Goal: Task Accomplishment & Management: Use online tool/utility

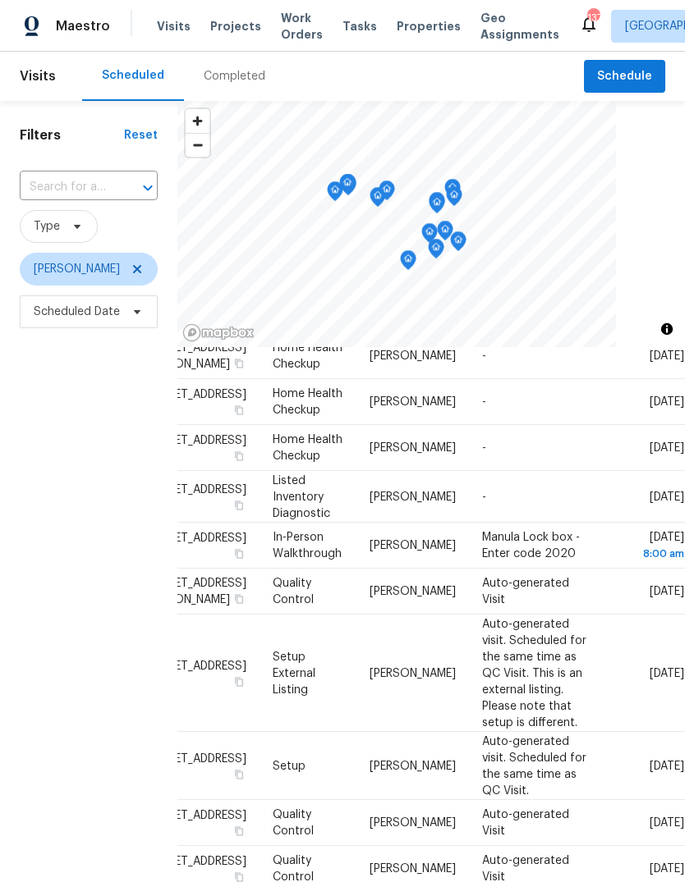
scroll to position [1224, 129]
click at [0, 0] on icon at bounding box center [0, 0] width 0 height 0
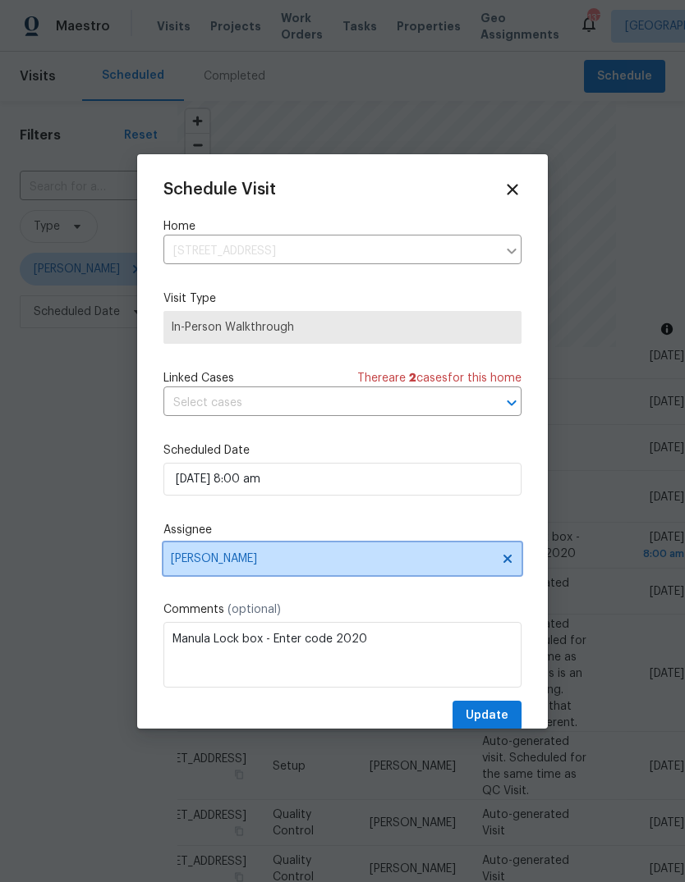
click at [513, 564] on icon at bounding box center [507, 558] width 13 height 13
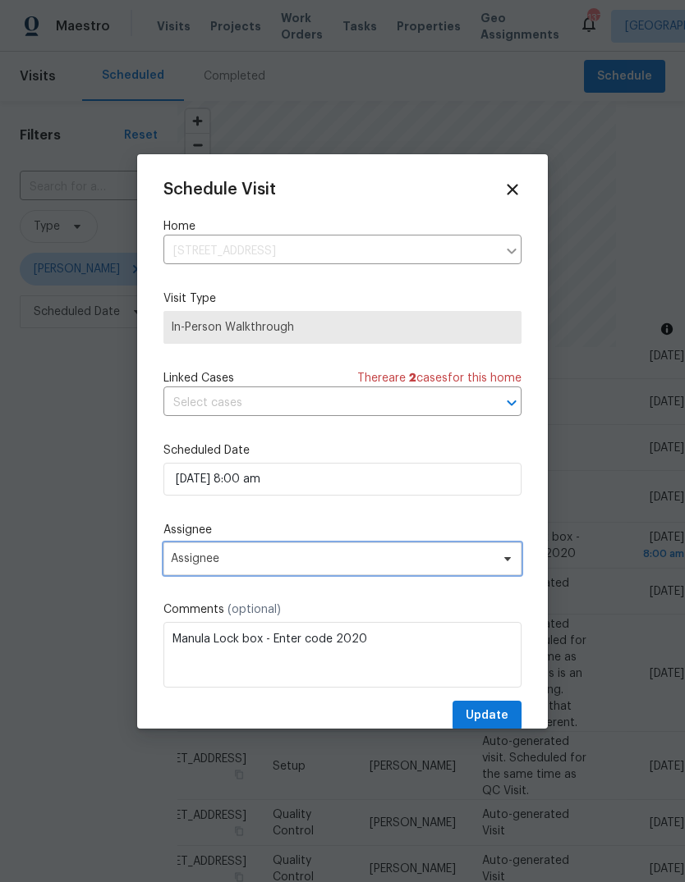
click at [483, 560] on span "Assignee" at bounding box center [332, 558] width 322 height 13
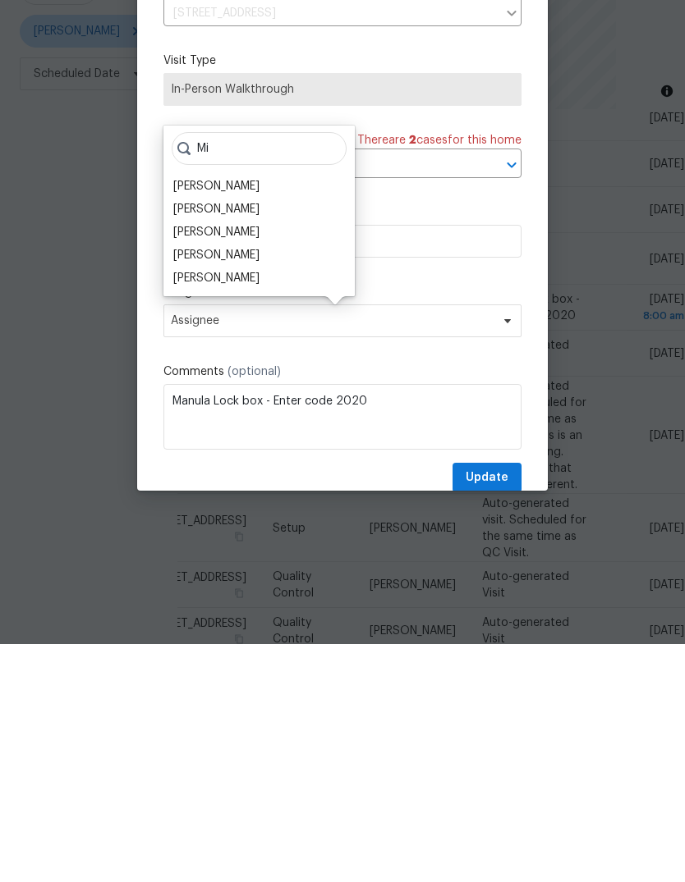
type input "M"
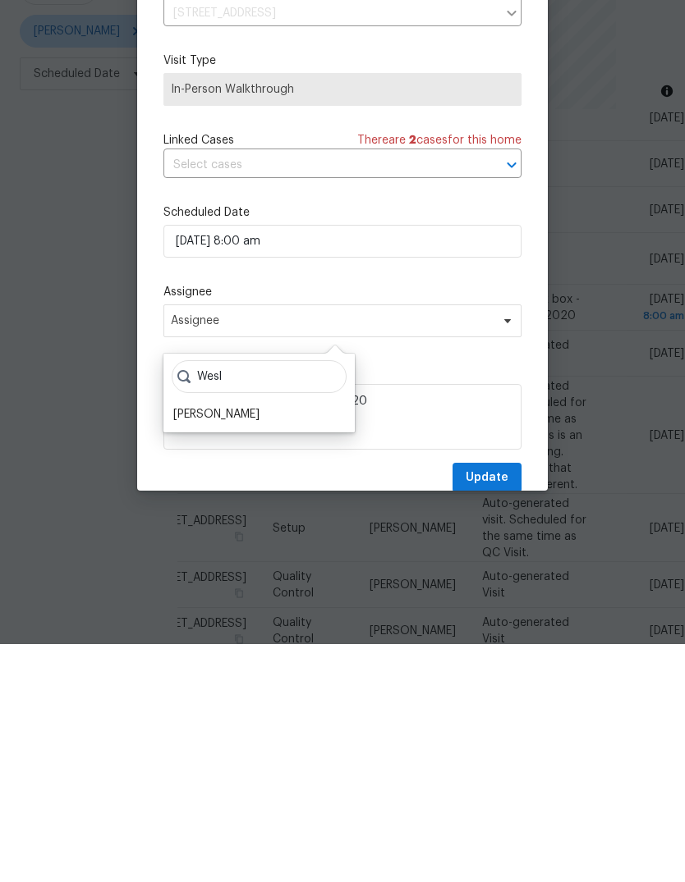
type input "Wesl"
click at [237, 644] on div "Wesley Brooks" at bounding box center [216, 652] width 86 height 16
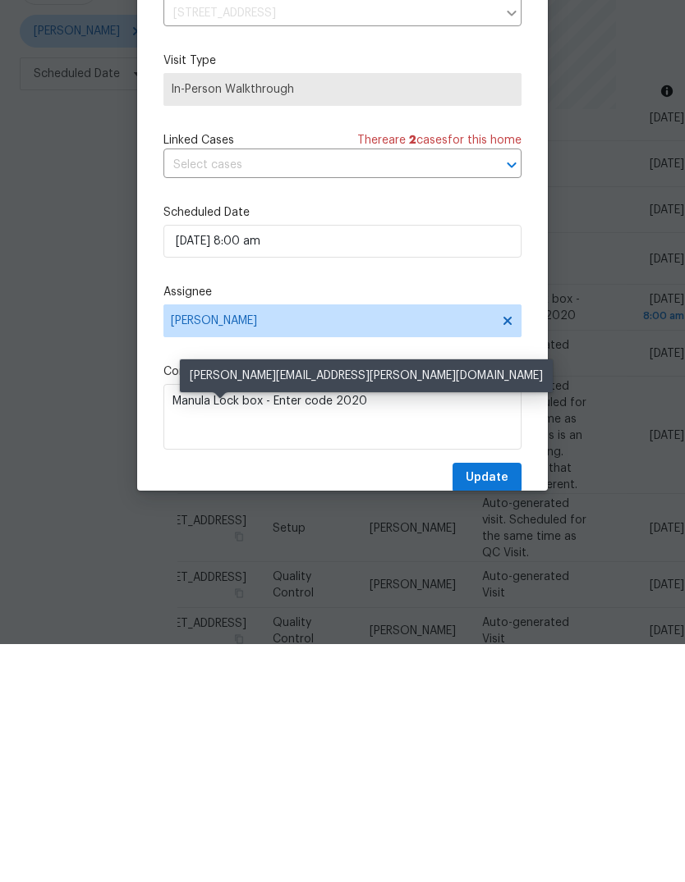
scroll to position [62, 0]
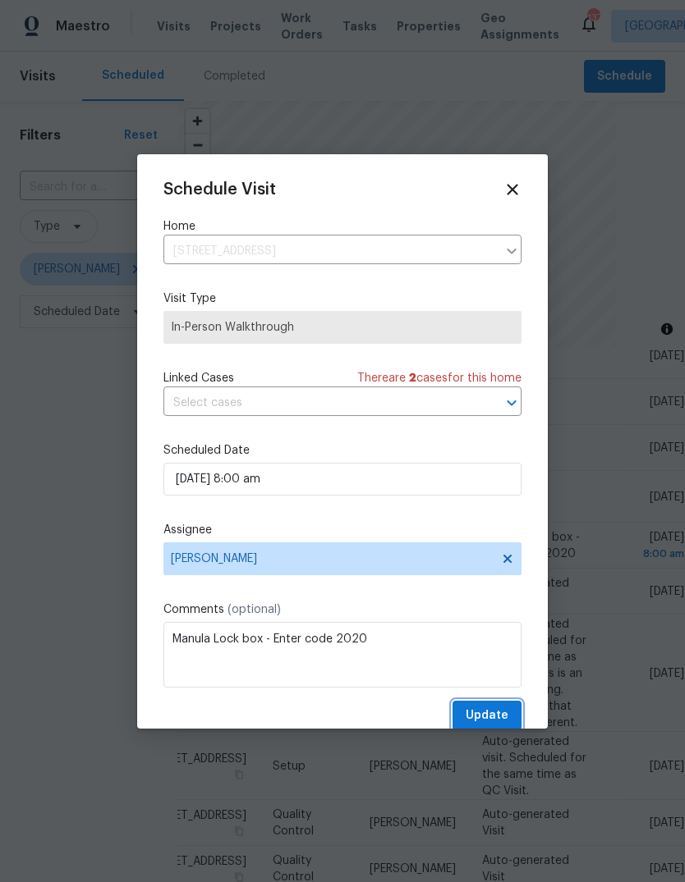
click at [501, 709] on span "Update" at bounding box center [486, 716] width 43 height 21
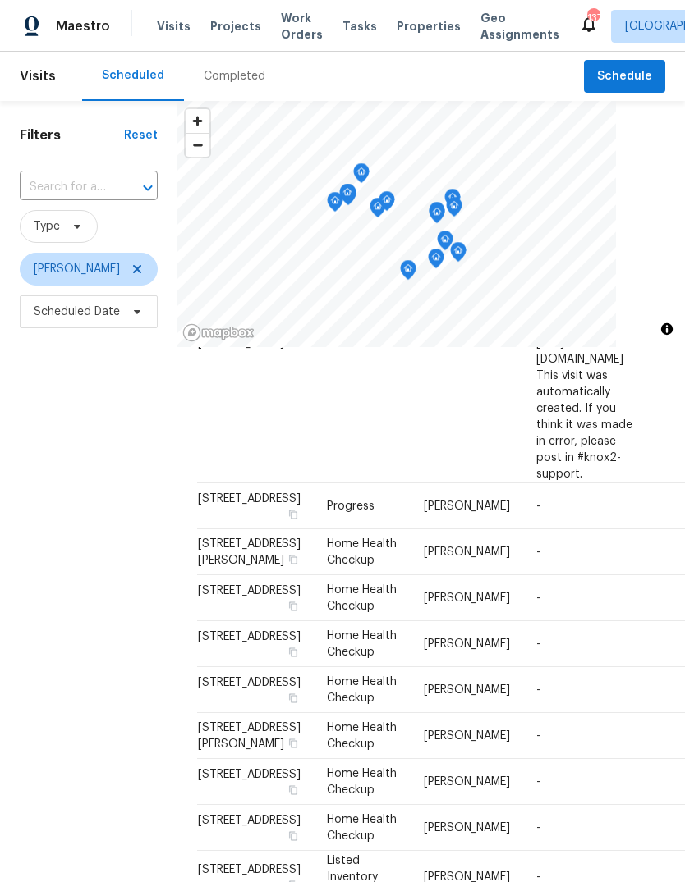
scroll to position [758, 0]
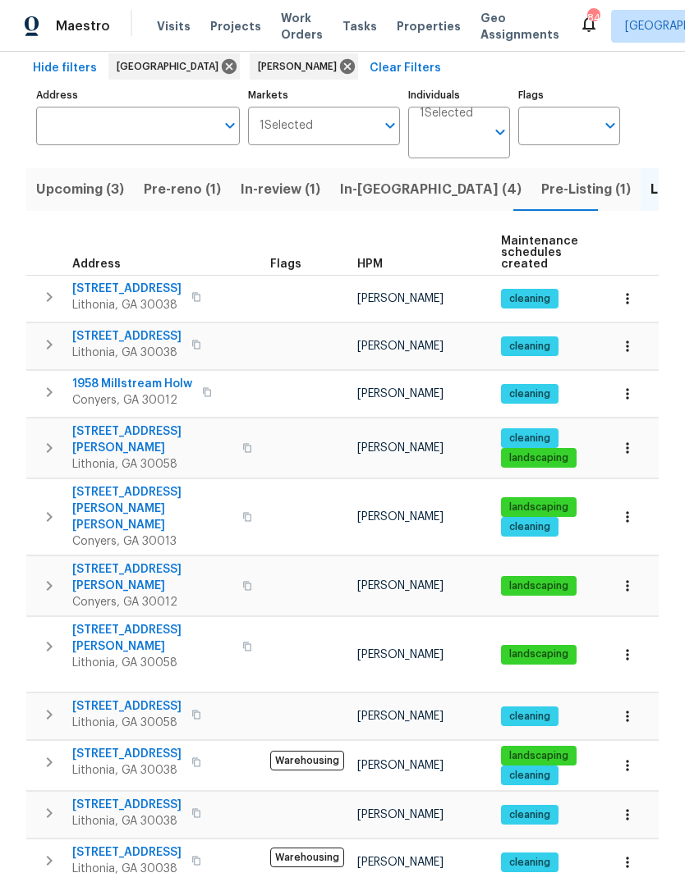
scroll to position [94, 0]
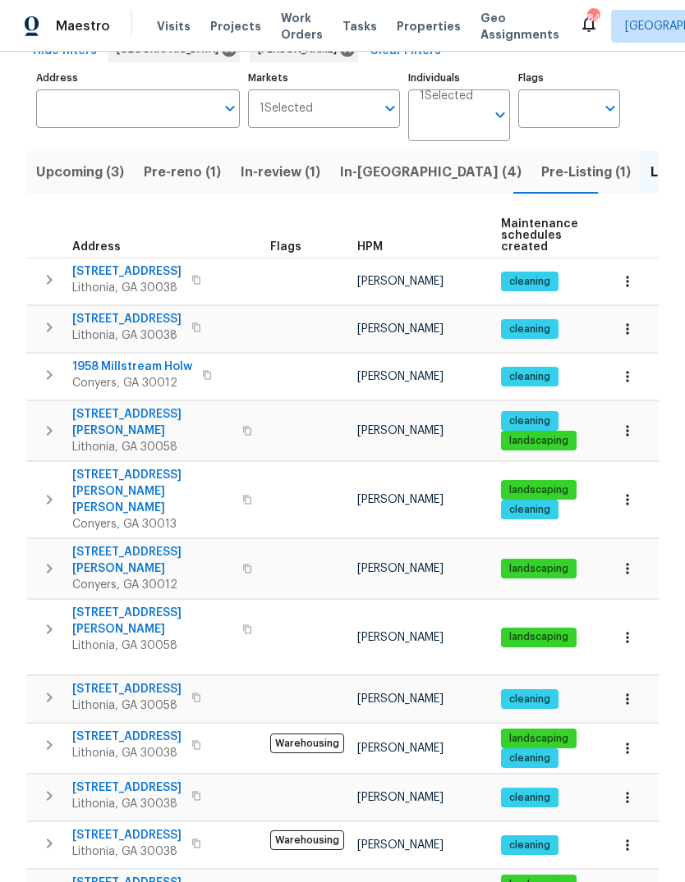
click at [106, 544] on span "1365 River Club Dr NE" at bounding box center [152, 560] width 160 height 33
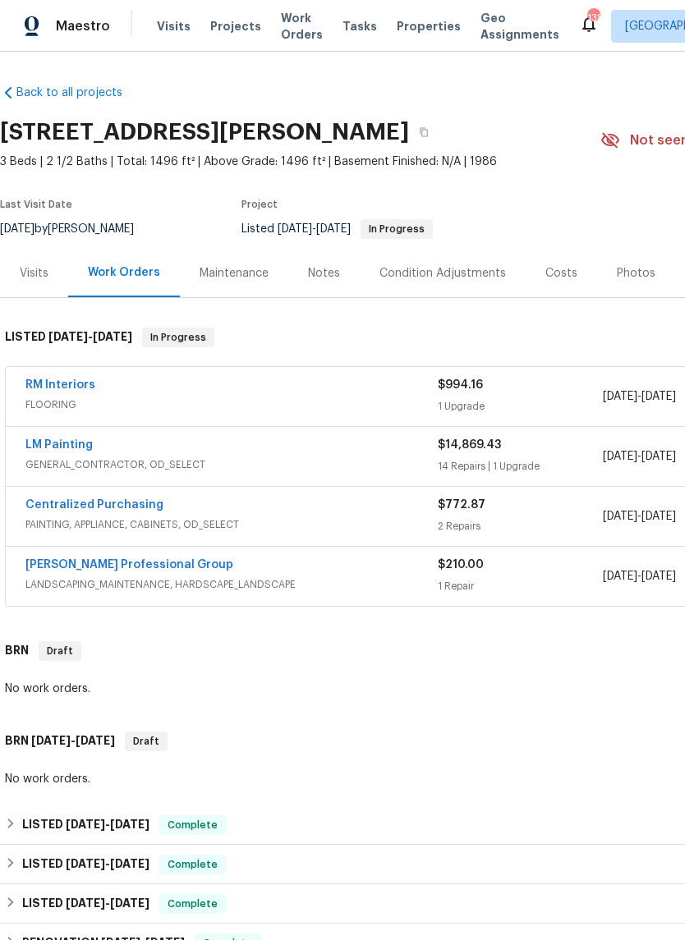
click at [53, 440] on link "LM Painting" at bounding box center [58, 444] width 67 height 11
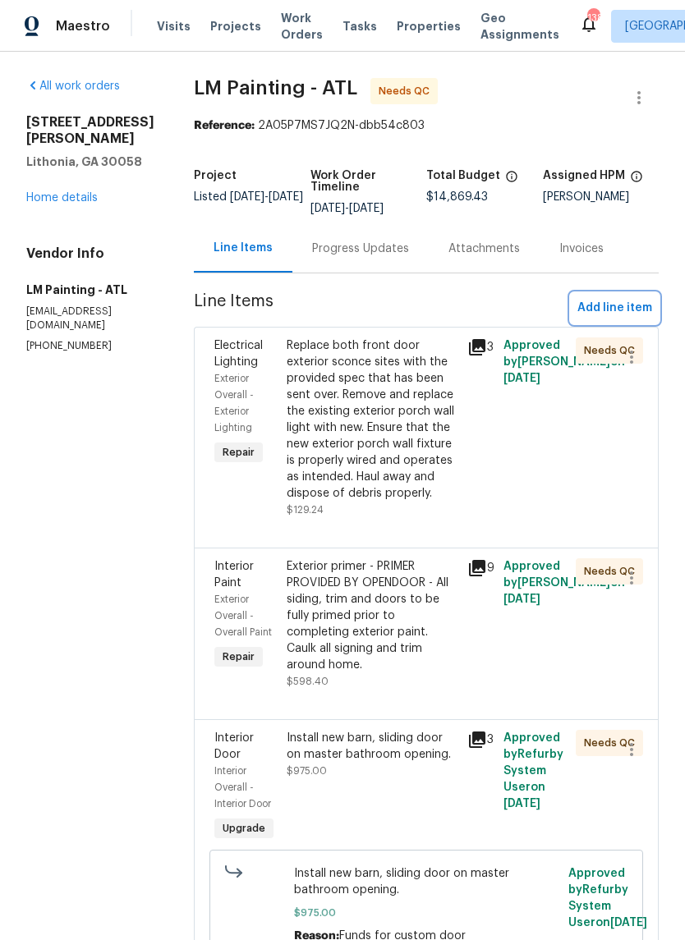
click at [617, 315] on span "Add line item" at bounding box center [614, 308] width 75 height 21
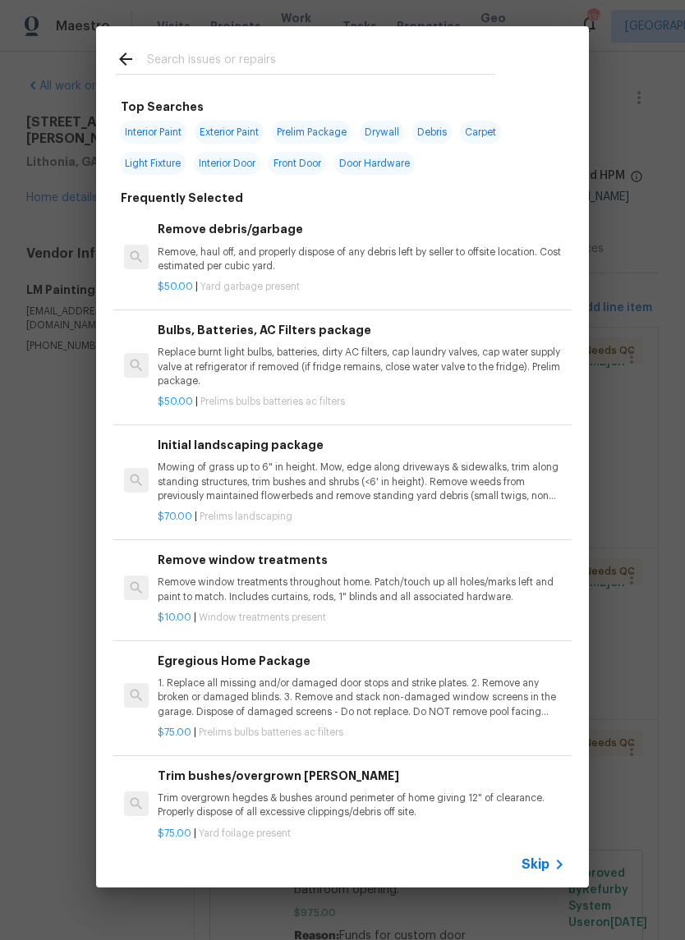
click at [414, 52] on input "text" at bounding box center [321, 61] width 348 height 25
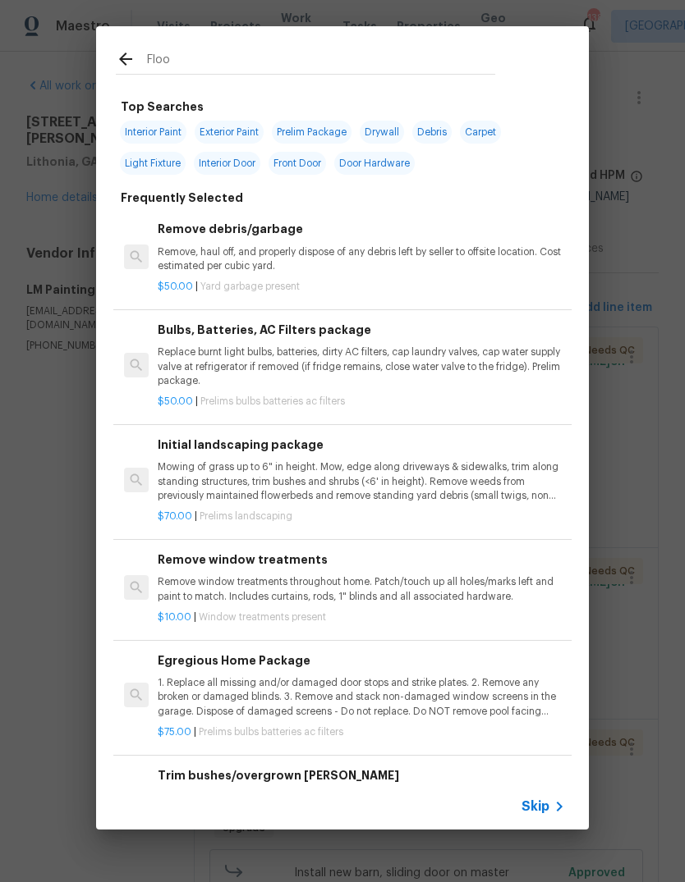
type input "Floor"
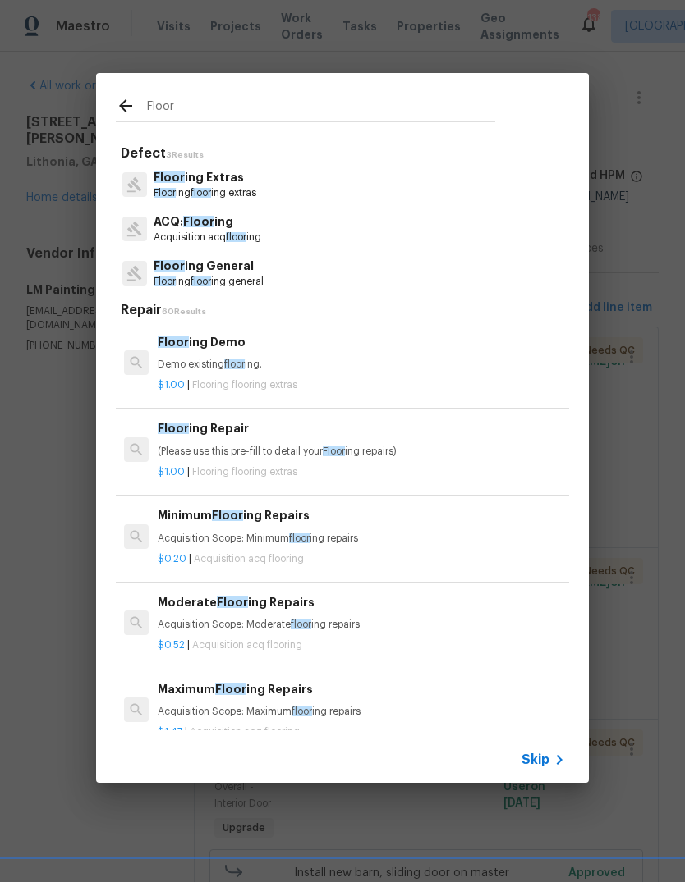
click at [225, 190] on p "Floor ing floor ing extras" at bounding box center [204, 193] width 103 height 14
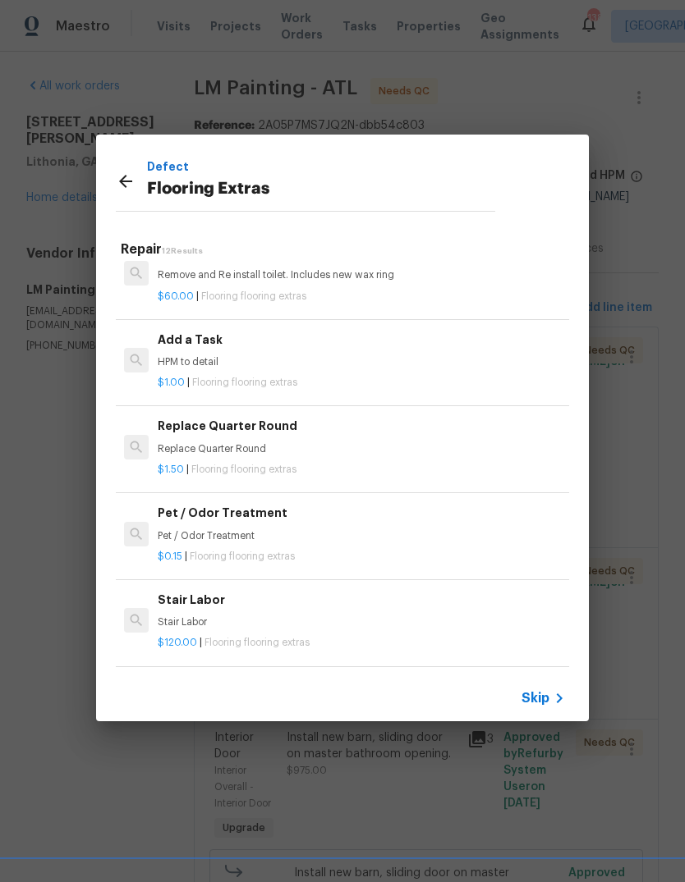
scroll to position [533, 1]
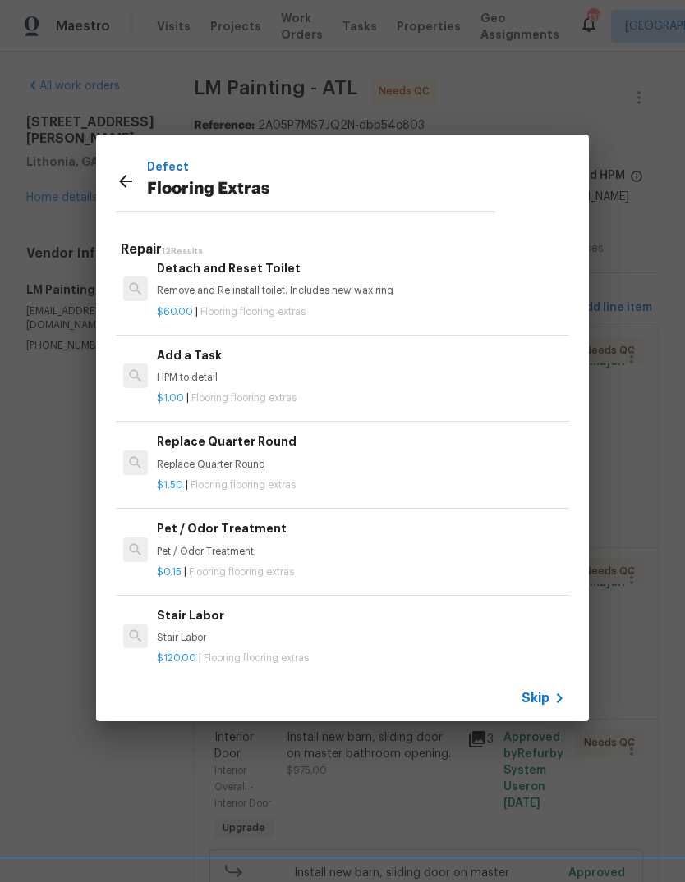
click at [195, 364] on div "Add a Task HPM to detail" at bounding box center [360, 365] width 407 height 39
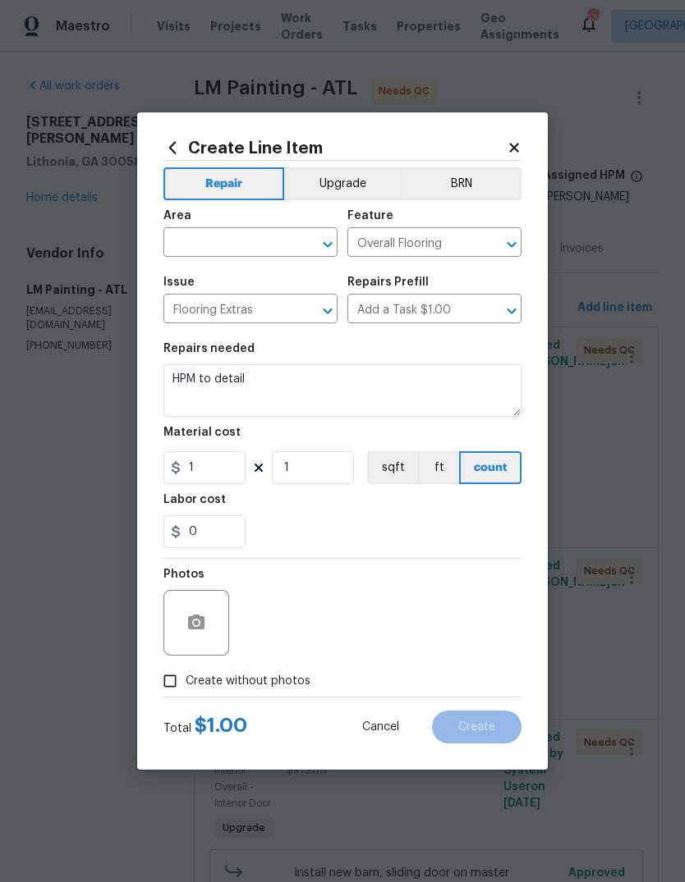
click at [265, 240] on input "text" at bounding box center [227, 243] width 128 height 25
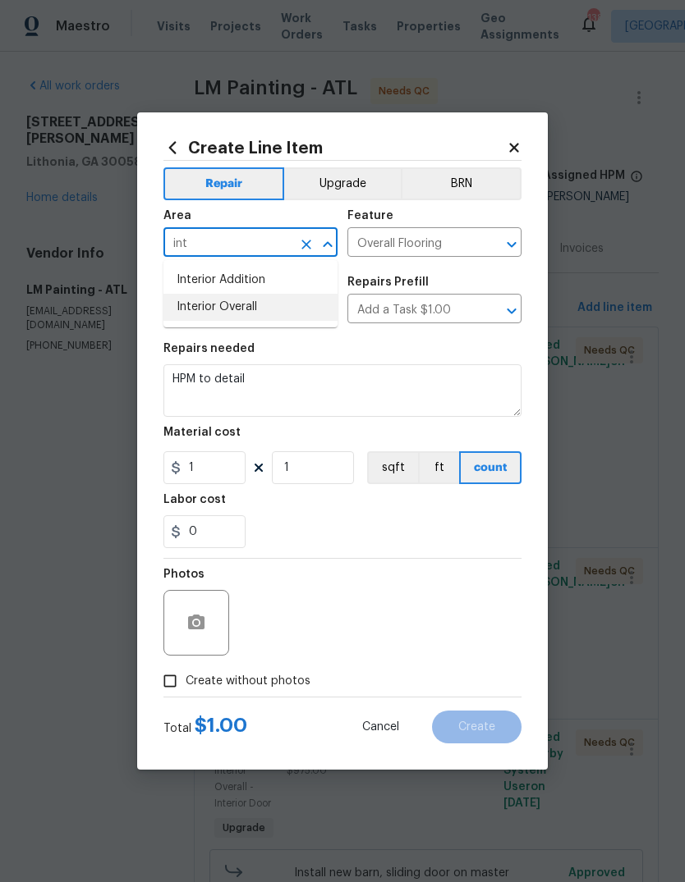
click at [240, 310] on li "Interior Overall" at bounding box center [250, 307] width 174 height 27
type input "Interior Overall"
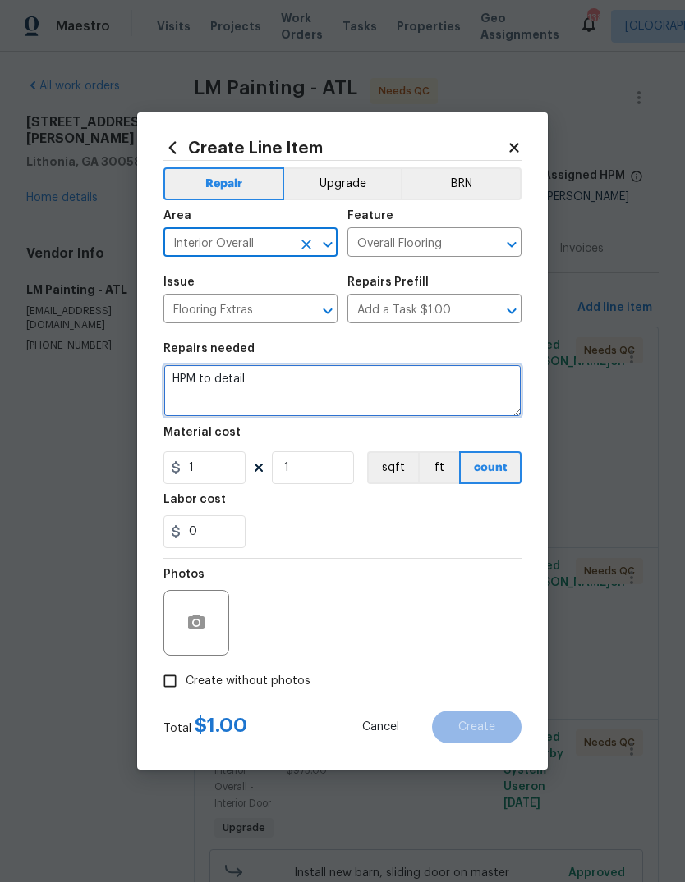
click at [313, 378] on textarea "HPM to detail" at bounding box center [342, 390] width 358 height 53
type textarea "H"
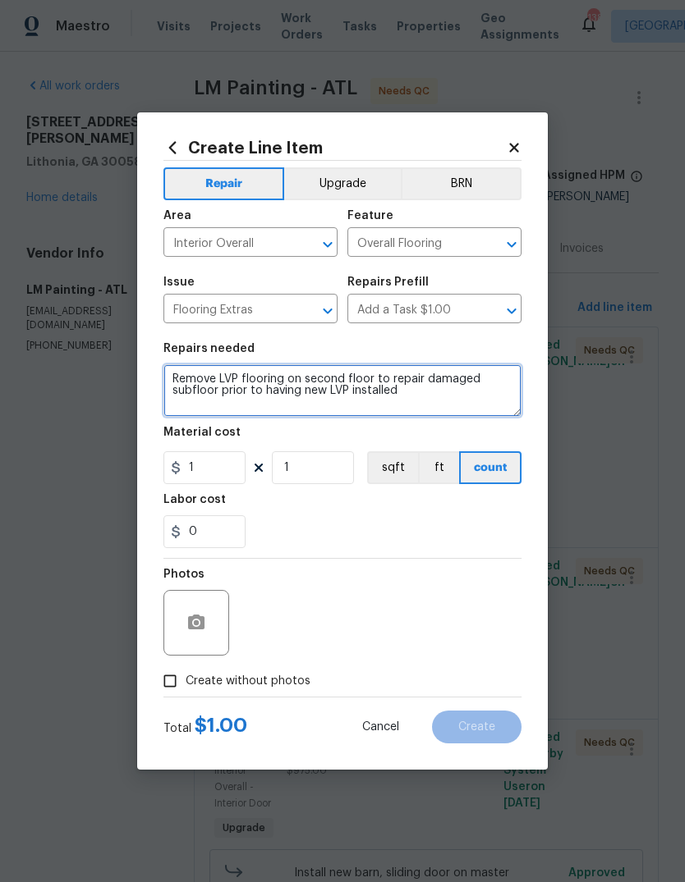
type textarea "Remove LVP flooring on second floor to repair damaged subfloor prior to having …"
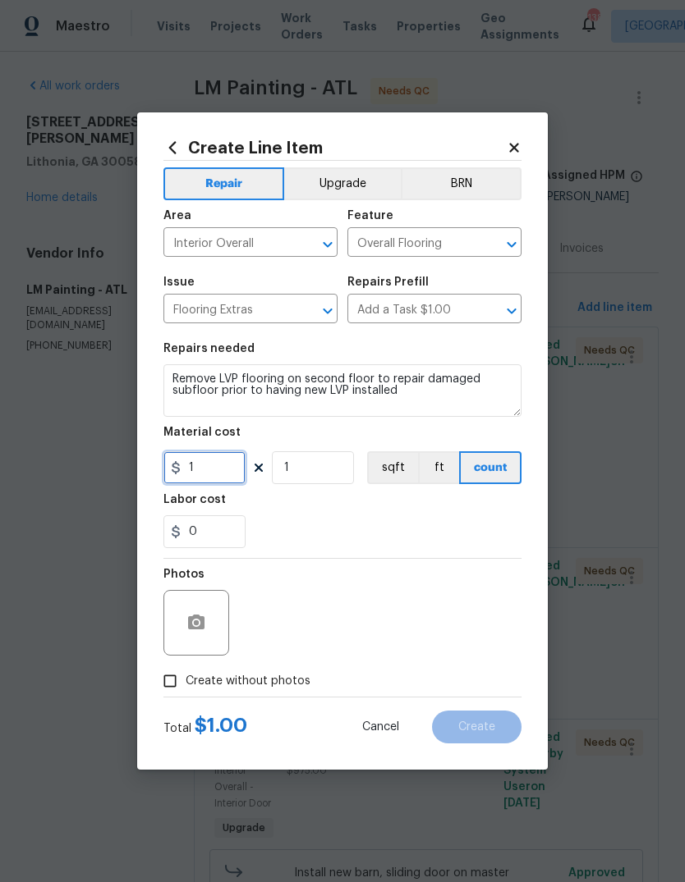
click at [198, 484] on input "1" at bounding box center [204, 467] width 82 height 33
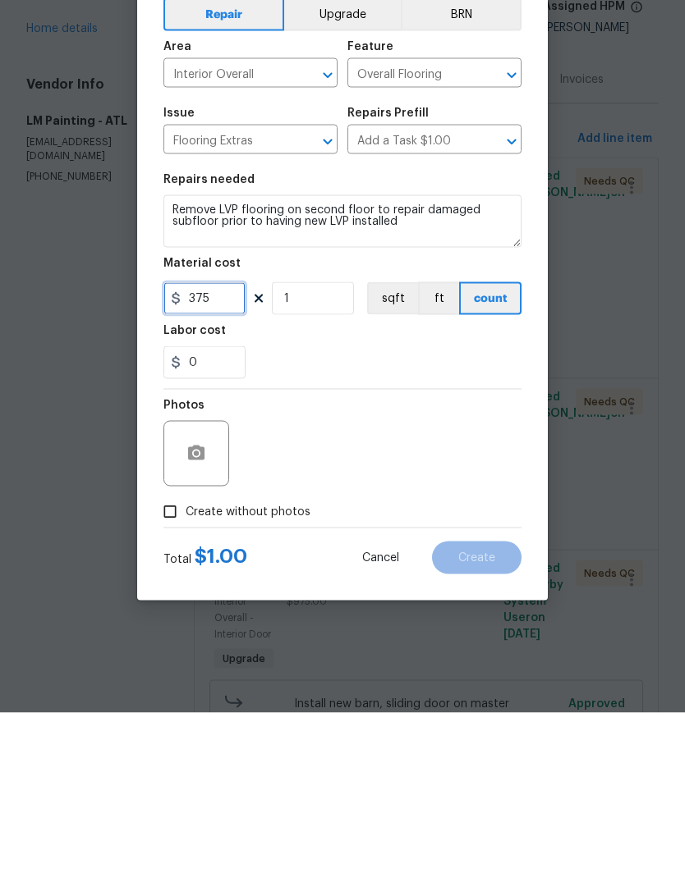
type input "375"
click at [181, 666] on input "Create without photos" at bounding box center [169, 681] width 31 height 31
checkbox input "true"
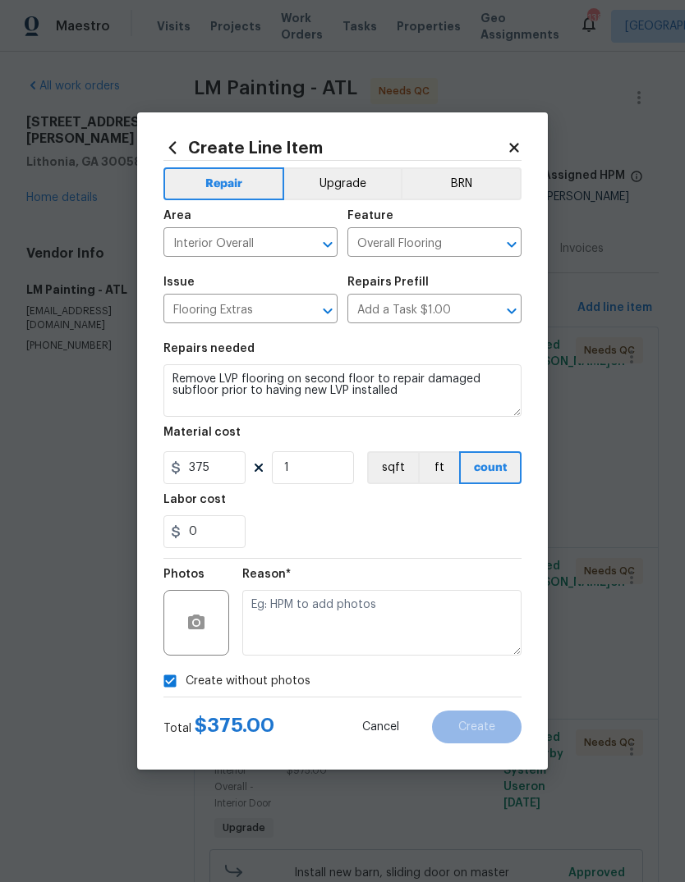
click at [444, 630] on textarea at bounding box center [381, 623] width 279 height 66
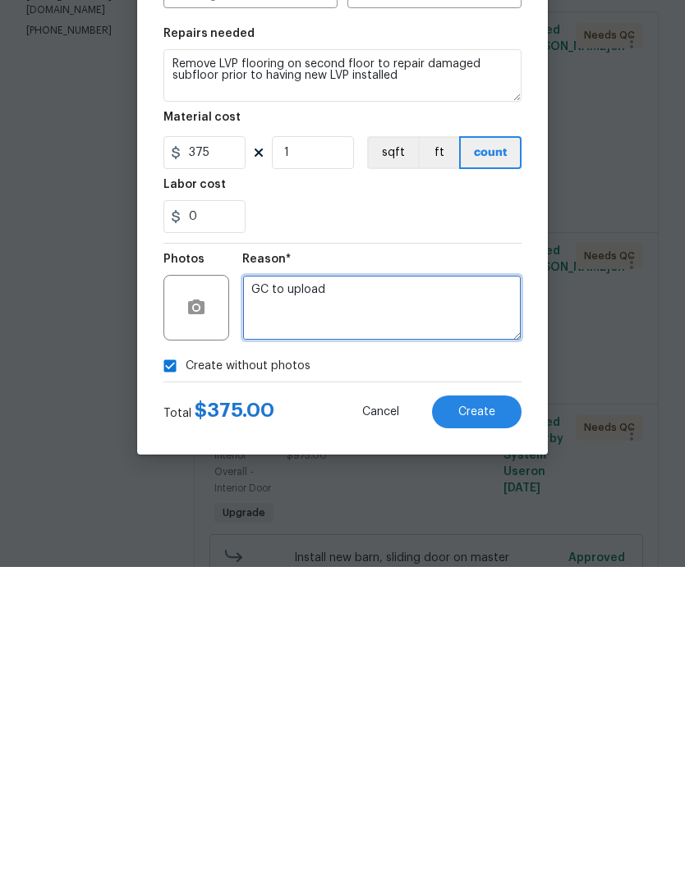
type textarea "GC to upload"
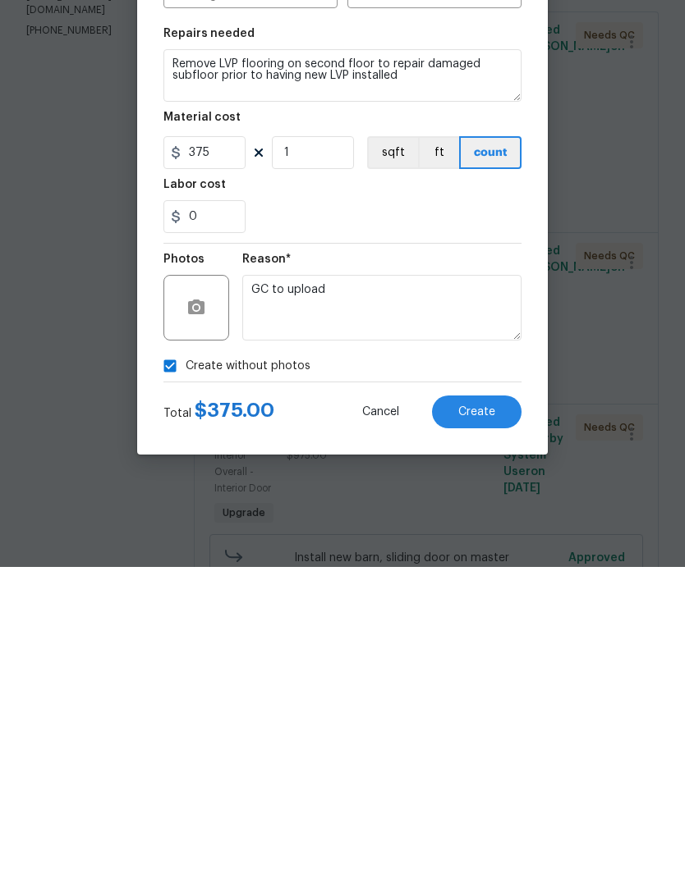
click at [492, 721] on span "Create" at bounding box center [476, 727] width 37 height 12
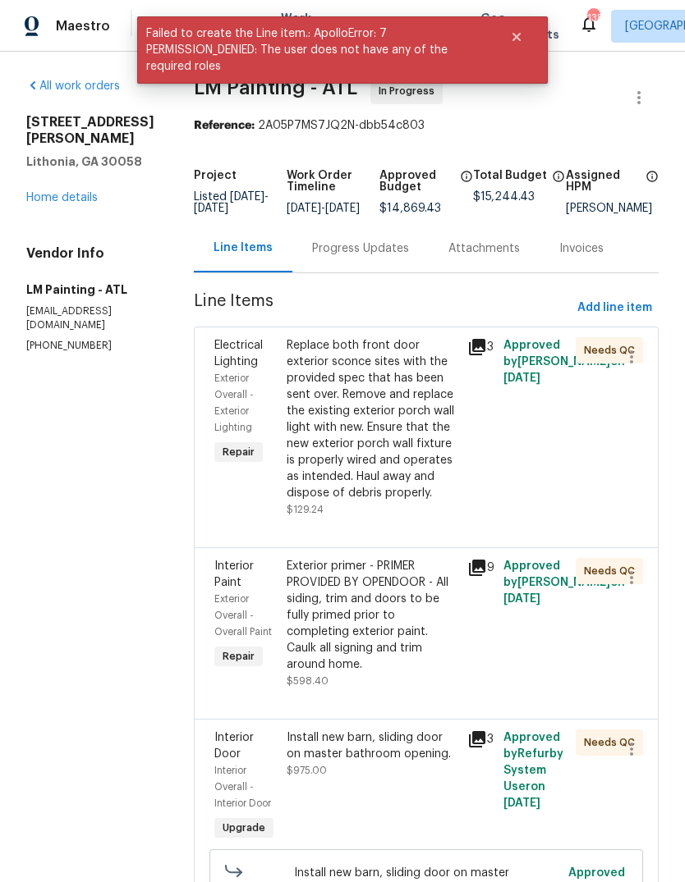
scroll to position [0, 0]
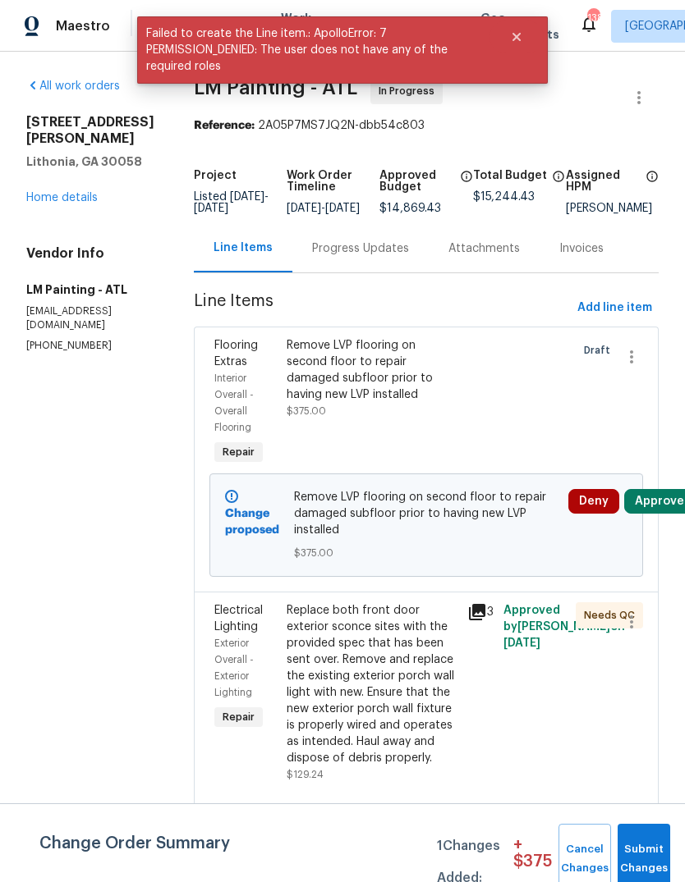
click at [647, 845] on button "Submit Changes" at bounding box center [643, 859] width 53 height 71
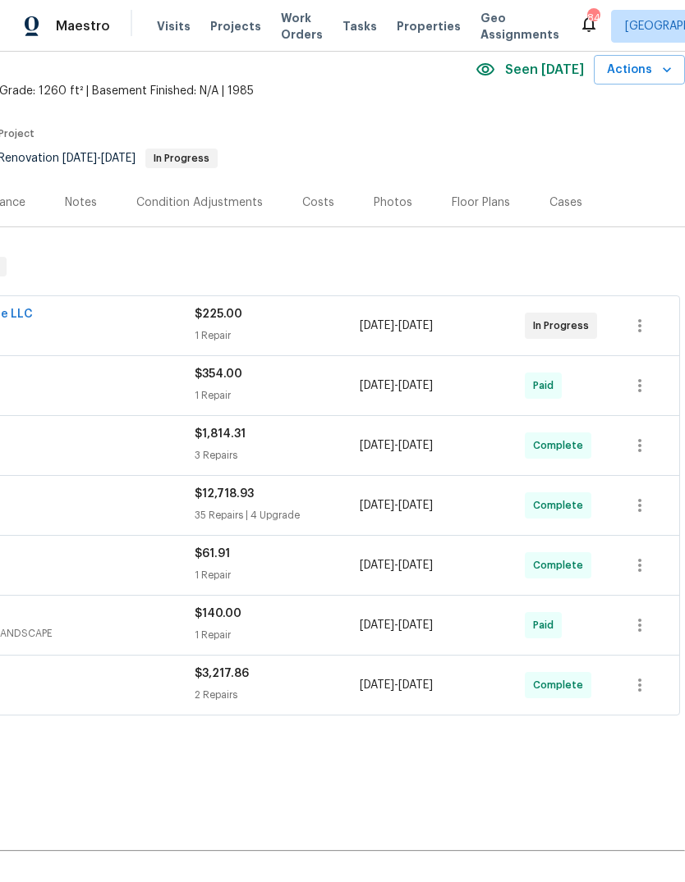
scroll to position [73, 243]
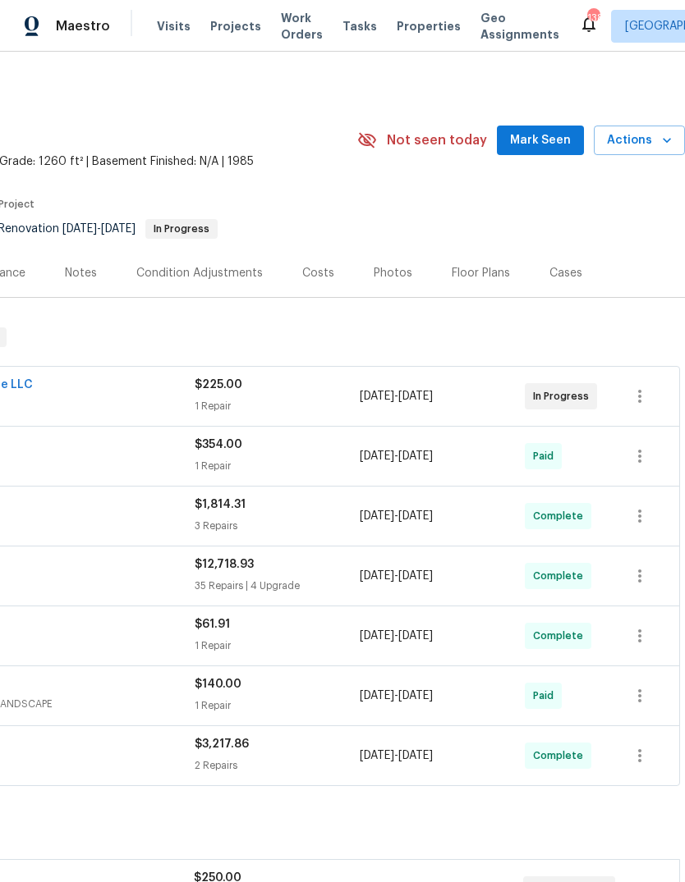
scroll to position [0, 243]
click at [551, 139] on span "Mark Seen" at bounding box center [540, 140] width 61 height 21
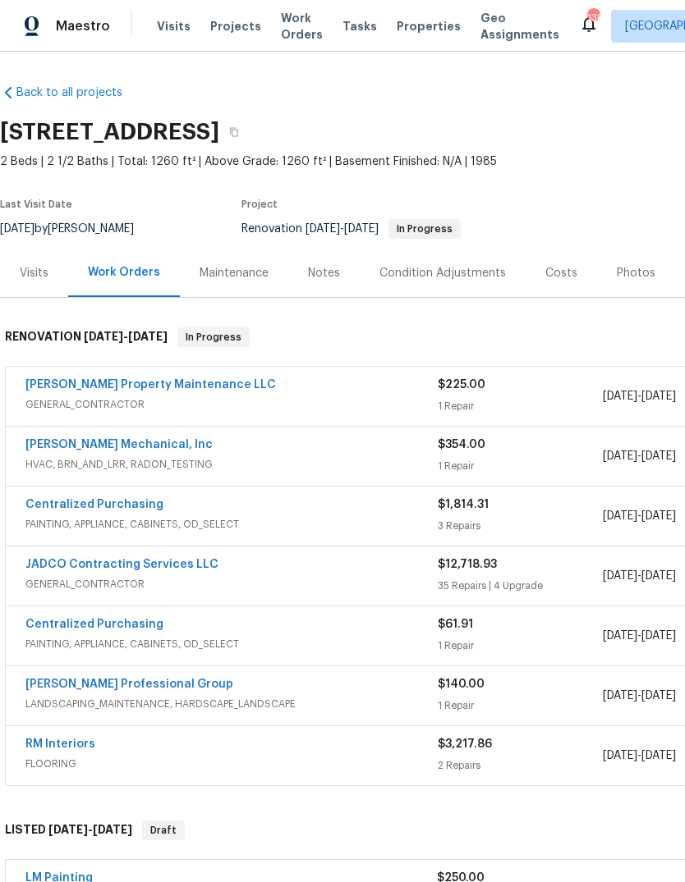
scroll to position [-1, -2]
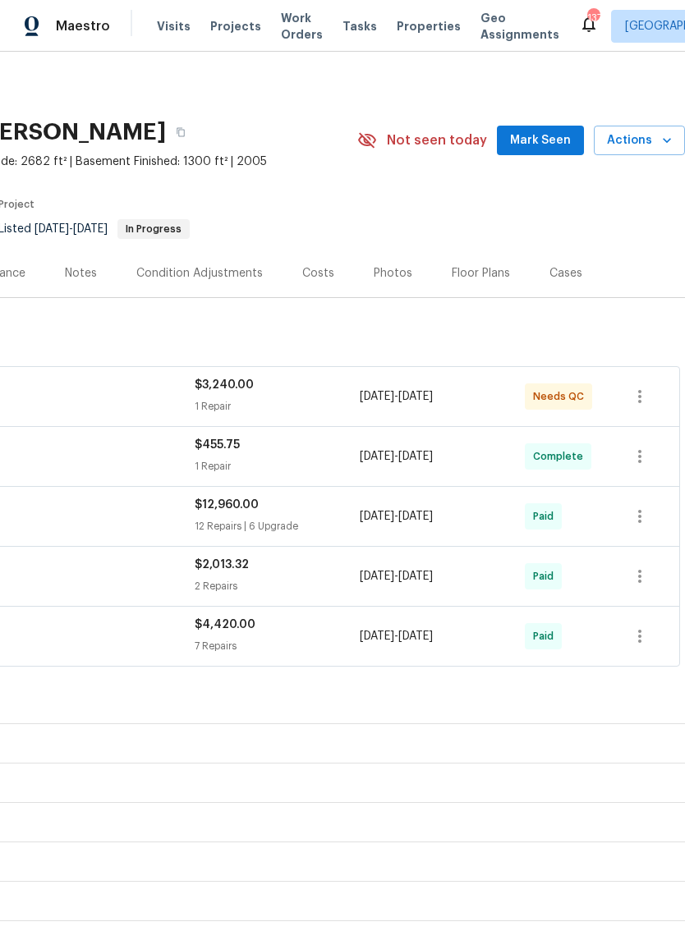
scroll to position [0, 243]
click at [538, 144] on span "Mark Seen" at bounding box center [540, 140] width 61 height 21
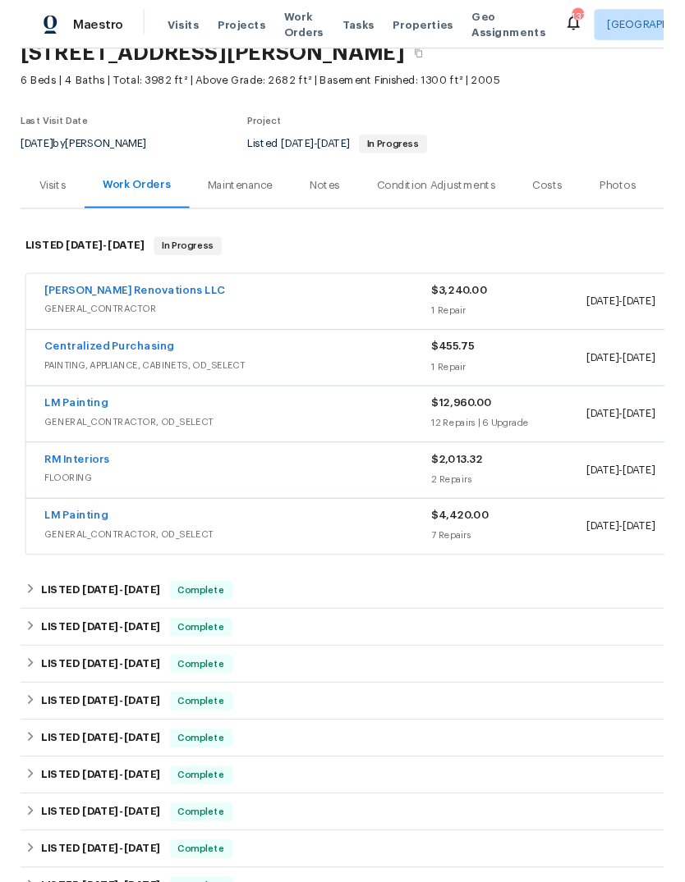
scroll to position [76, 0]
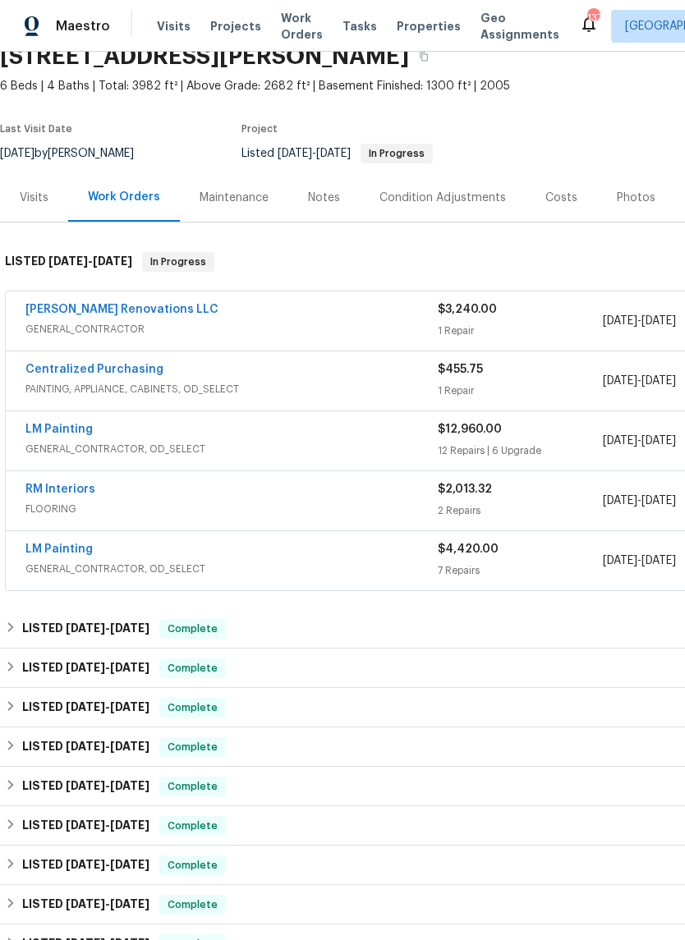
click at [123, 311] on link "[PERSON_NAME] Renovations LLC" at bounding box center [121, 309] width 193 height 11
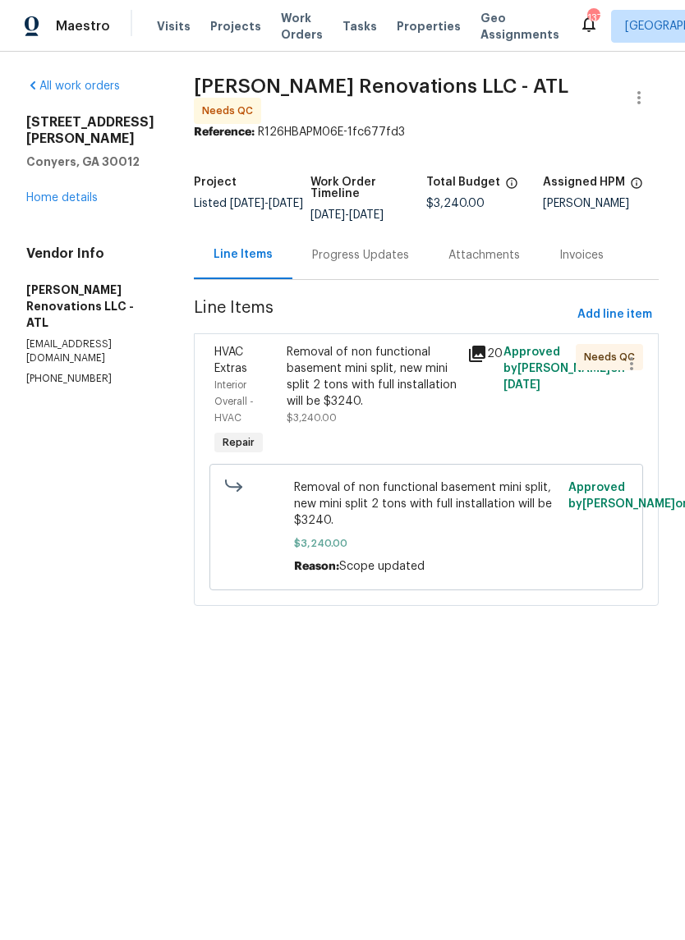
click at [487, 350] on icon at bounding box center [477, 354] width 20 height 20
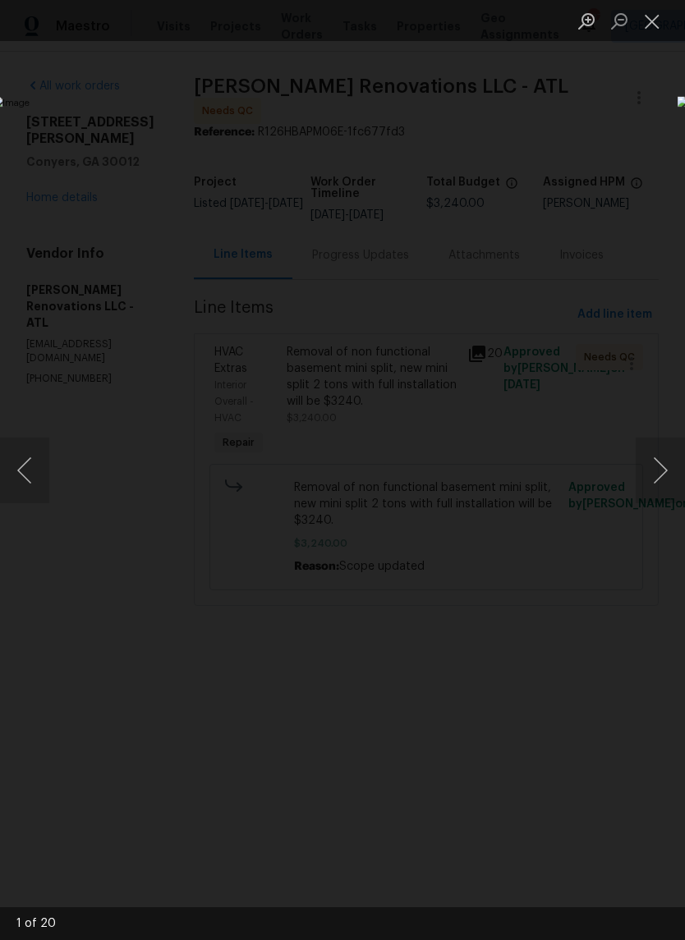
click at [661, 465] on button "Next image" at bounding box center [659, 470] width 49 height 66
click at [662, 474] on button "Next image" at bounding box center [659, 470] width 49 height 66
click at [660, 476] on button "Next image" at bounding box center [659, 470] width 49 height 66
click at [655, 464] on button "Next image" at bounding box center [659, 470] width 49 height 66
click at [661, 468] on button "Next image" at bounding box center [659, 470] width 49 height 66
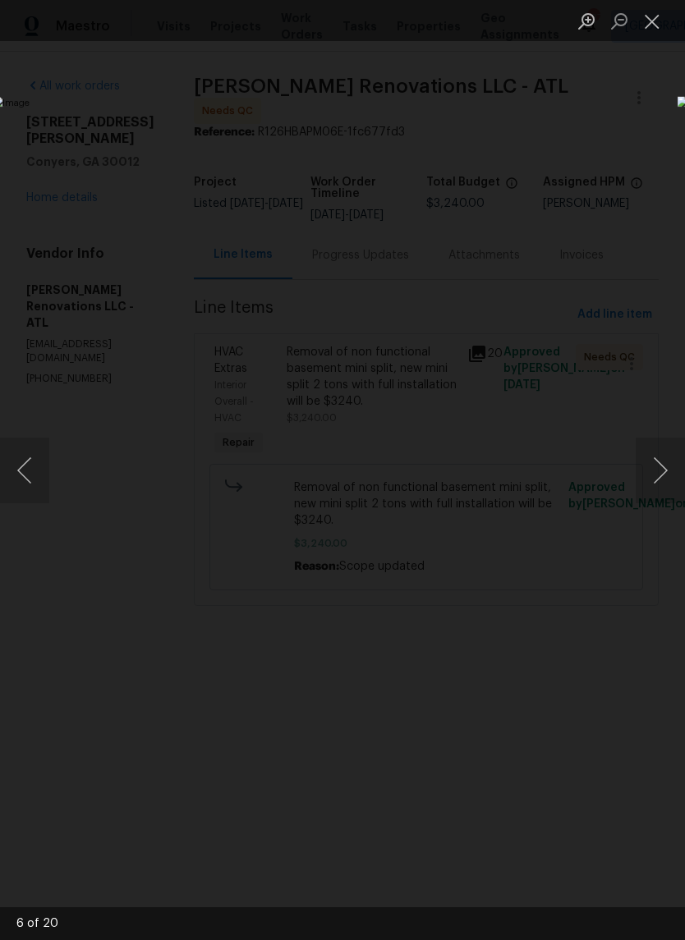
click at [657, 472] on button "Next image" at bounding box center [659, 470] width 49 height 66
click at [661, 472] on button "Next image" at bounding box center [659, 470] width 49 height 66
click at [661, 480] on button "Next image" at bounding box center [659, 470] width 49 height 66
click at [658, 474] on button "Next image" at bounding box center [659, 470] width 49 height 66
click at [658, 478] on button "Next image" at bounding box center [659, 470] width 49 height 66
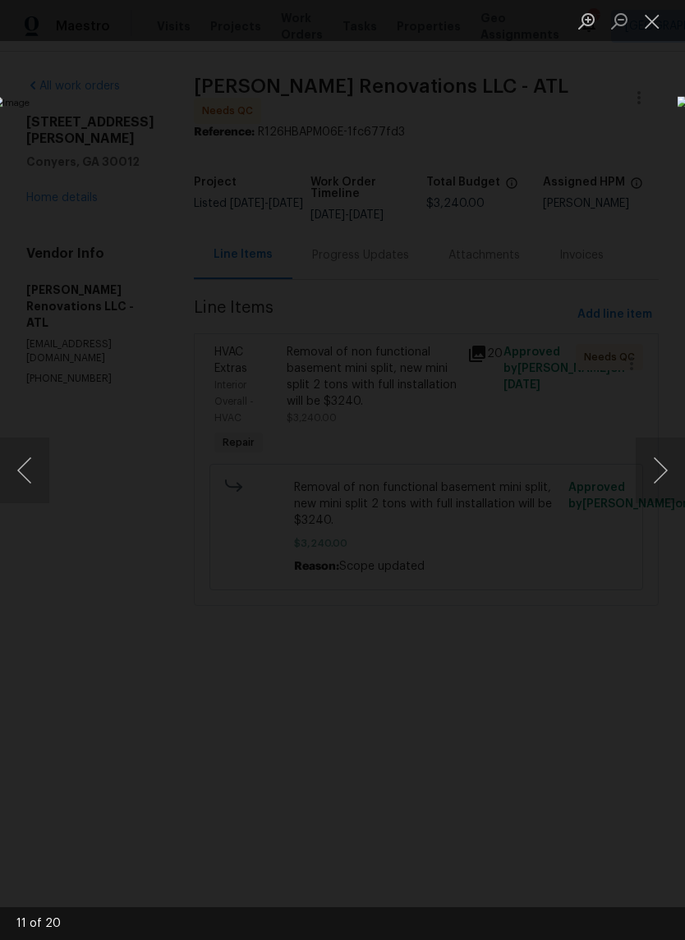
click at [656, 477] on button "Next image" at bounding box center [659, 470] width 49 height 66
click at [653, 26] on button "Close lightbox" at bounding box center [651, 21] width 33 height 29
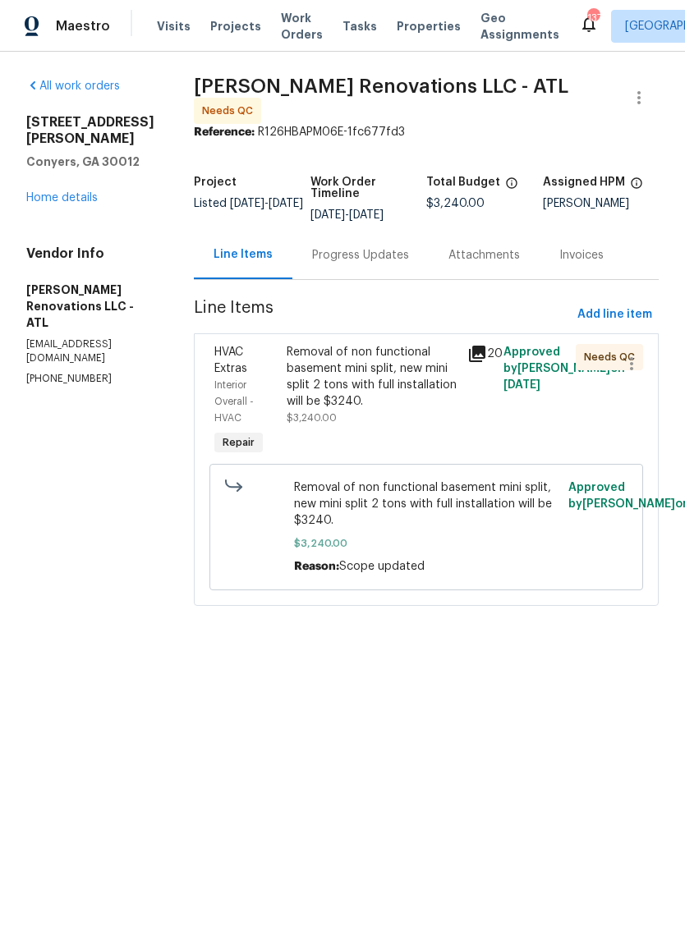
click at [399, 373] on div "Removal of non functional basement mini split, new mini split 2 tons with full …" at bounding box center [371, 377] width 171 height 66
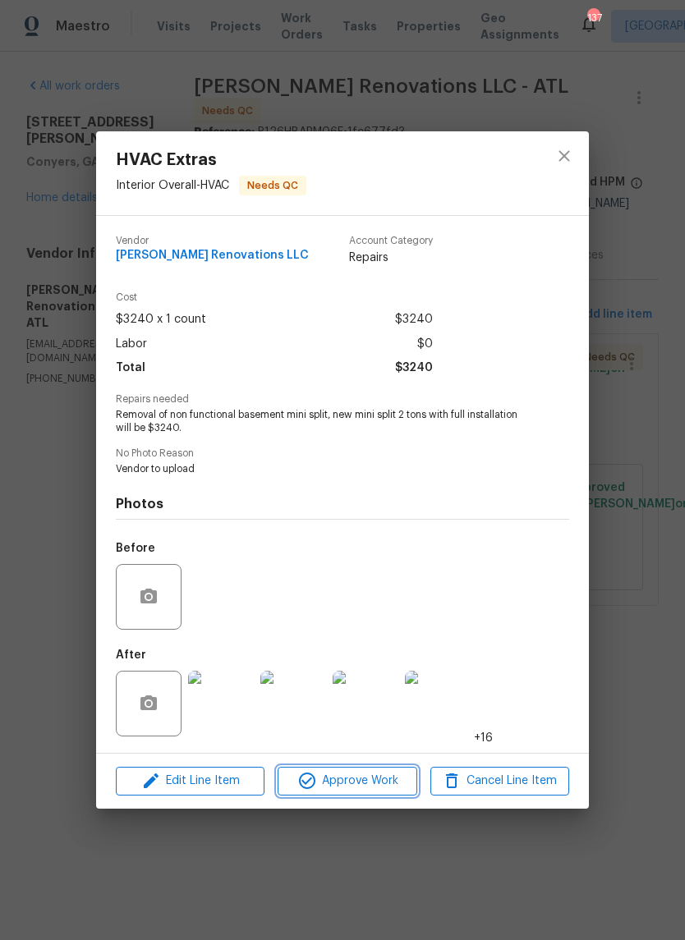
click at [373, 780] on span "Approve Work" at bounding box center [346, 781] width 129 height 21
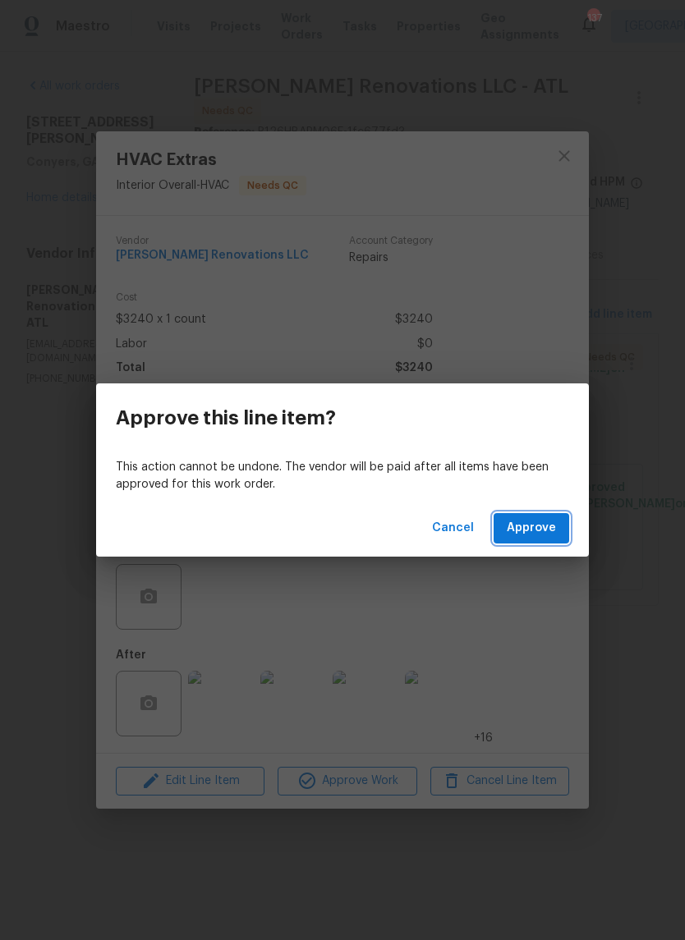
click at [544, 524] on span "Approve" at bounding box center [530, 528] width 49 height 21
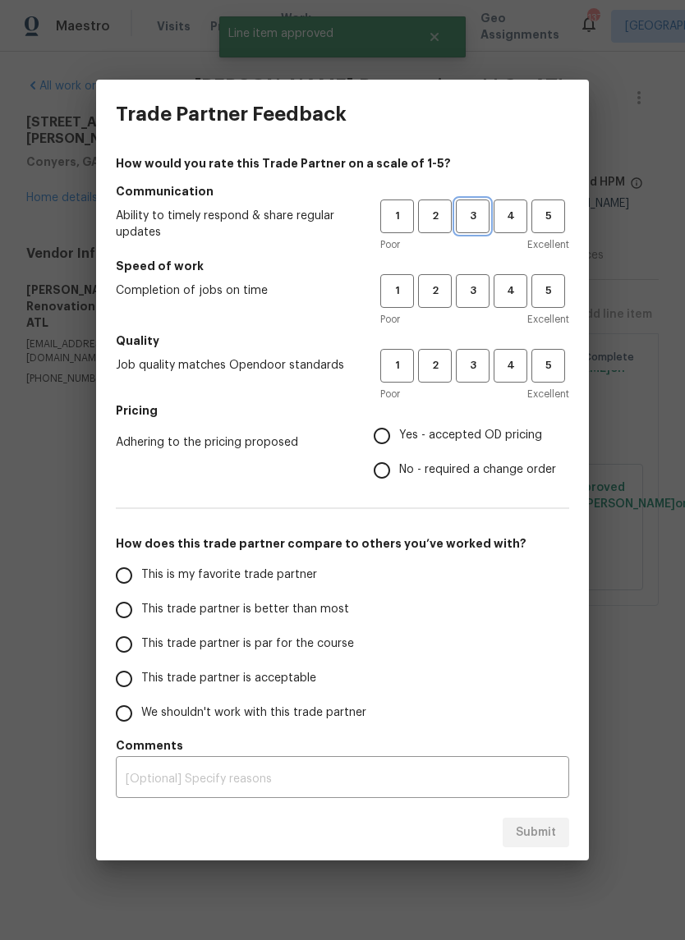
click at [472, 215] on span "3" at bounding box center [472, 216] width 30 height 19
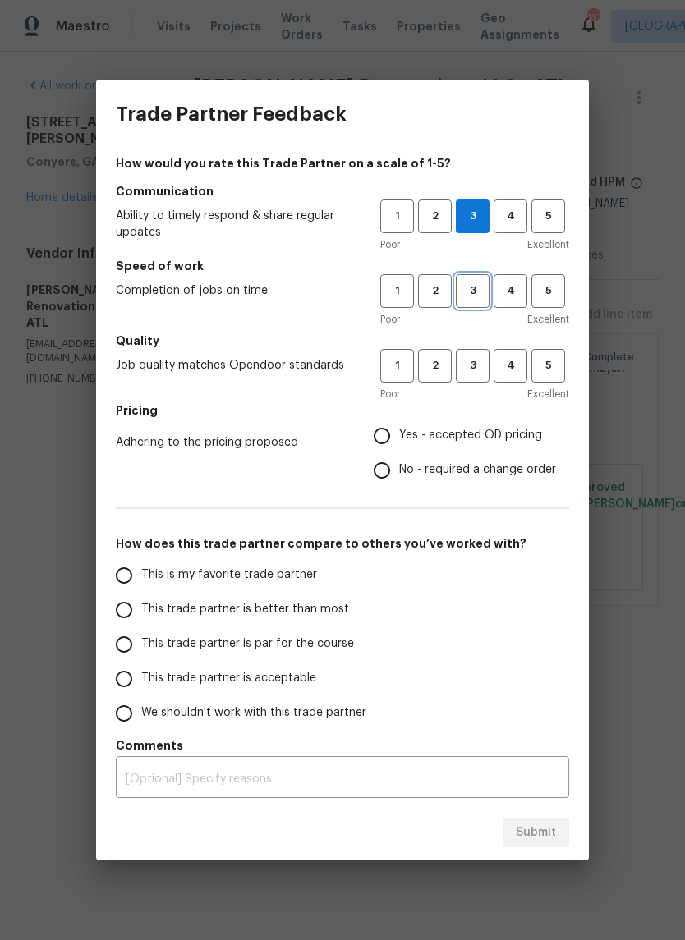
click at [484, 285] on span "3" at bounding box center [472, 291] width 30 height 19
click at [475, 365] on span "3" at bounding box center [472, 365] width 30 height 19
click at [501, 435] on span "Yes - accepted OD pricing" at bounding box center [470, 435] width 143 height 17
click at [399, 435] on input "Yes - accepted OD pricing" at bounding box center [381, 436] width 34 height 34
radio input "true"
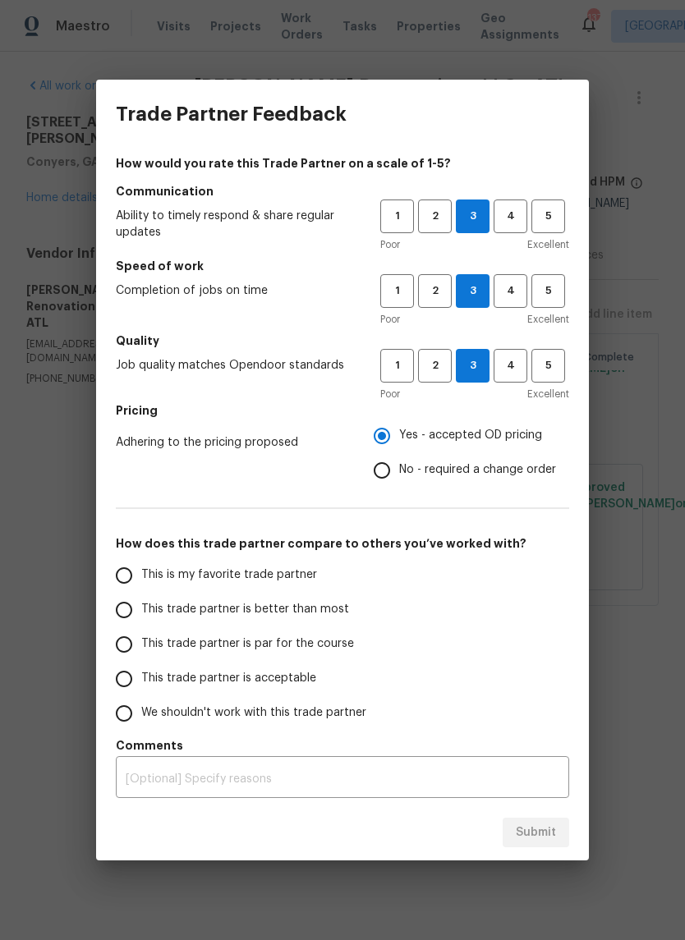
click at [129, 605] on input "This trade partner is better than most" at bounding box center [124, 610] width 34 height 34
click at [561, 830] on button "Submit" at bounding box center [535, 832] width 66 height 30
radio input "true"
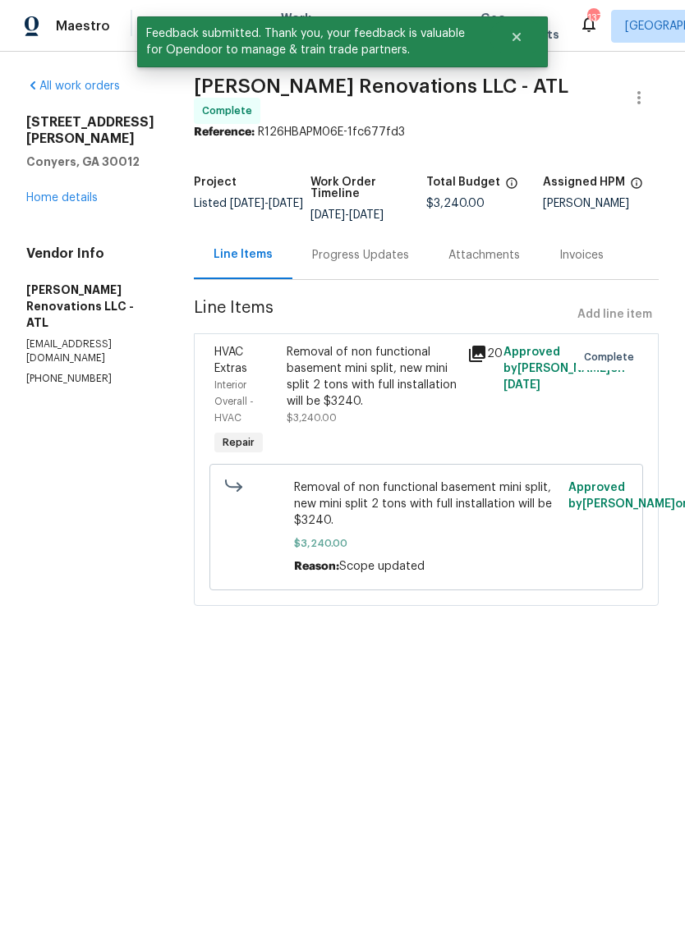
click at [66, 192] on link "Home details" at bounding box center [61, 197] width 71 height 11
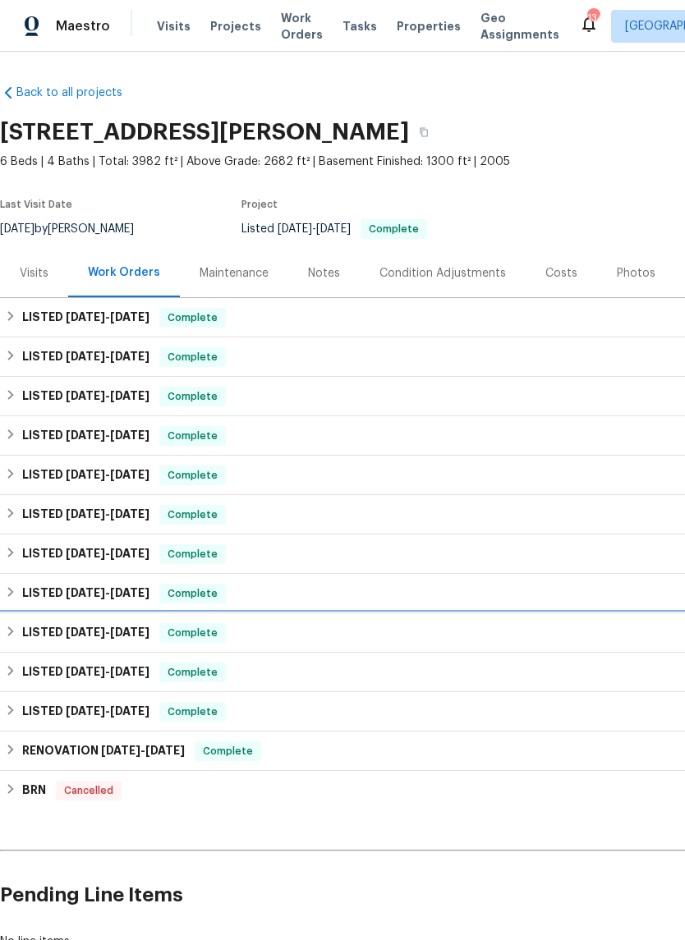
click at [145, 615] on div "LISTED 6/6/24 - 6/12/24 Complete" at bounding box center [463, 632] width 927 height 39
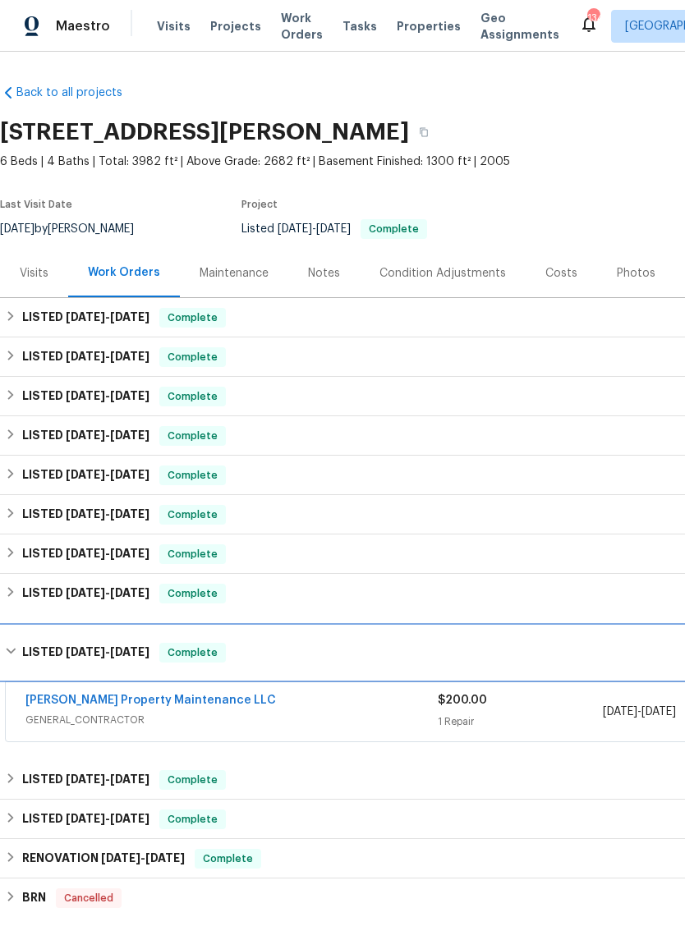
click at [66, 647] on span "6/6/24" at bounding box center [85, 651] width 39 height 11
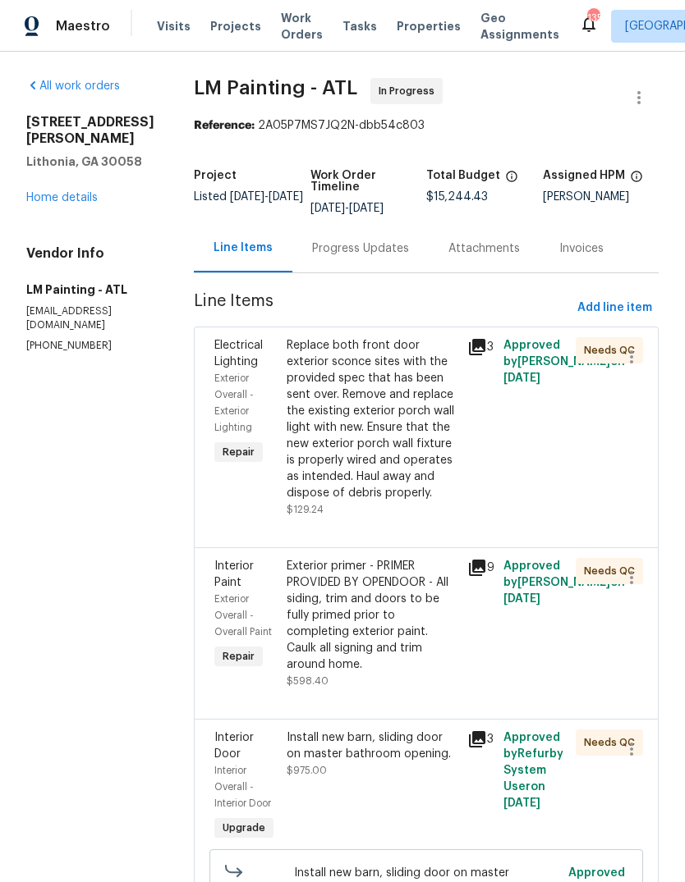
click at [443, 497] on div "Replace both front door exterior sconce sites with the provided spec that has b…" at bounding box center [371, 419] width 171 height 164
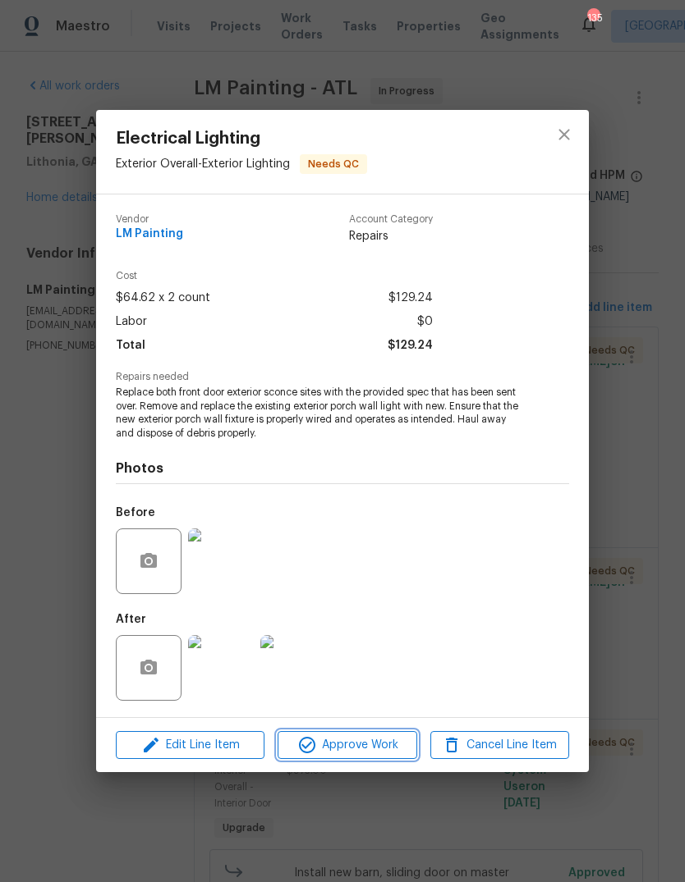
click at [359, 740] on span "Approve Work" at bounding box center [346, 745] width 129 height 21
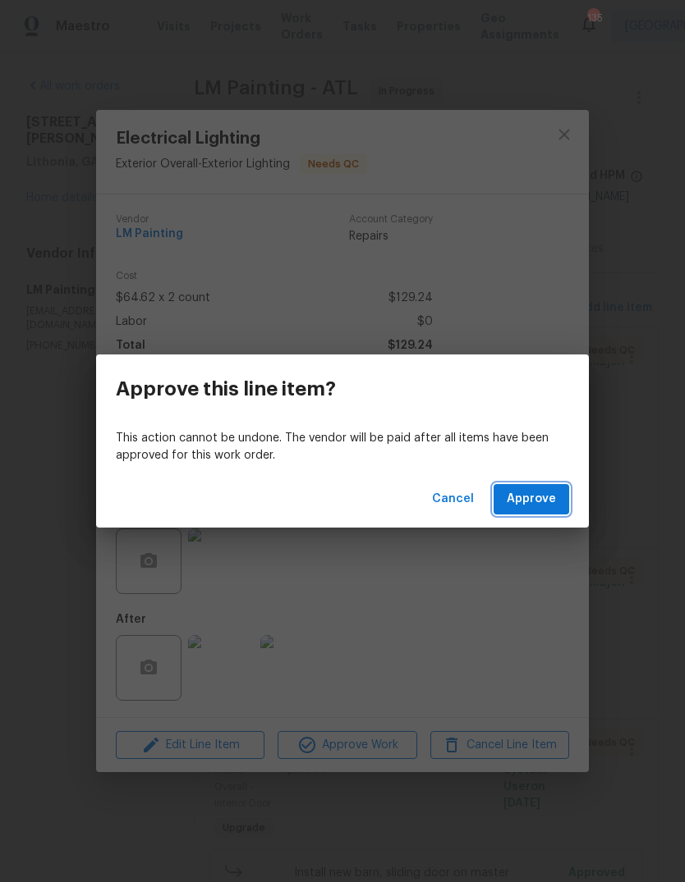
click at [552, 494] on span "Approve" at bounding box center [530, 499] width 49 height 21
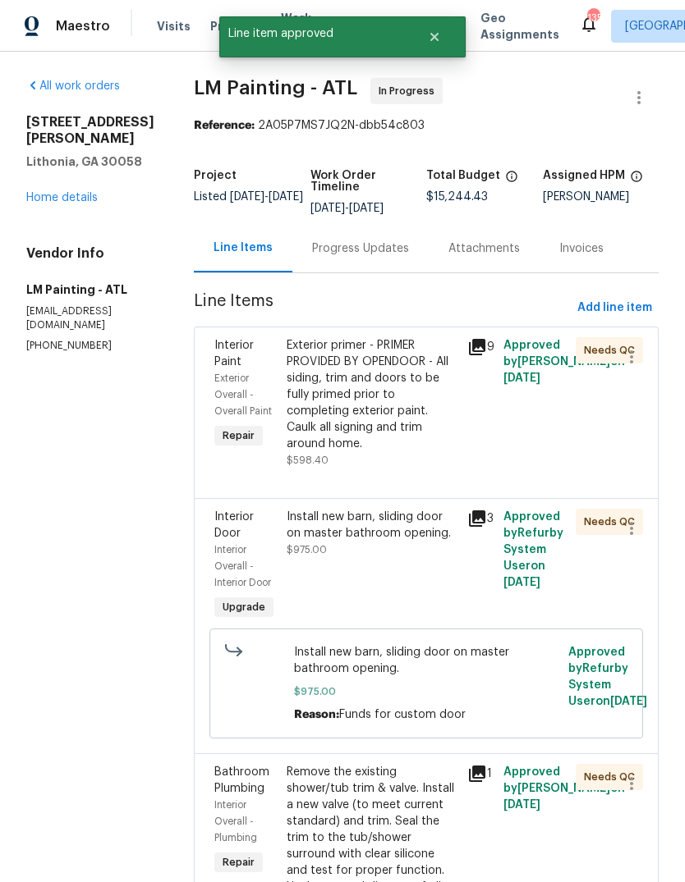
click at [440, 427] on div "Exterior primer - PRIMER PROVIDED BY OPENDOOR - All siding, trim and doors to b…" at bounding box center [371, 394] width 171 height 115
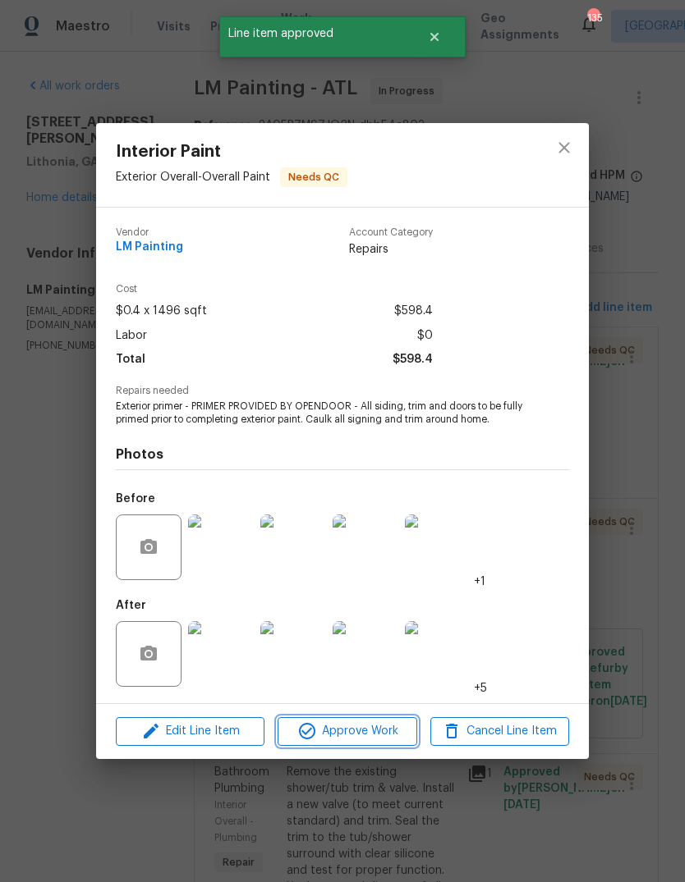
click at [380, 727] on span "Approve Work" at bounding box center [346, 731] width 129 height 21
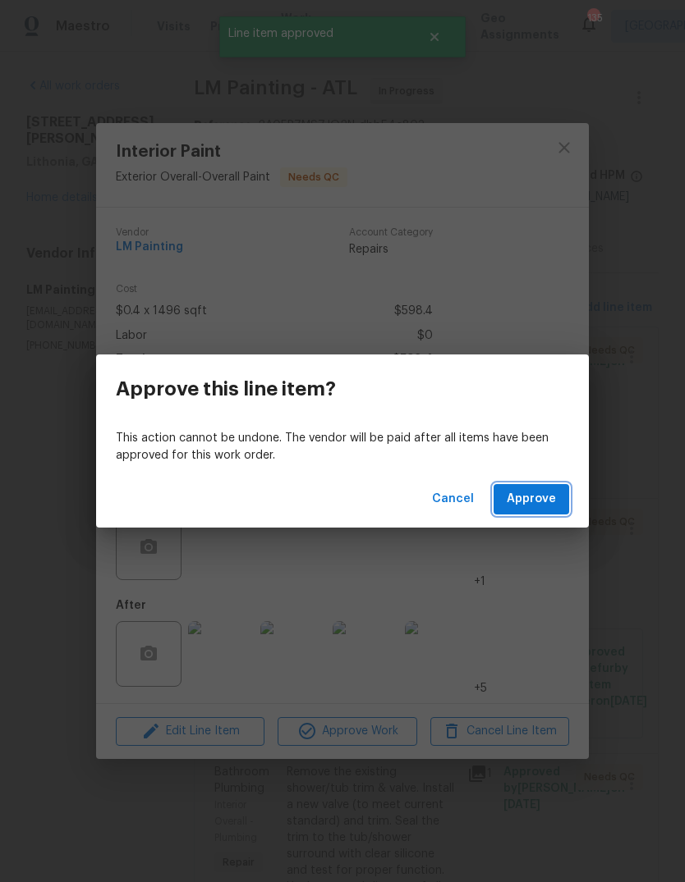
click at [532, 513] on button "Approve" at bounding box center [531, 499] width 76 height 30
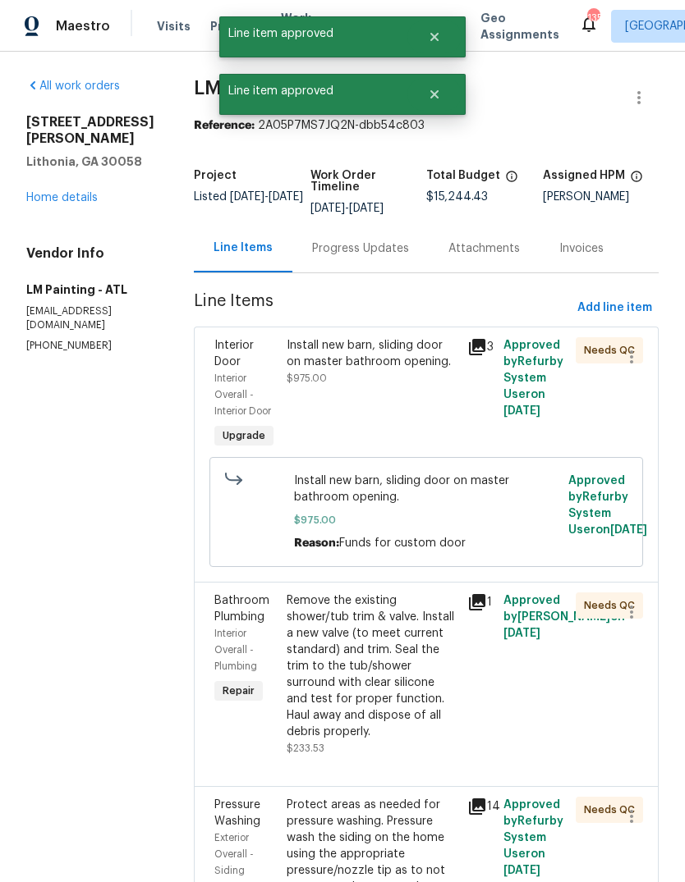
click at [456, 387] on div "Install new barn, sliding door on master bathroom opening. $975.00" at bounding box center [371, 361] width 171 height 49
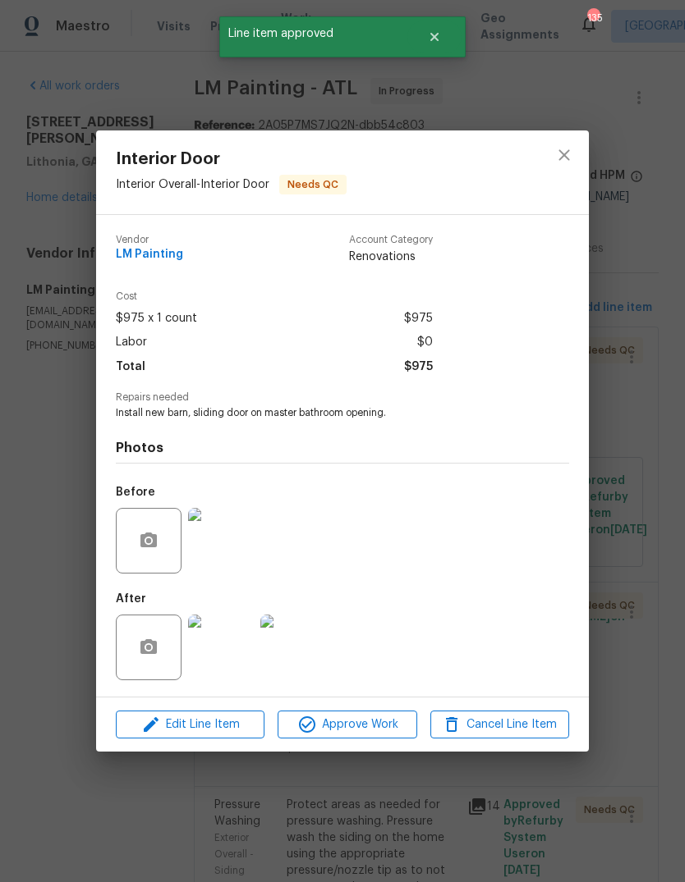
click at [304, 647] on img at bounding box center [293, 648] width 66 height 66
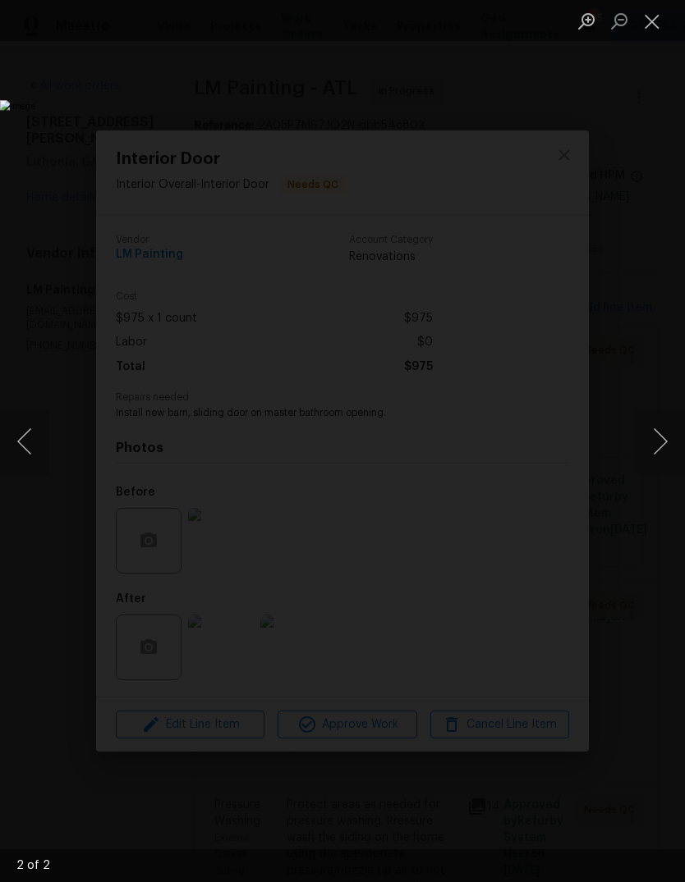
click at [34, 437] on button "Previous image" at bounding box center [24, 442] width 49 height 66
click at [33, 445] on button "Previous image" at bounding box center [24, 442] width 49 height 66
click at [650, 438] on button "Next image" at bounding box center [659, 442] width 49 height 66
click at [652, 28] on button "Close lightbox" at bounding box center [651, 21] width 33 height 29
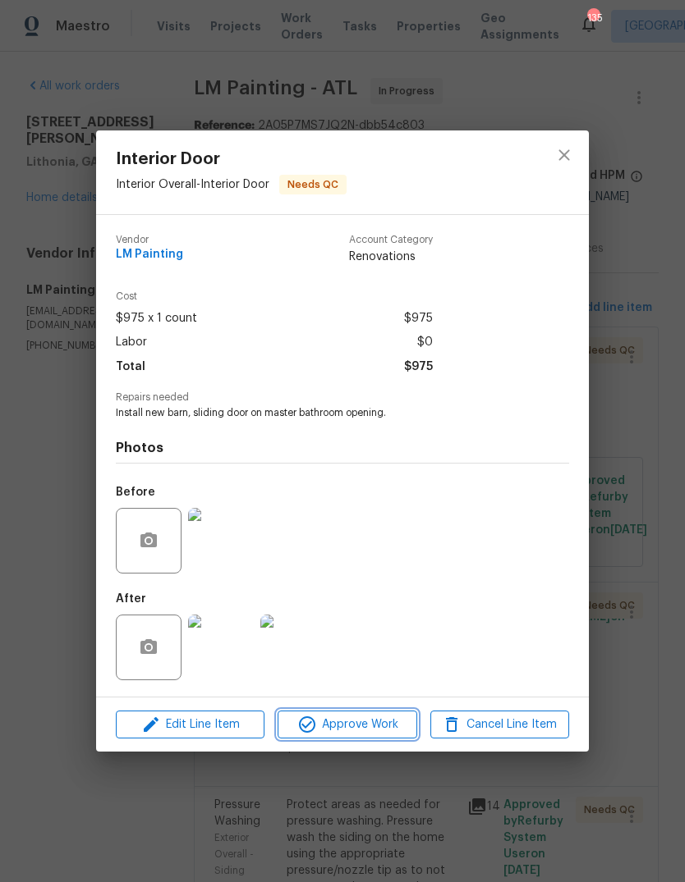
click at [369, 726] on span "Approve Work" at bounding box center [346, 725] width 129 height 21
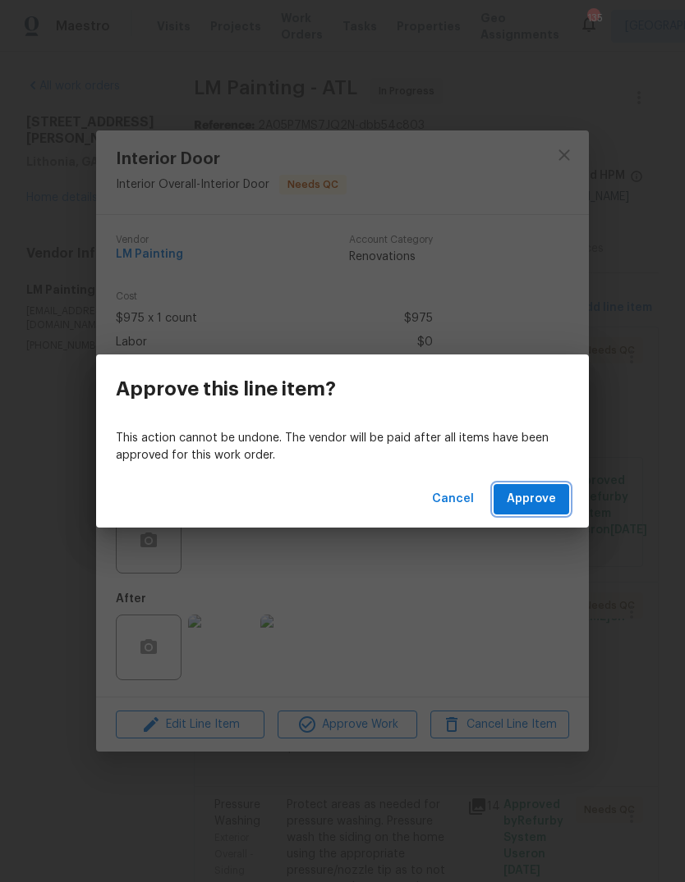
click at [552, 500] on span "Approve" at bounding box center [530, 499] width 49 height 21
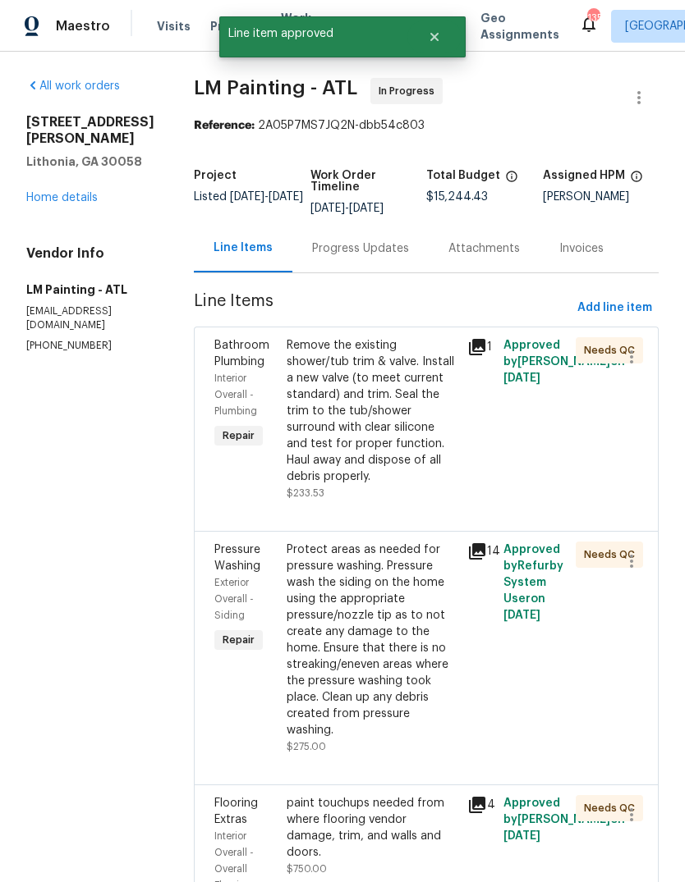
click at [415, 452] on div "Remove the existing shower/tub trim & valve. Install a new valve (to meet curre…" at bounding box center [371, 411] width 171 height 148
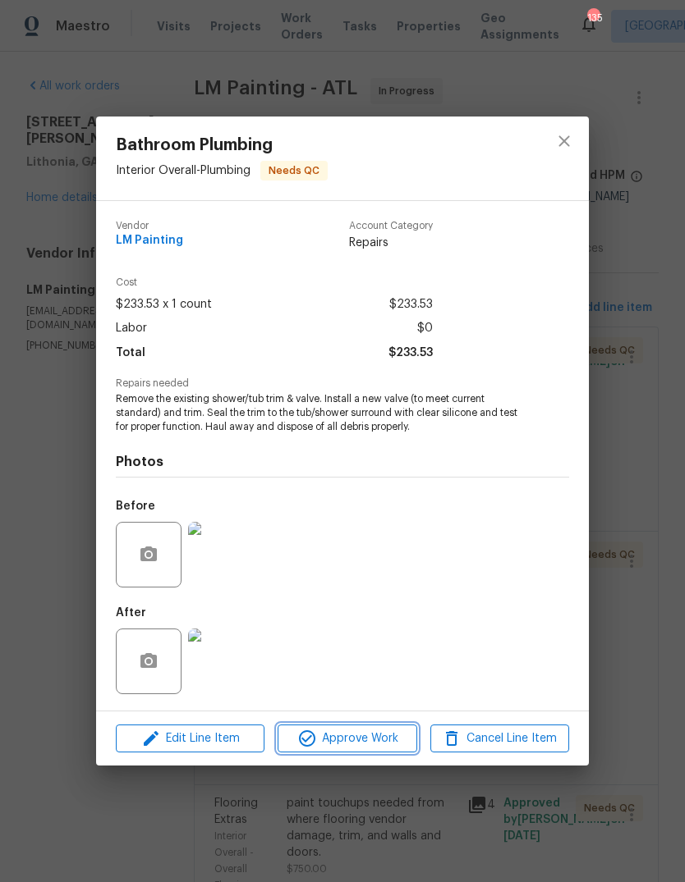
click at [387, 727] on button "Approve Work" at bounding box center [346, 739] width 139 height 29
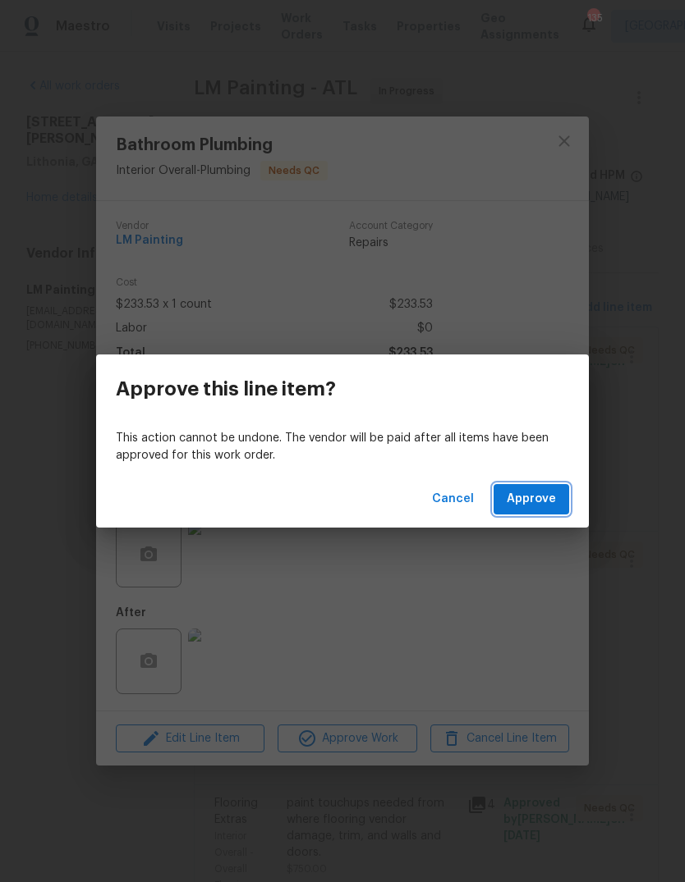
click at [552, 496] on span "Approve" at bounding box center [530, 499] width 49 height 21
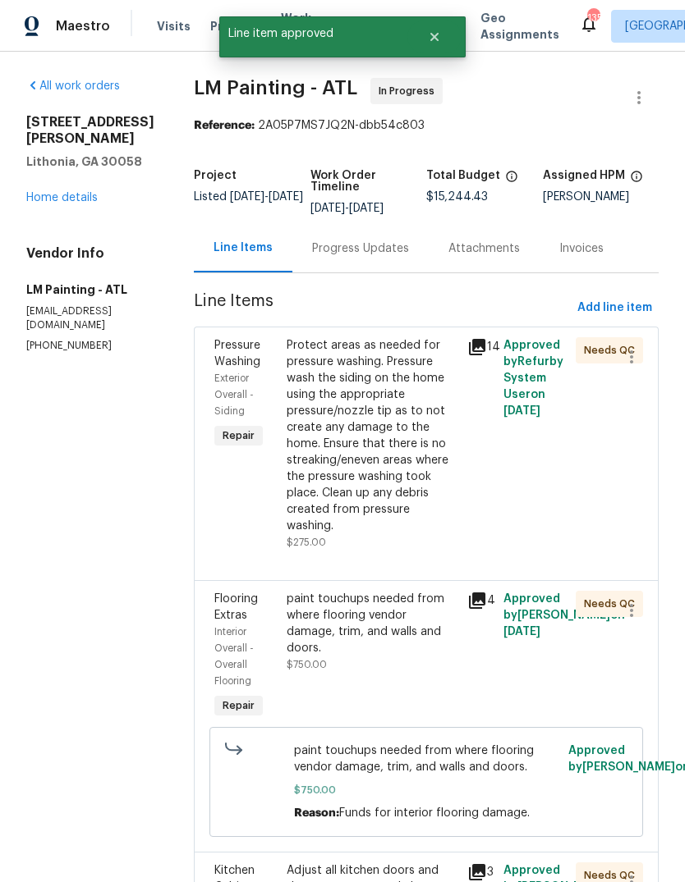
click at [397, 448] on div "Protect areas as needed for pressure washing. Pressure wash the siding on the h…" at bounding box center [371, 435] width 171 height 197
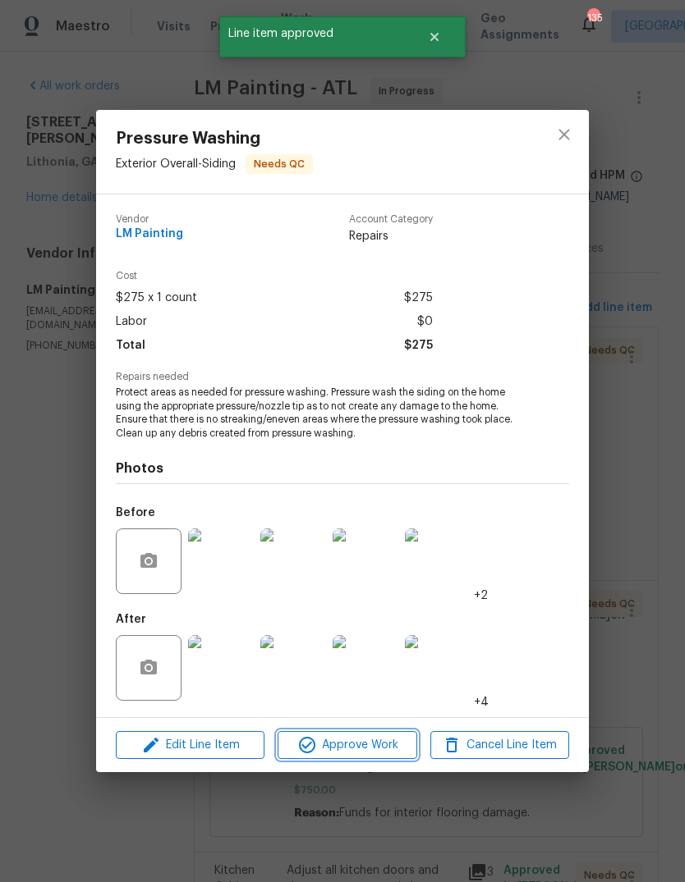
click at [398, 743] on span "Approve Work" at bounding box center [346, 745] width 129 height 21
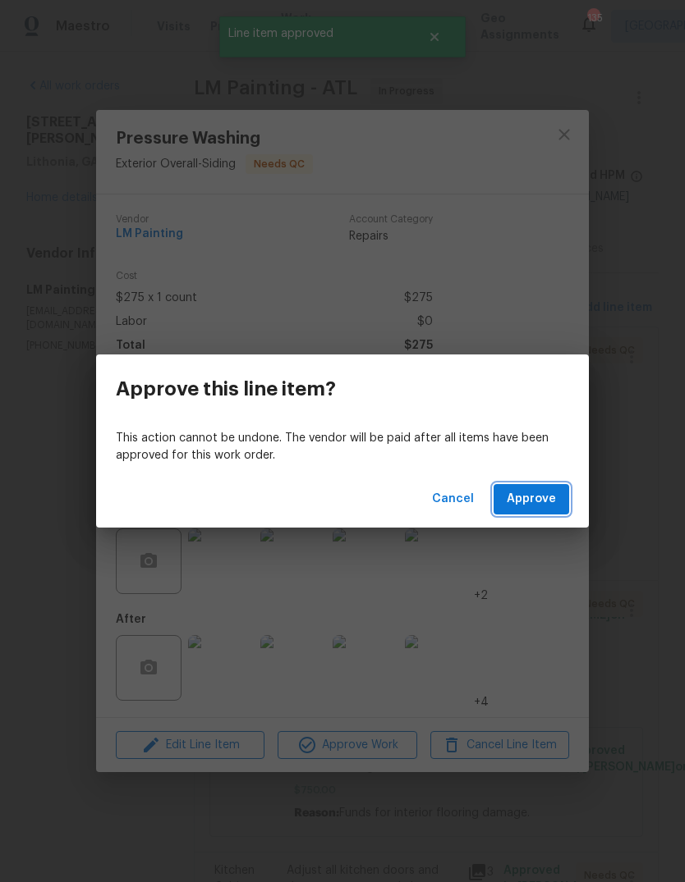
click at [533, 498] on span "Approve" at bounding box center [530, 499] width 49 height 21
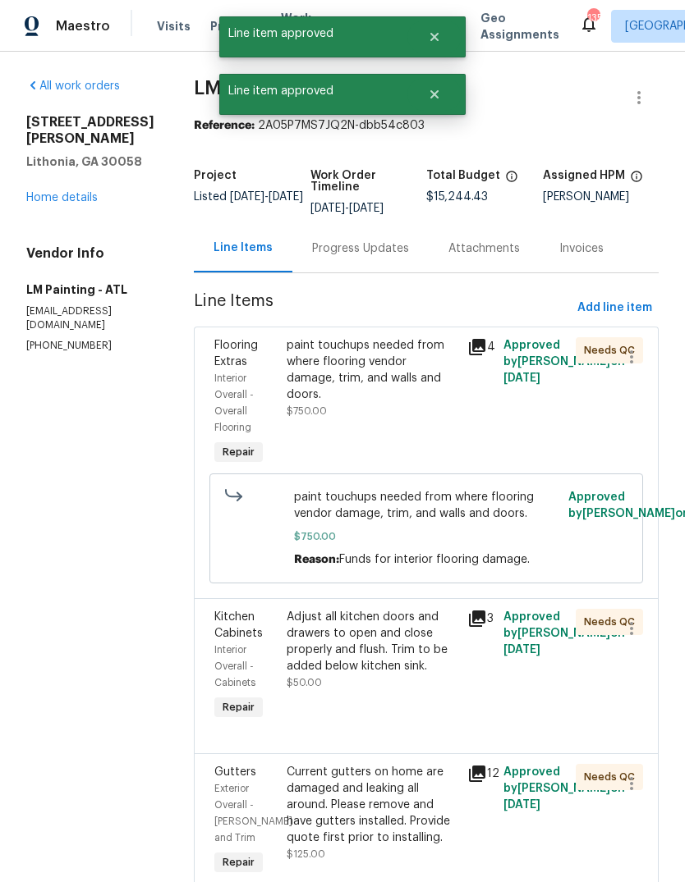
click at [428, 415] on div "paint touchups needed from where flooring vendor damage, trim, and walls and do…" at bounding box center [371, 378] width 171 height 82
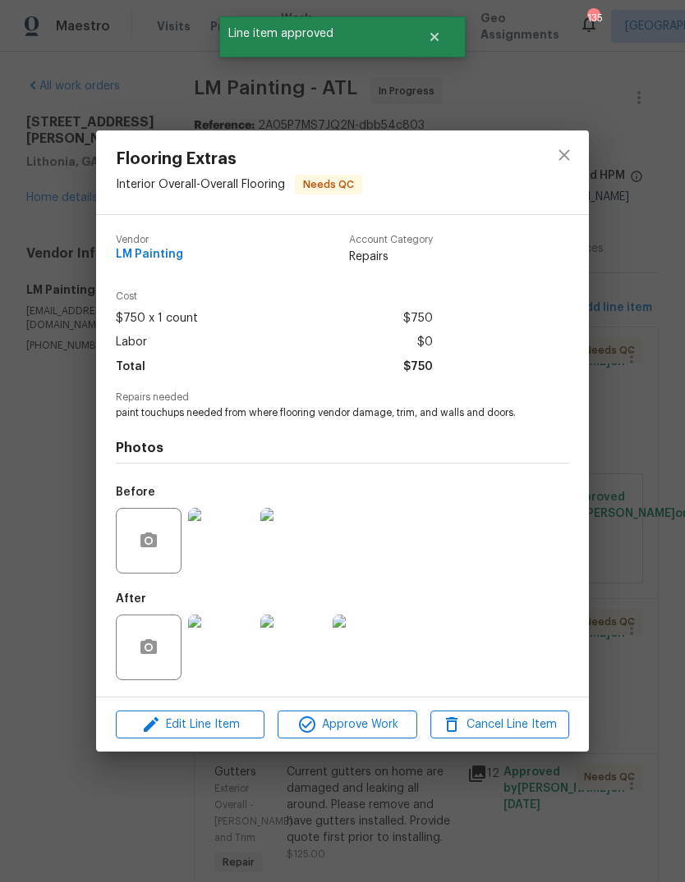
click at [626, 516] on div "Flooring Extras Interior Overall - Overall Flooring Needs QC Vendor LM Painting…" at bounding box center [342, 441] width 685 height 882
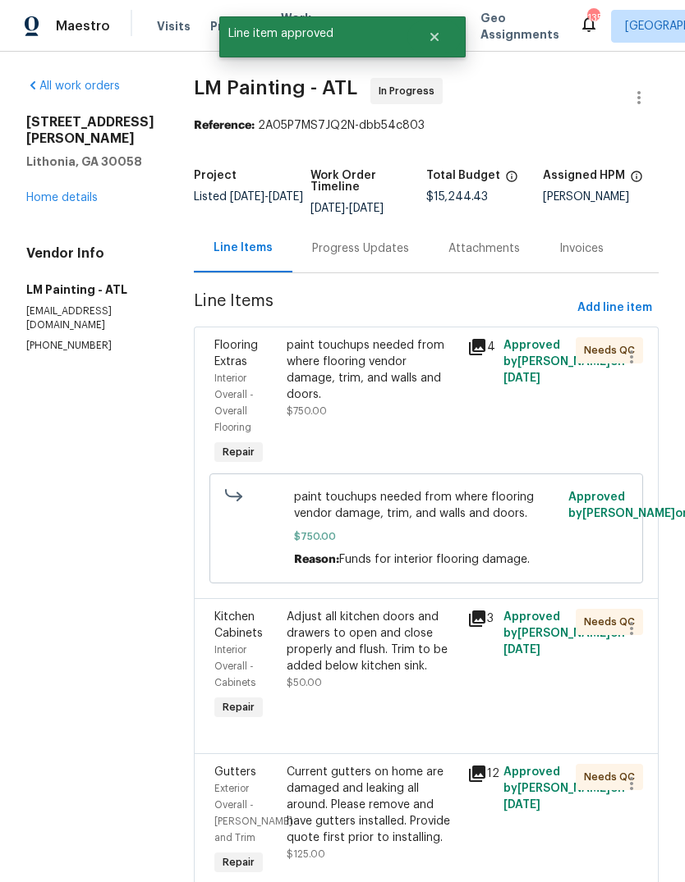
click at [408, 392] on div "paint touchups needed from where flooring vendor damage, trim, and walls and do…" at bounding box center [371, 370] width 171 height 66
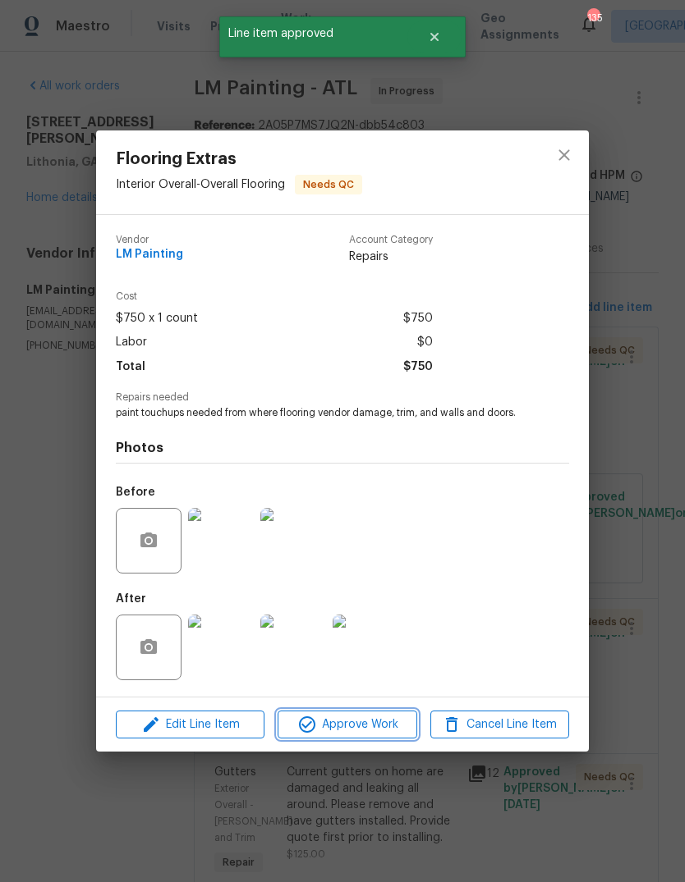
click at [382, 730] on span "Approve Work" at bounding box center [346, 725] width 129 height 21
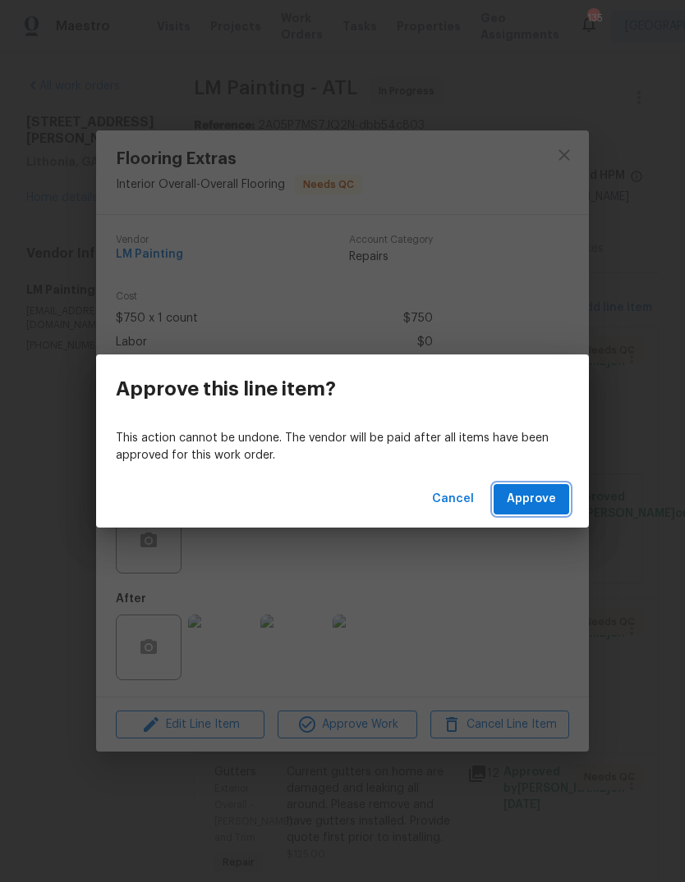
click at [552, 496] on span "Approve" at bounding box center [530, 499] width 49 height 21
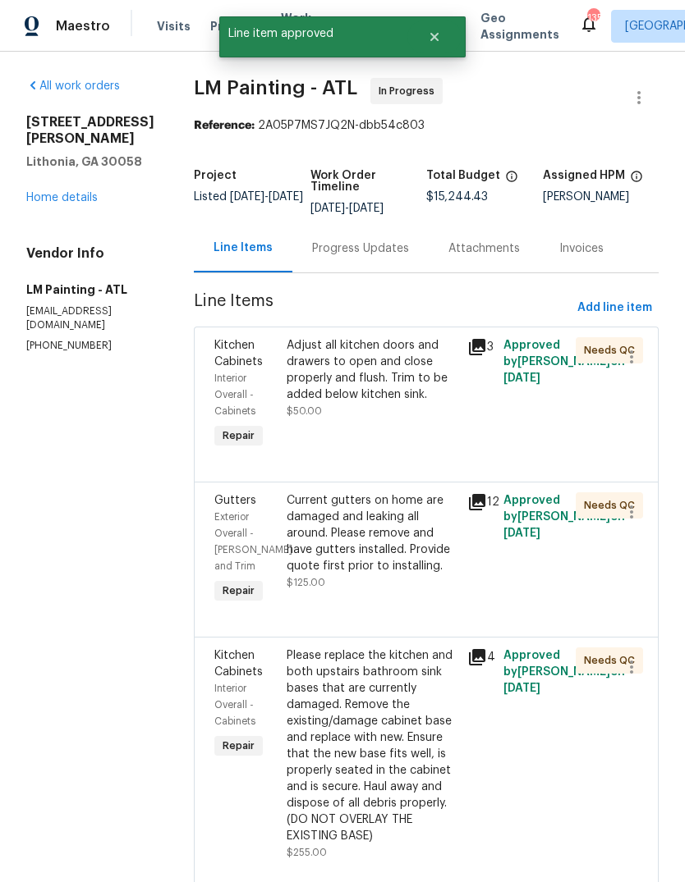
click at [419, 393] on div "Adjust all kitchen doors and drawers to open and close properly and flush. Trim…" at bounding box center [371, 370] width 171 height 66
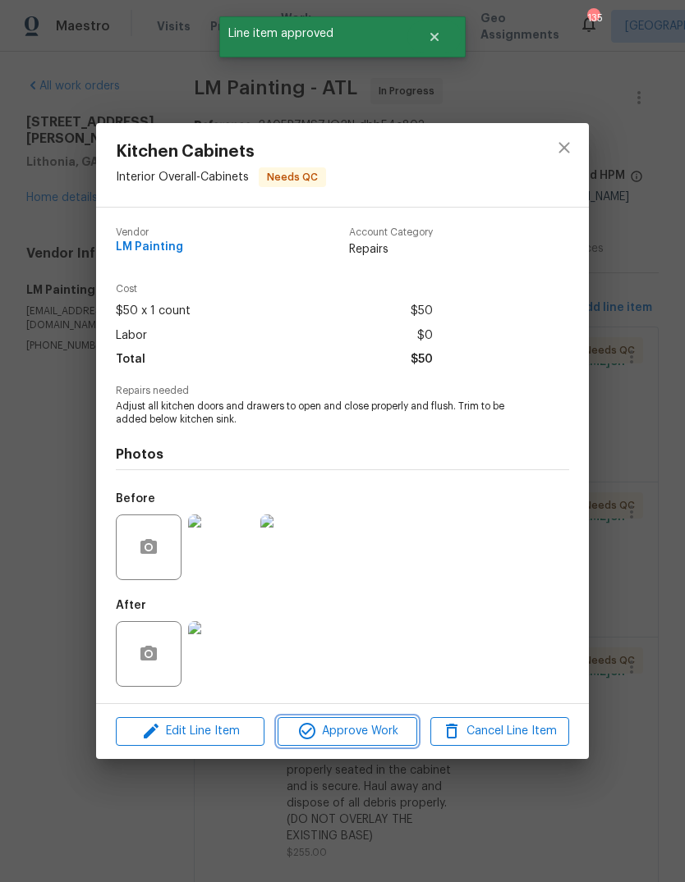
click at [389, 725] on span "Approve Work" at bounding box center [346, 731] width 129 height 21
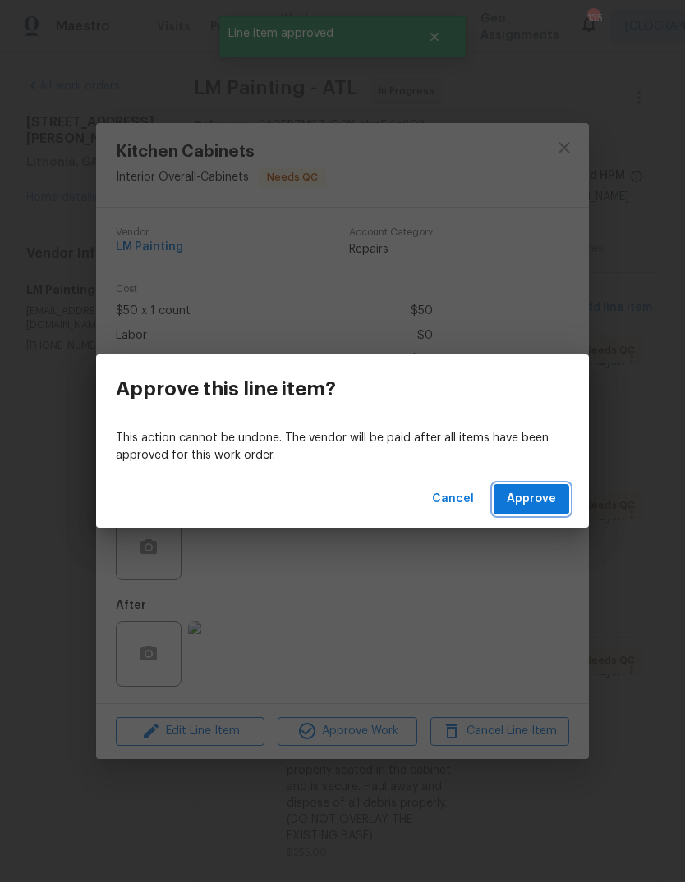
click at [543, 501] on span "Approve" at bounding box center [530, 499] width 49 height 21
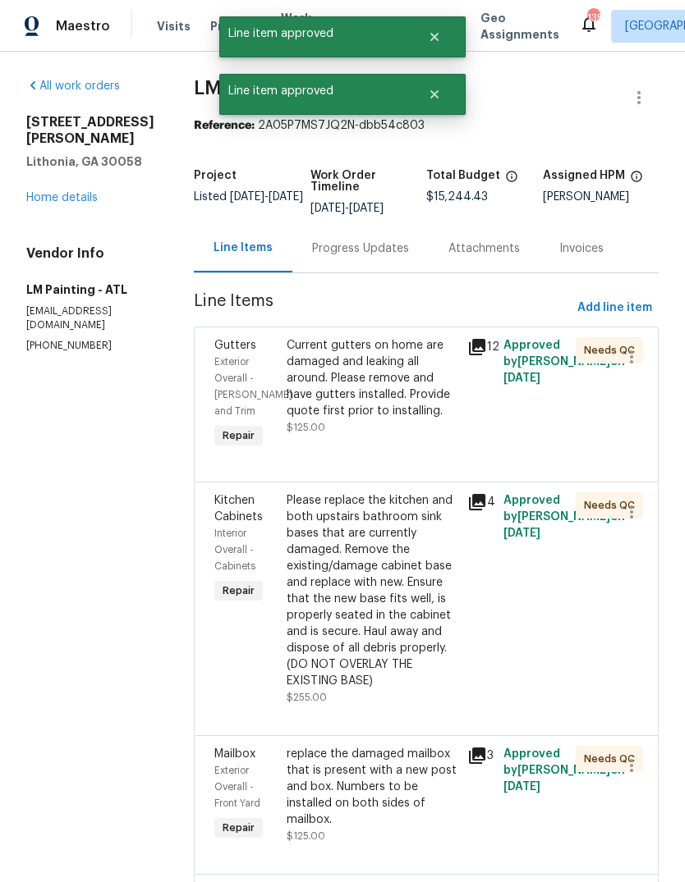
click at [428, 419] on div "Current gutters on home are damaged and leaking all around. Please remove and h…" at bounding box center [371, 378] width 171 height 82
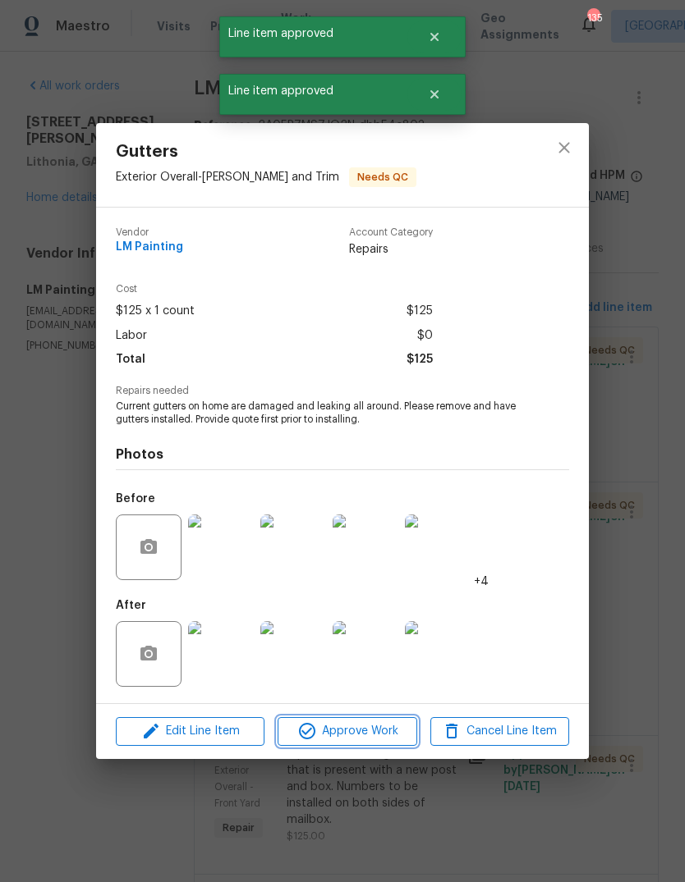
click at [387, 739] on span "Approve Work" at bounding box center [346, 731] width 129 height 21
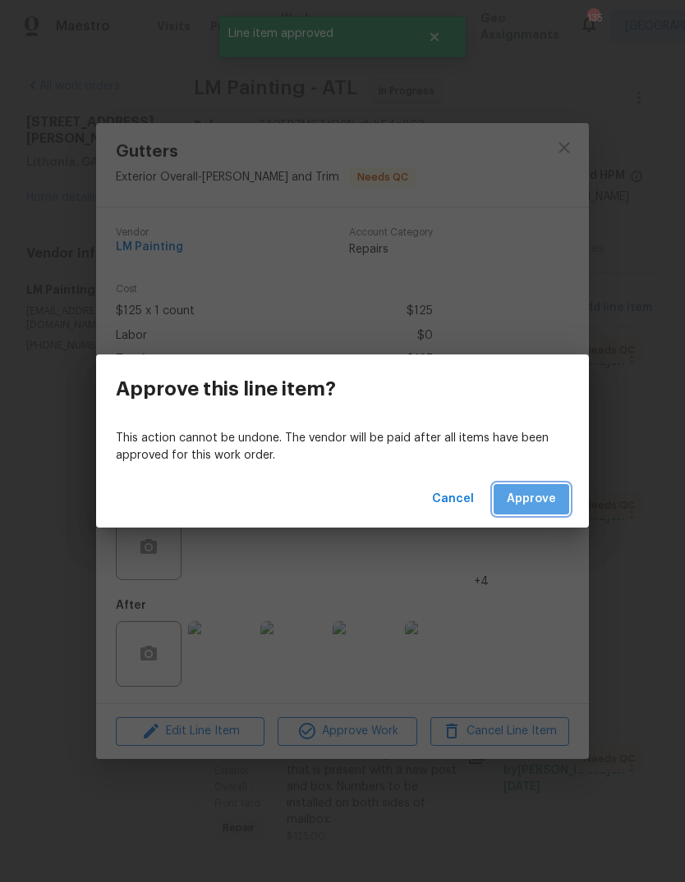
click at [552, 493] on span "Approve" at bounding box center [530, 499] width 49 height 21
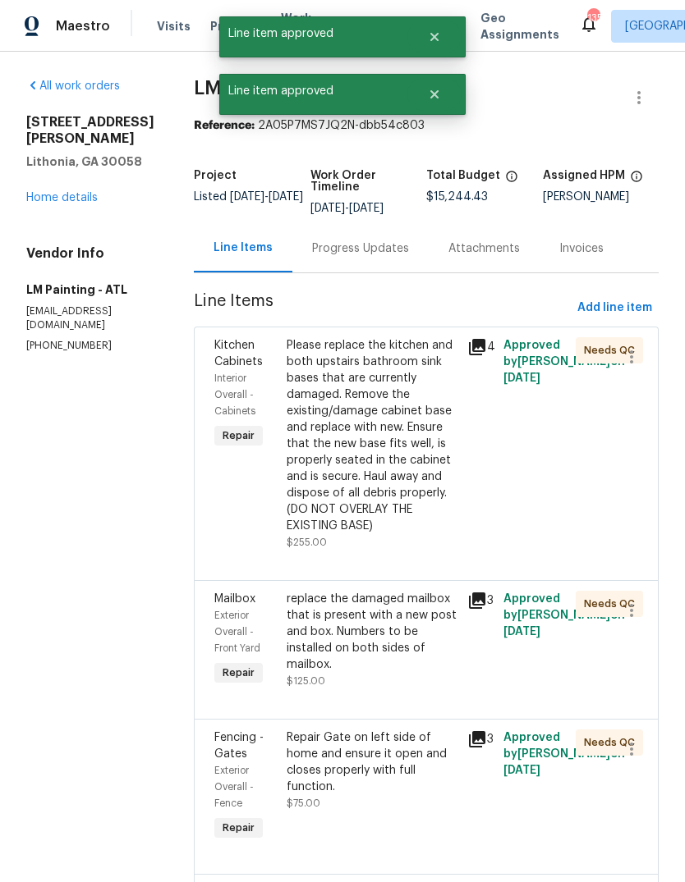
click at [435, 430] on div "Please replace the kitchen and both upstairs bathroom sink bases that are curre…" at bounding box center [371, 435] width 171 height 197
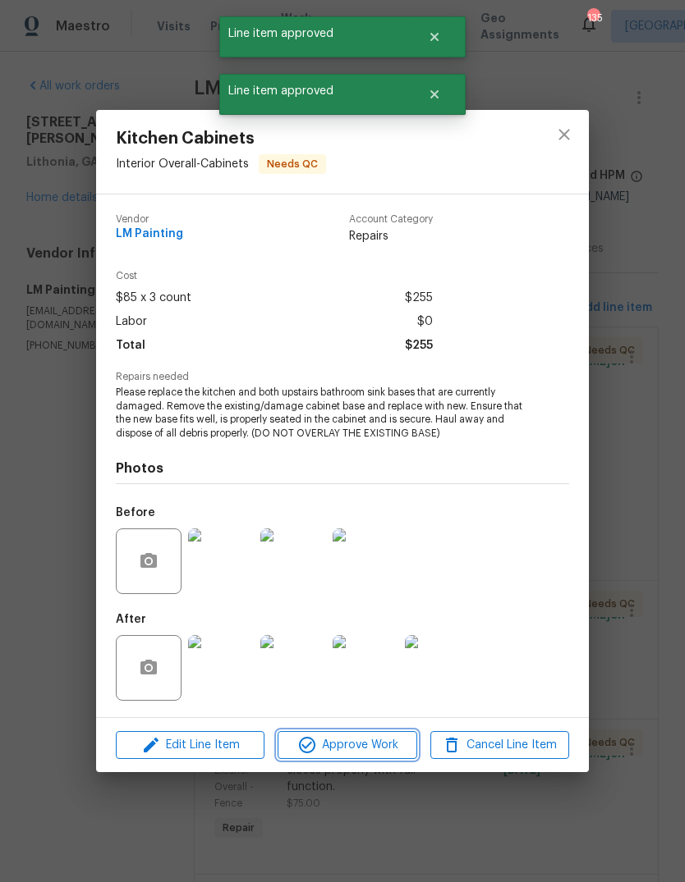
click at [392, 742] on span "Approve Work" at bounding box center [346, 745] width 129 height 21
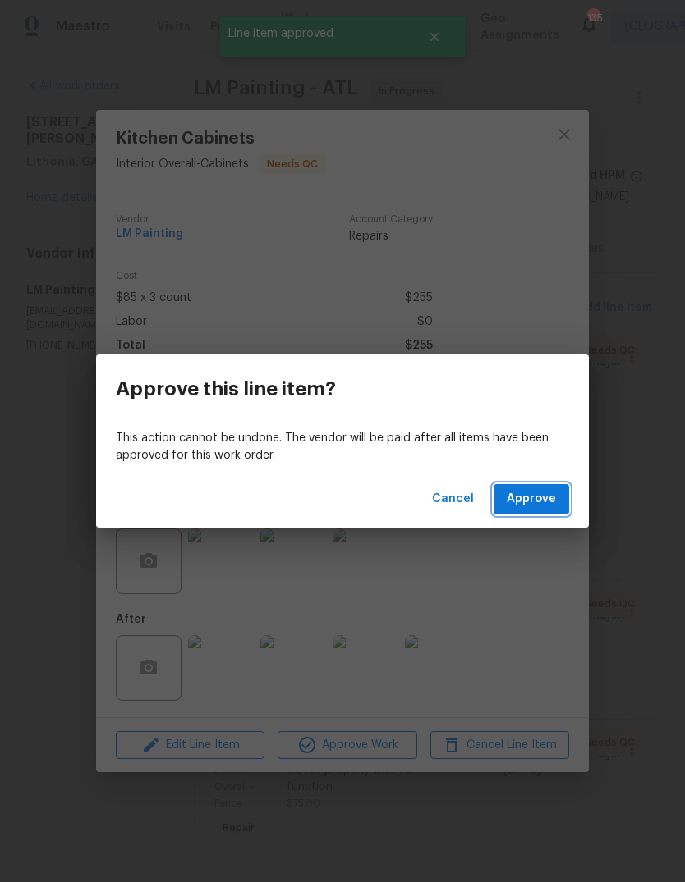
click at [543, 498] on span "Approve" at bounding box center [530, 499] width 49 height 21
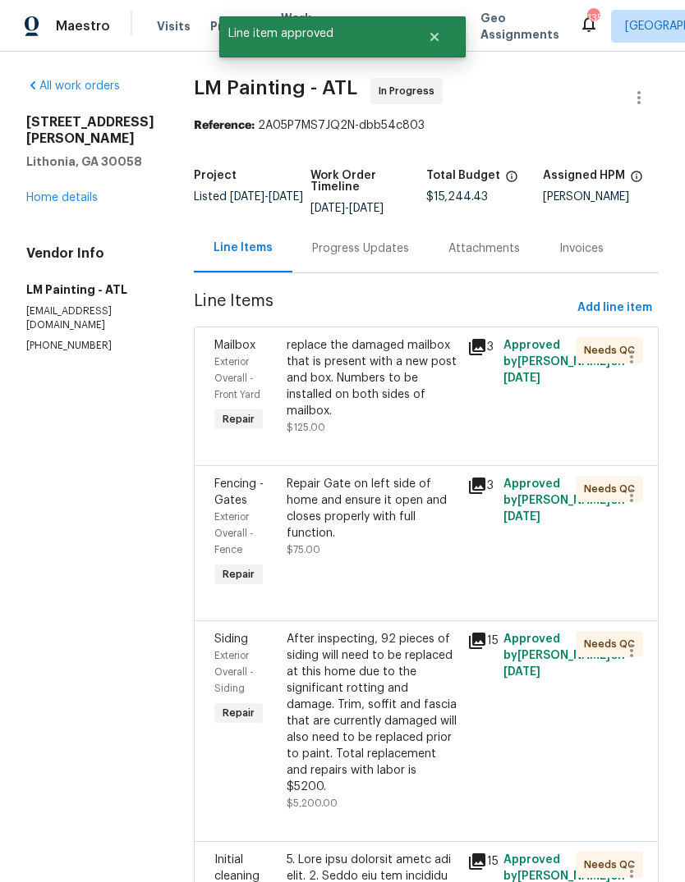
click at [436, 409] on div "replace the damaged mailbox that is present with a new post and box. Numbers to…" at bounding box center [371, 378] width 171 height 82
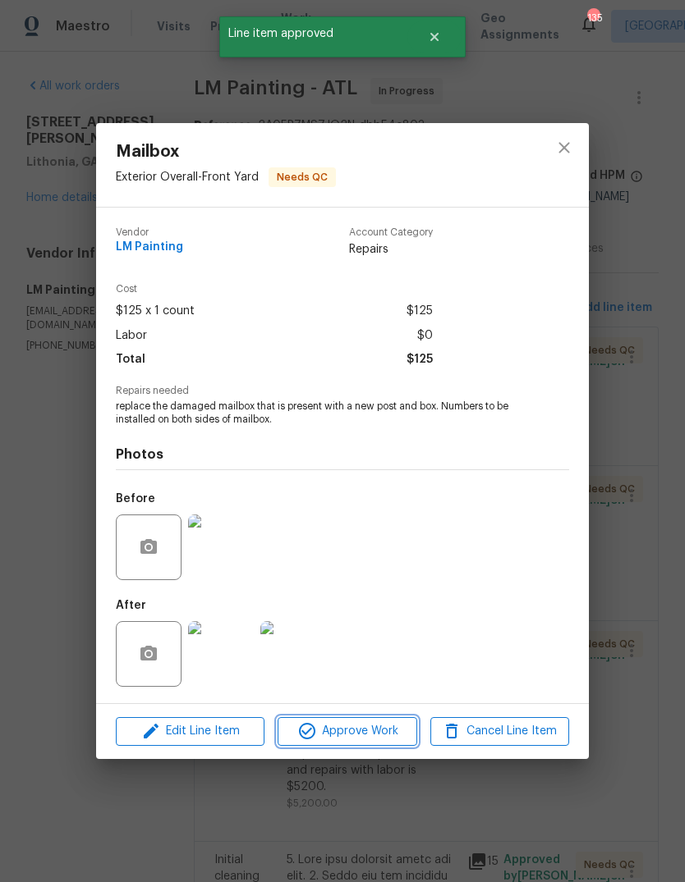
click at [397, 731] on span "Approve Work" at bounding box center [346, 731] width 129 height 21
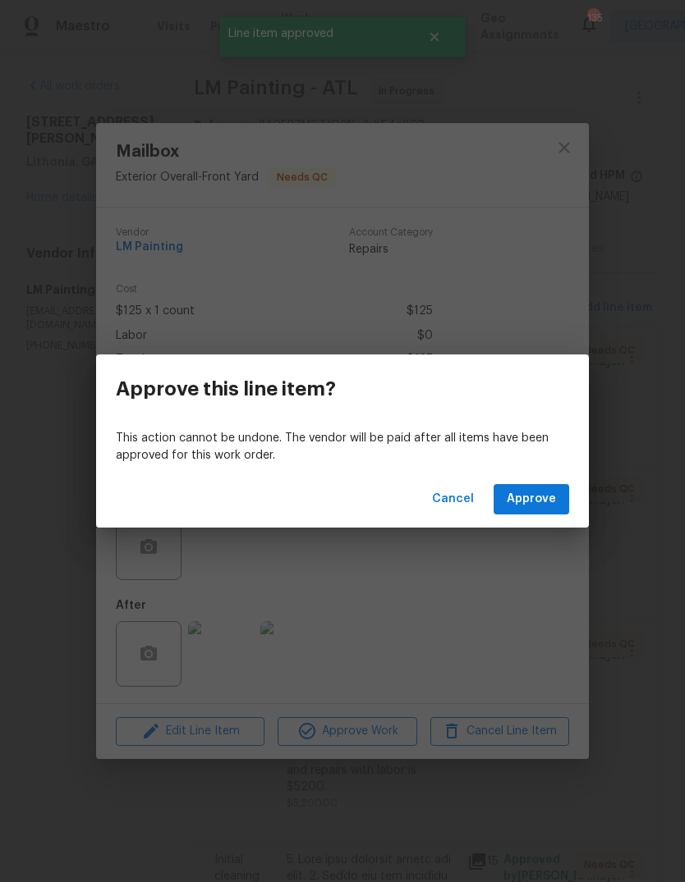
click at [545, 494] on span "Approve" at bounding box center [530, 499] width 49 height 21
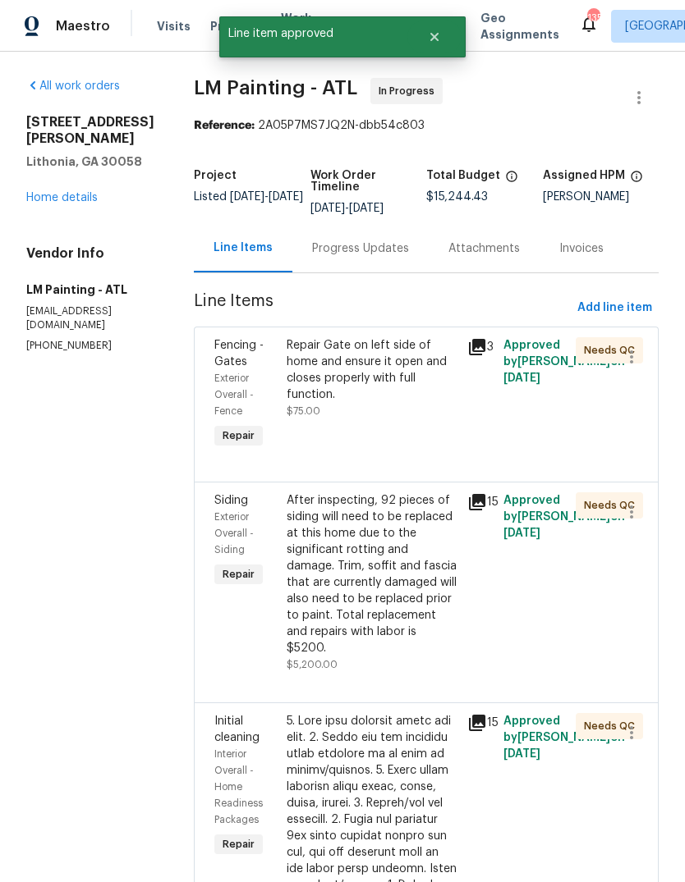
click at [438, 415] on div "Repair Gate on left side of home and ensure it open and closes properly with fu…" at bounding box center [371, 378] width 171 height 82
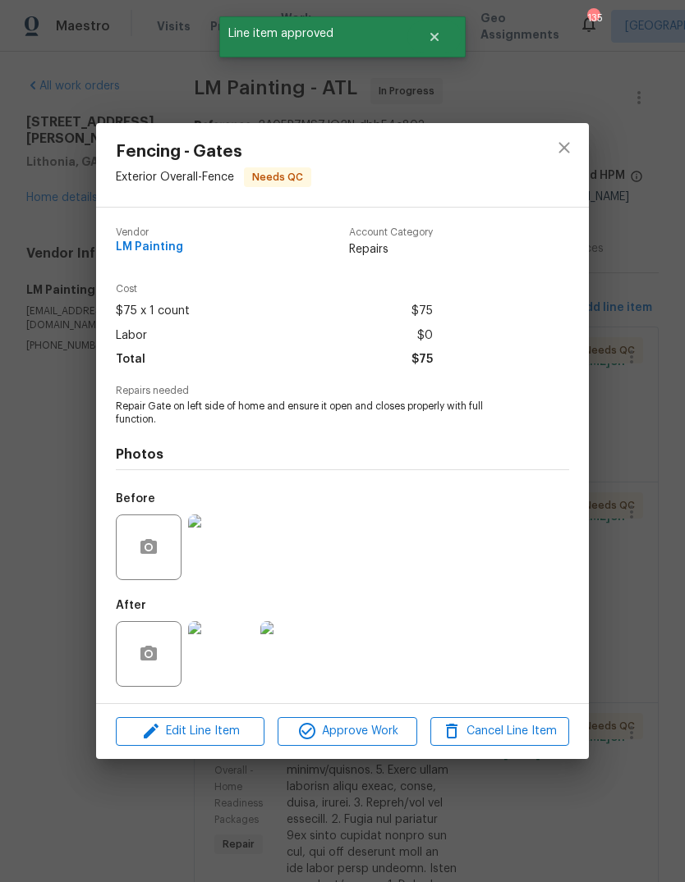
click at [394, 730] on span "Approve Work" at bounding box center [346, 731] width 129 height 21
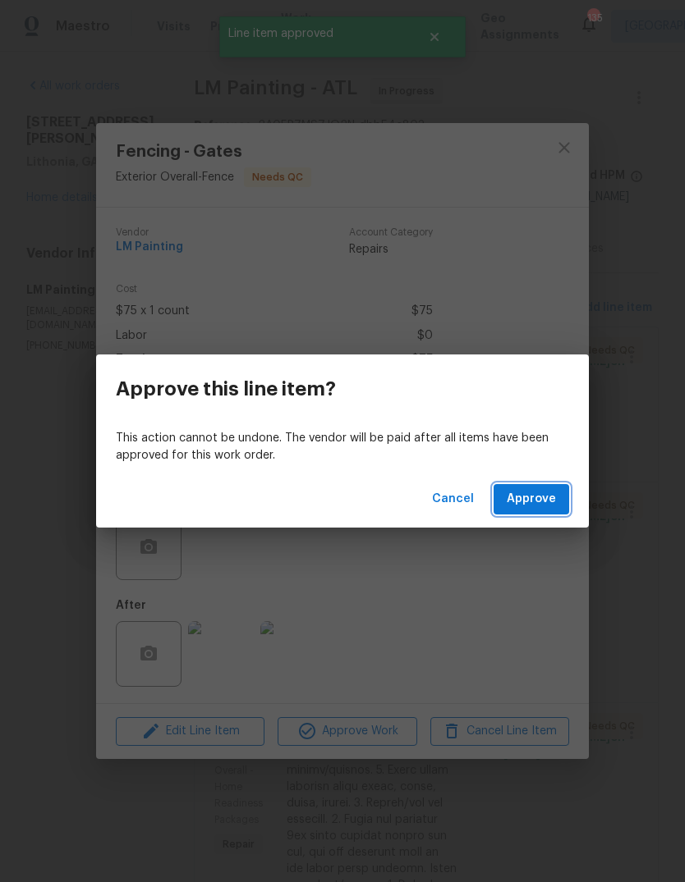
click at [548, 500] on span "Approve" at bounding box center [530, 499] width 49 height 21
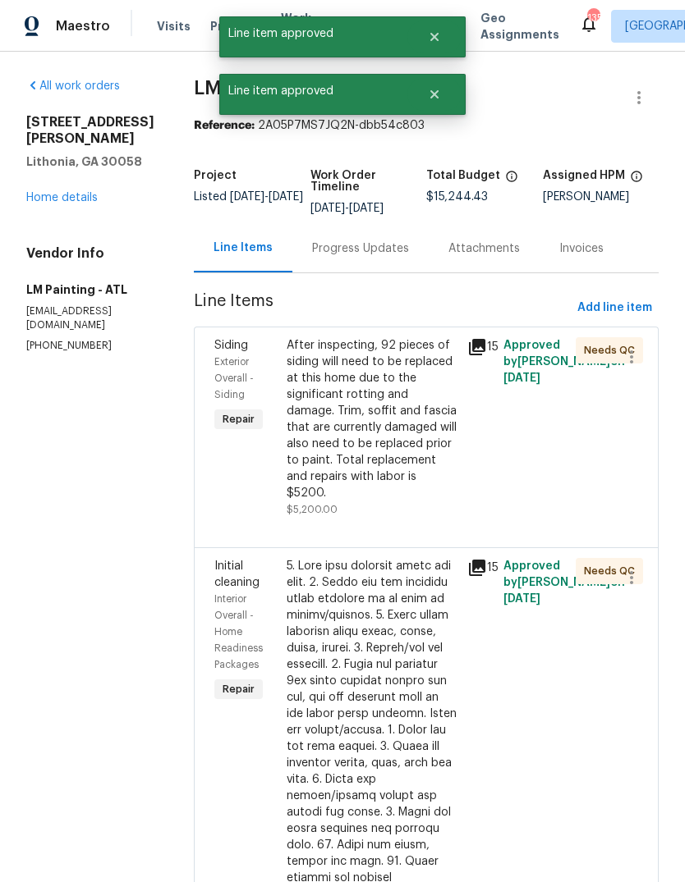
click at [405, 423] on div "After inspecting, 92 pieces of siding will need to be replaced at this home due…" at bounding box center [371, 419] width 171 height 164
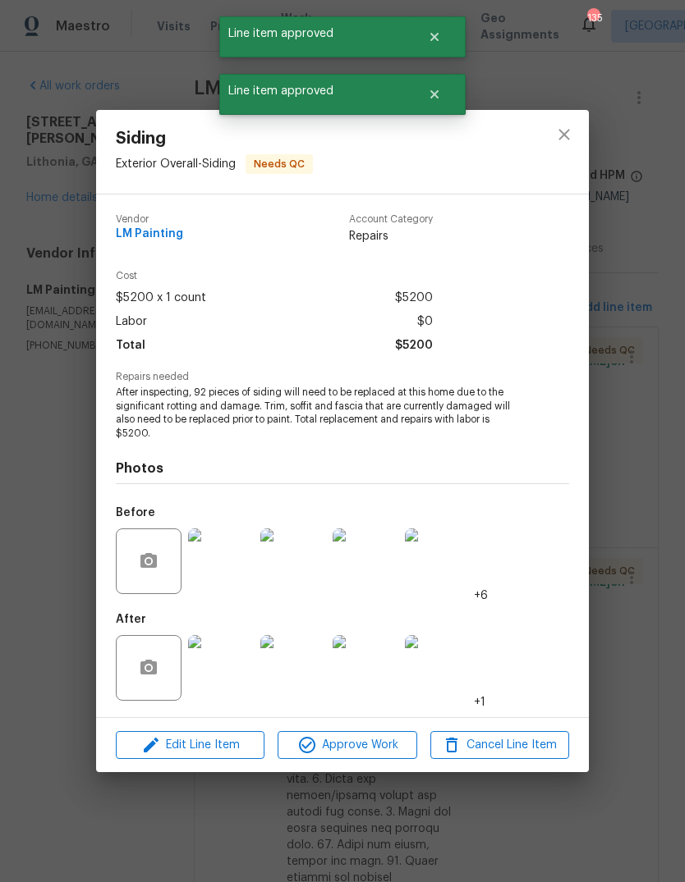
click at [401, 740] on span "Approve Work" at bounding box center [346, 745] width 129 height 21
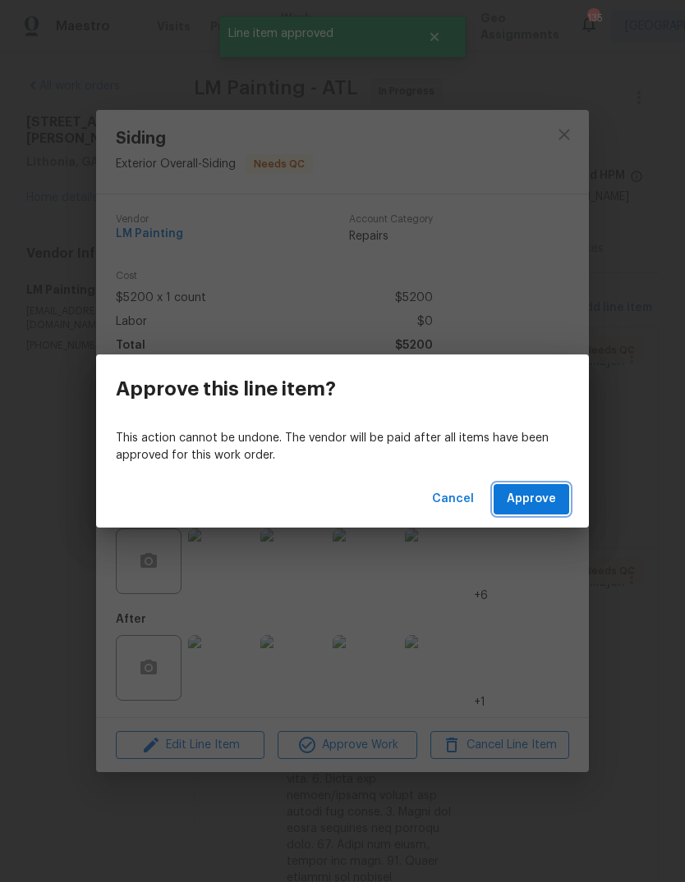
click at [524, 514] on button "Approve" at bounding box center [531, 499] width 76 height 30
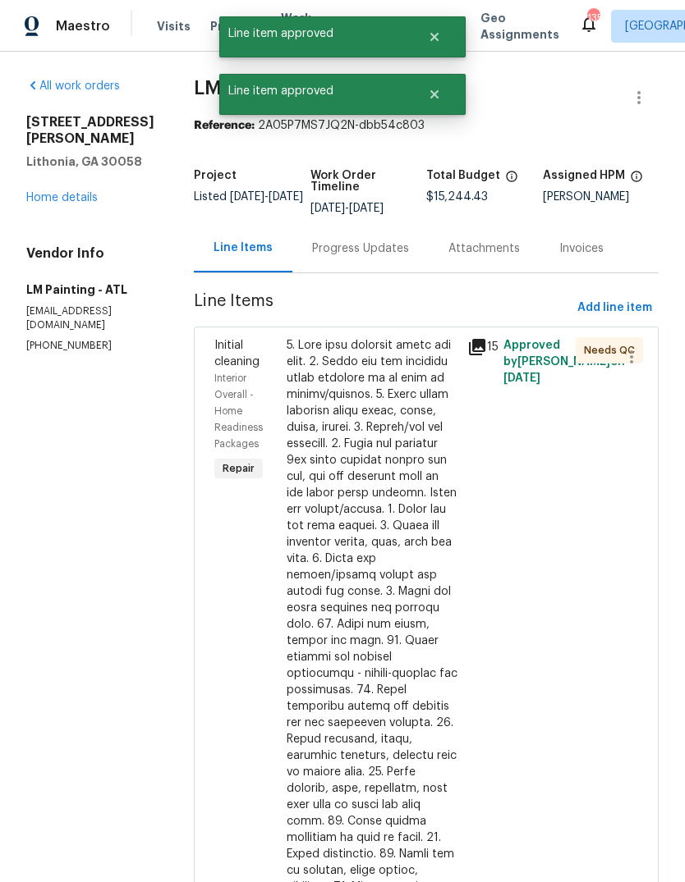
click at [419, 470] on div at bounding box center [371, 731] width 171 height 788
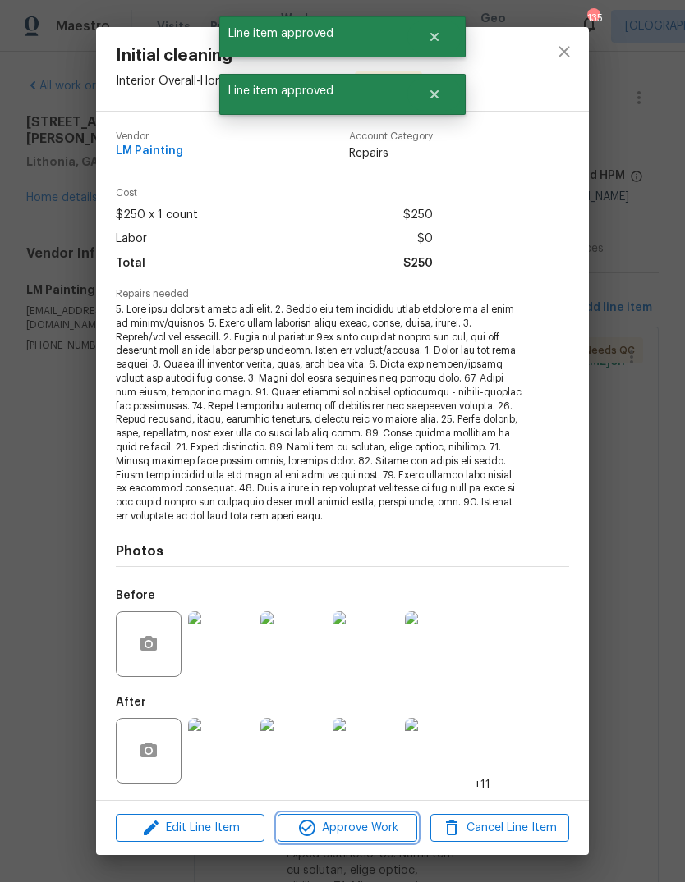
click at [391, 822] on span "Approve Work" at bounding box center [346, 828] width 129 height 21
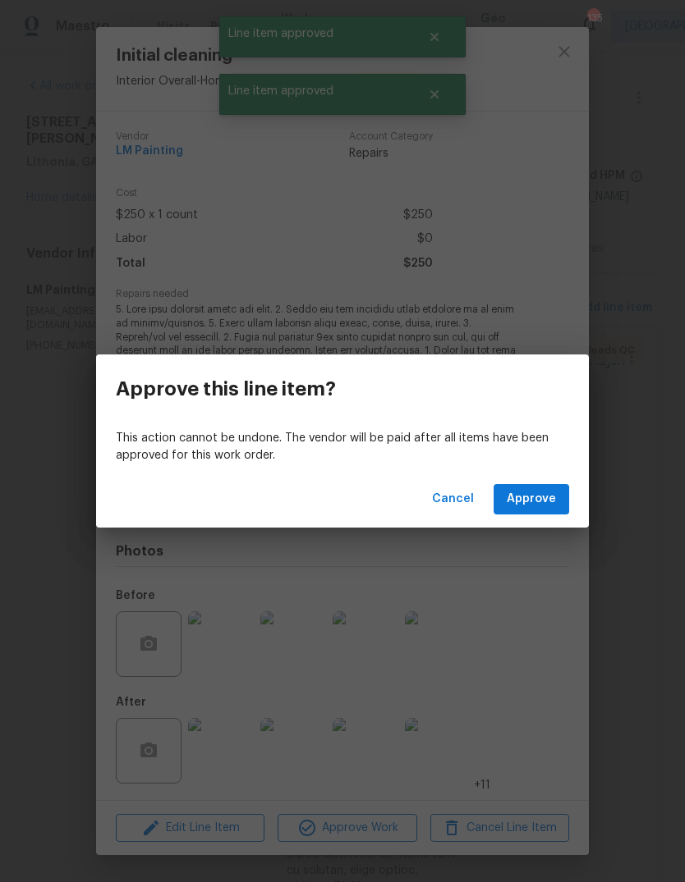
click at [546, 497] on span "Approve" at bounding box center [530, 499] width 49 height 21
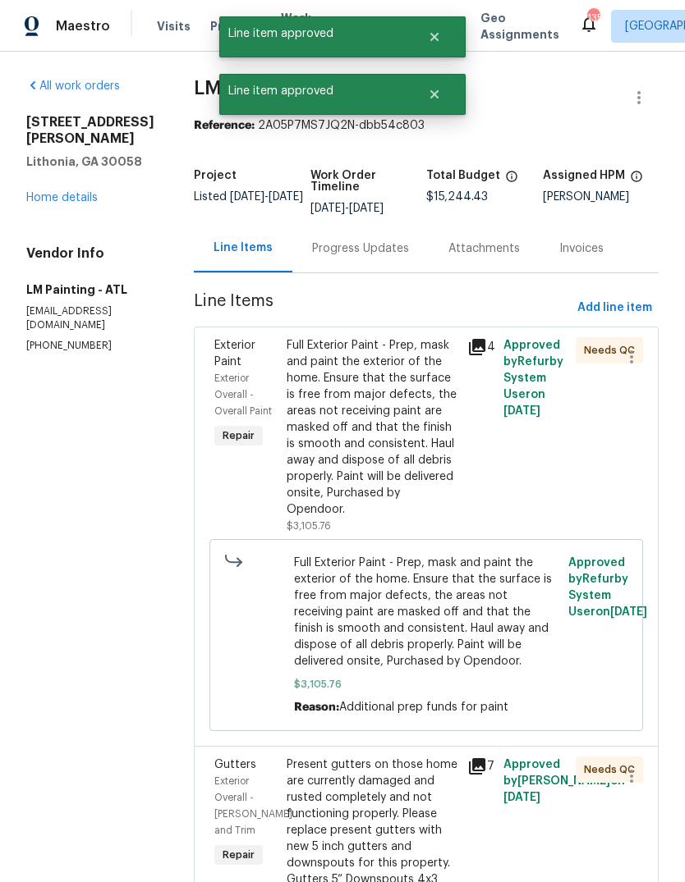
click at [414, 478] on div "Full Exterior Paint - Prep, mask and paint the exterior of the home. Ensure tha…" at bounding box center [371, 427] width 171 height 181
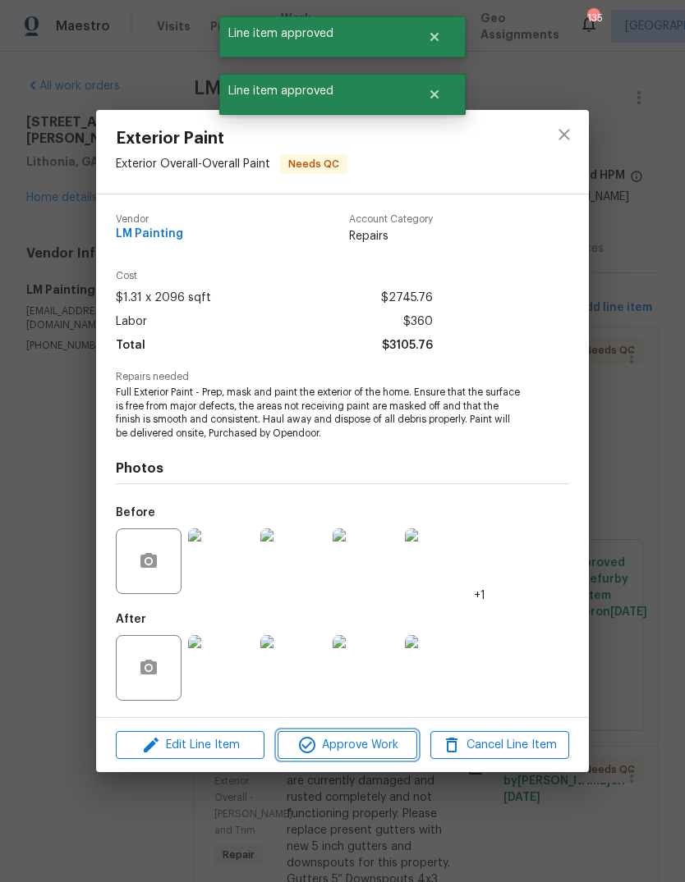
click at [387, 740] on span "Approve Work" at bounding box center [346, 745] width 129 height 21
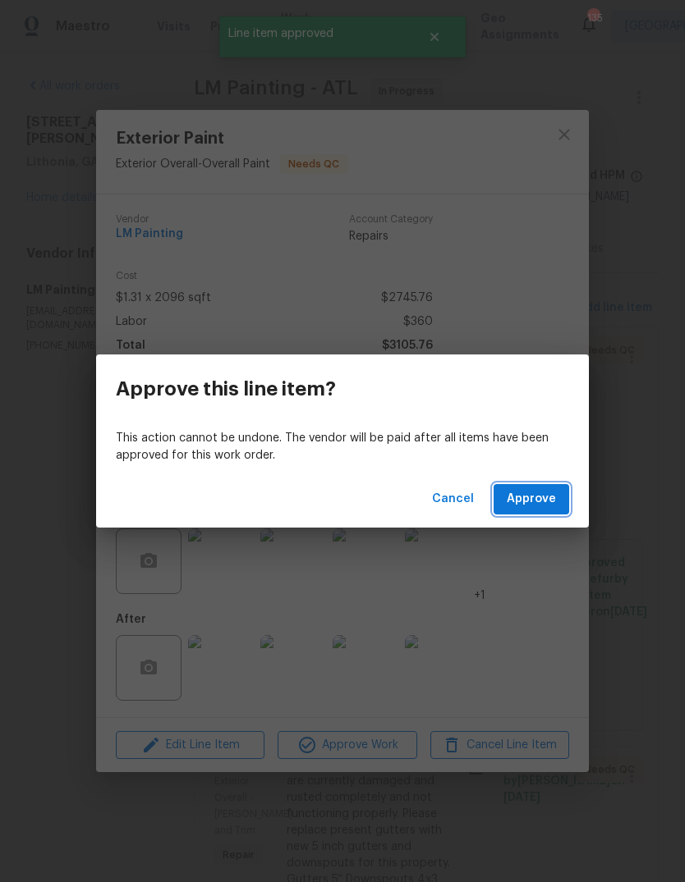
click at [547, 506] on span "Approve" at bounding box center [530, 499] width 49 height 21
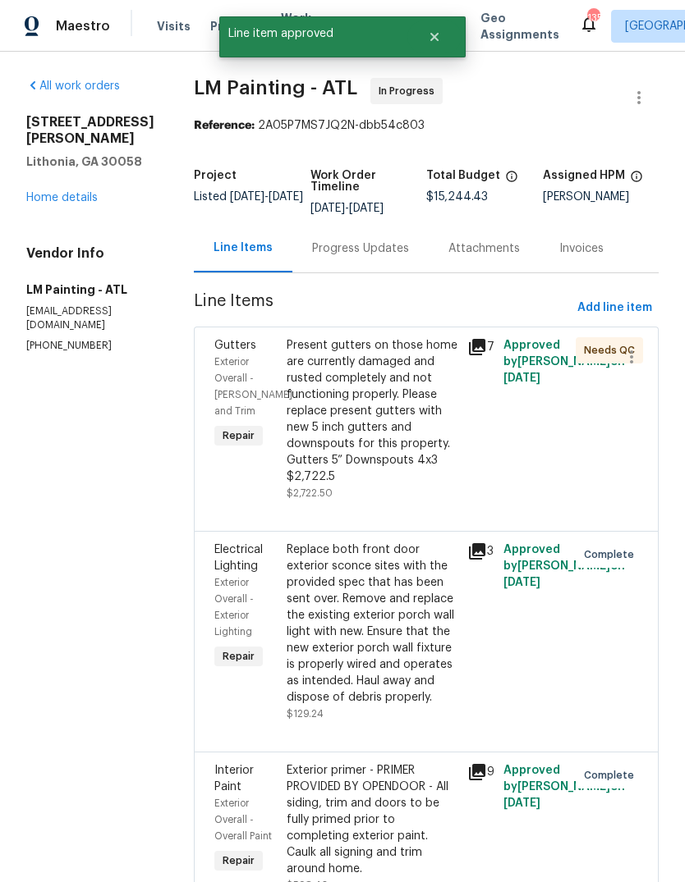
click at [493, 354] on div "7" at bounding box center [480, 347] width 26 height 20
click at [485, 355] on icon at bounding box center [477, 347] width 16 height 16
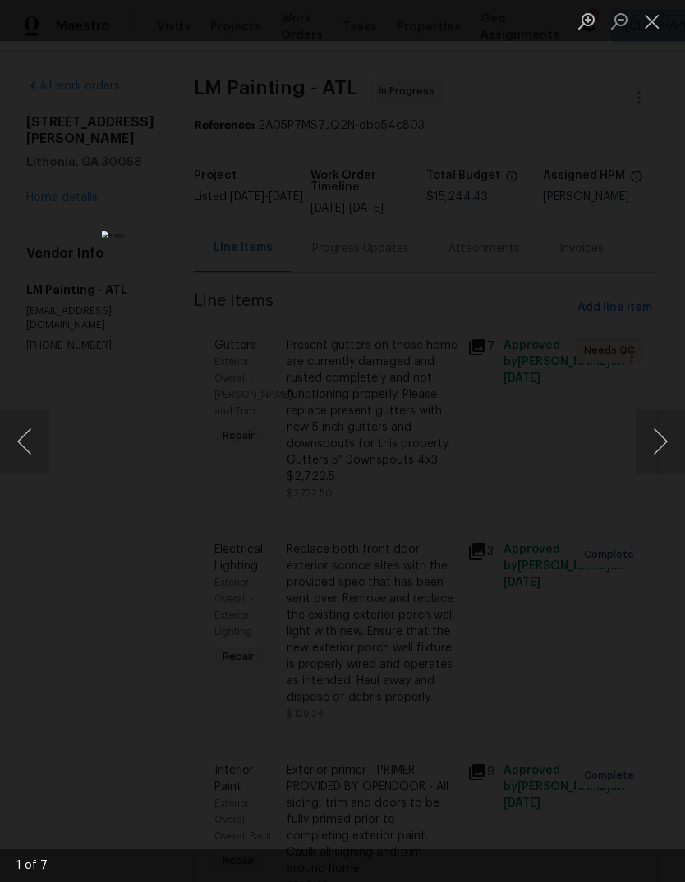
click at [658, 441] on button "Next image" at bounding box center [659, 442] width 49 height 66
click at [657, 433] on button "Next image" at bounding box center [659, 442] width 49 height 66
click at [659, 437] on button "Next image" at bounding box center [659, 442] width 49 height 66
click at [662, 441] on button "Next image" at bounding box center [659, 442] width 49 height 66
click at [662, 445] on button "Next image" at bounding box center [659, 442] width 49 height 66
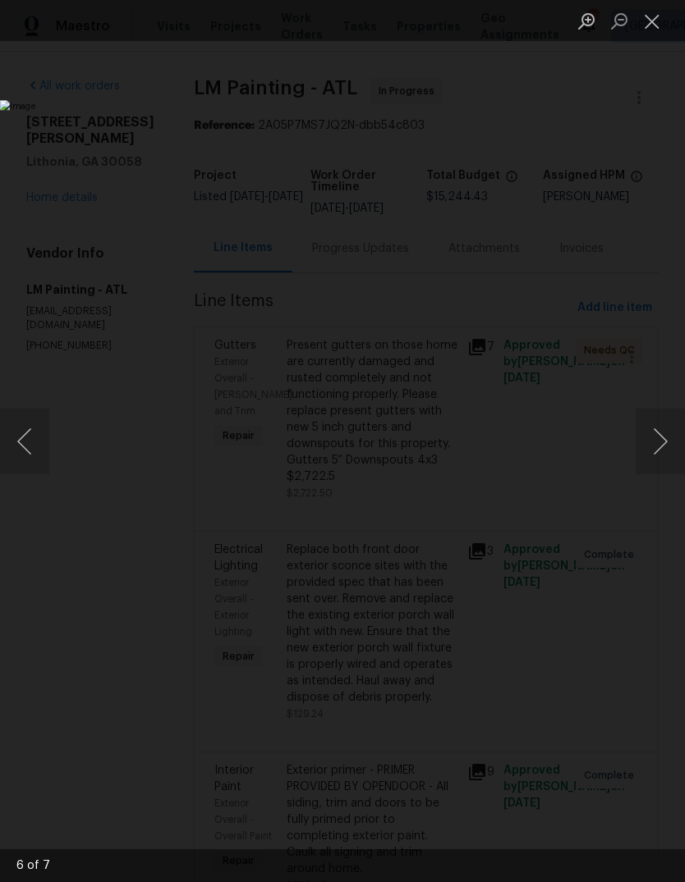
click at [662, 441] on button "Next image" at bounding box center [659, 442] width 49 height 66
click at [662, 442] on button "Next image" at bounding box center [659, 442] width 49 height 66
click at [660, 444] on button "Next image" at bounding box center [659, 442] width 49 height 66
click at [661, 445] on button "Next image" at bounding box center [659, 442] width 49 height 66
click at [654, 28] on button "Close lightbox" at bounding box center [651, 21] width 33 height 29
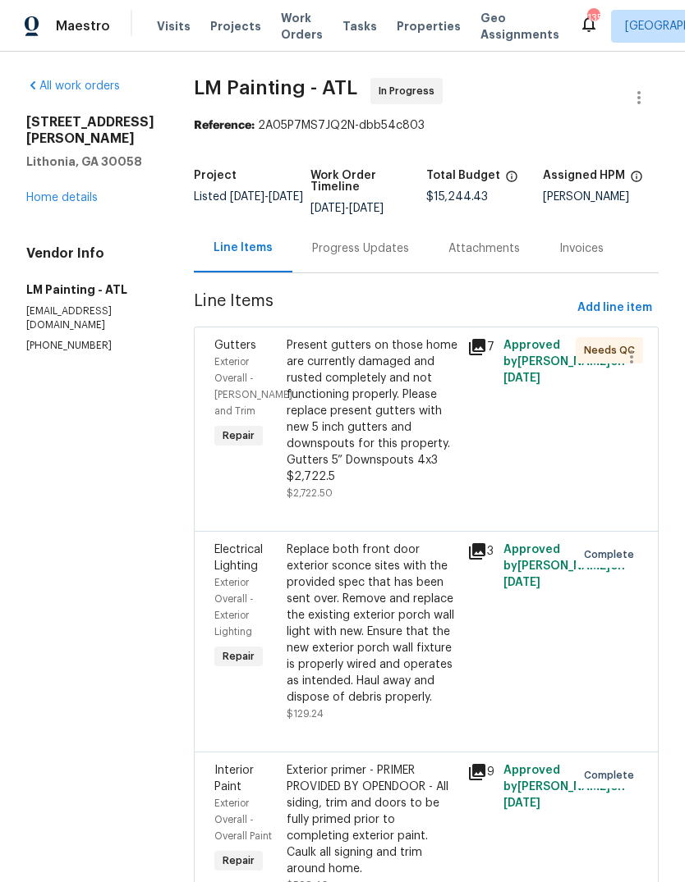
click at [421, 419] on div "Present gutters on those home are currently damaged and rusted completely and n…" at bounding box center [371, 411] width 171 height 148
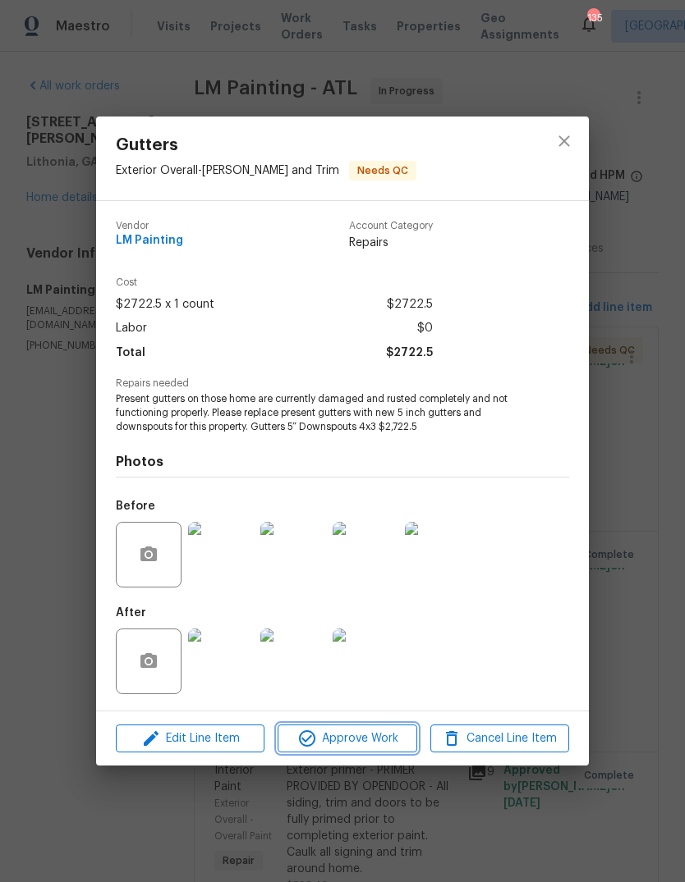
click at [381, 727] on button "Approve Work" at bounding box center [346, 739] width 139 height 29
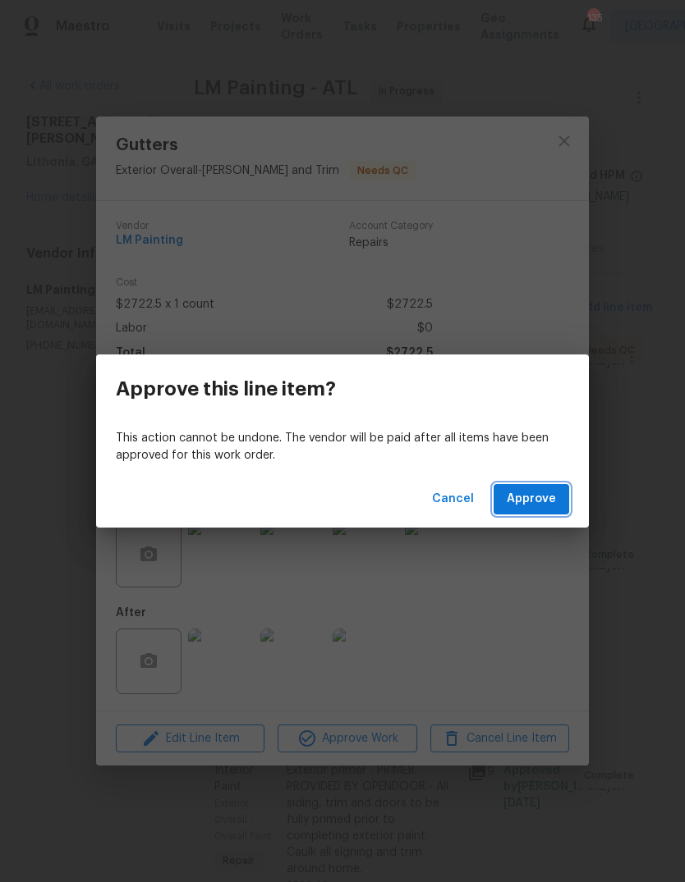
click at [546, 504] on span "Approve" at bounding box center [530, 499] width 49 height 21
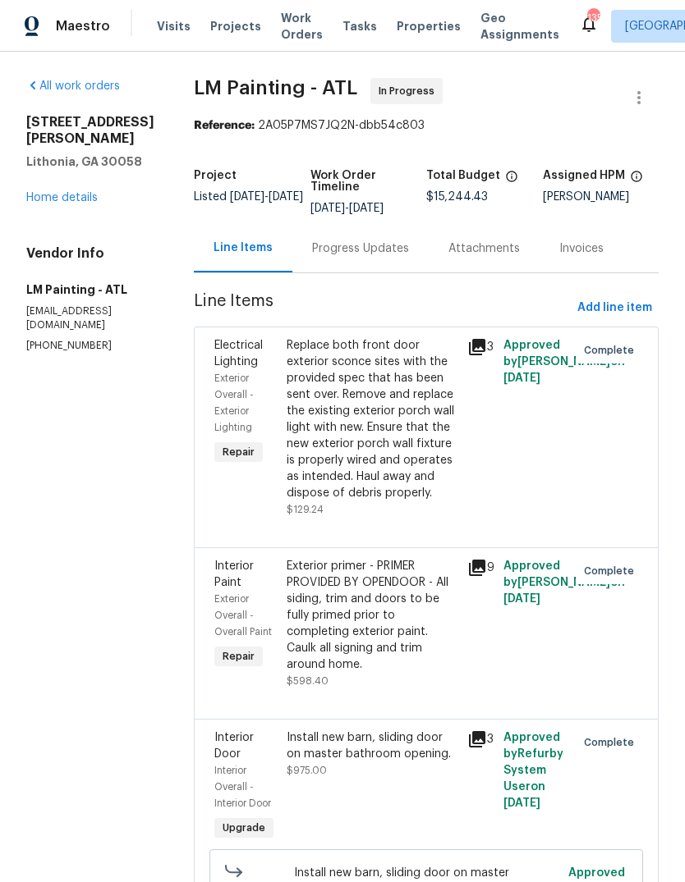
click at [90, 192] on link "Home details" at bounding box center [61, 197] width 71 height 11
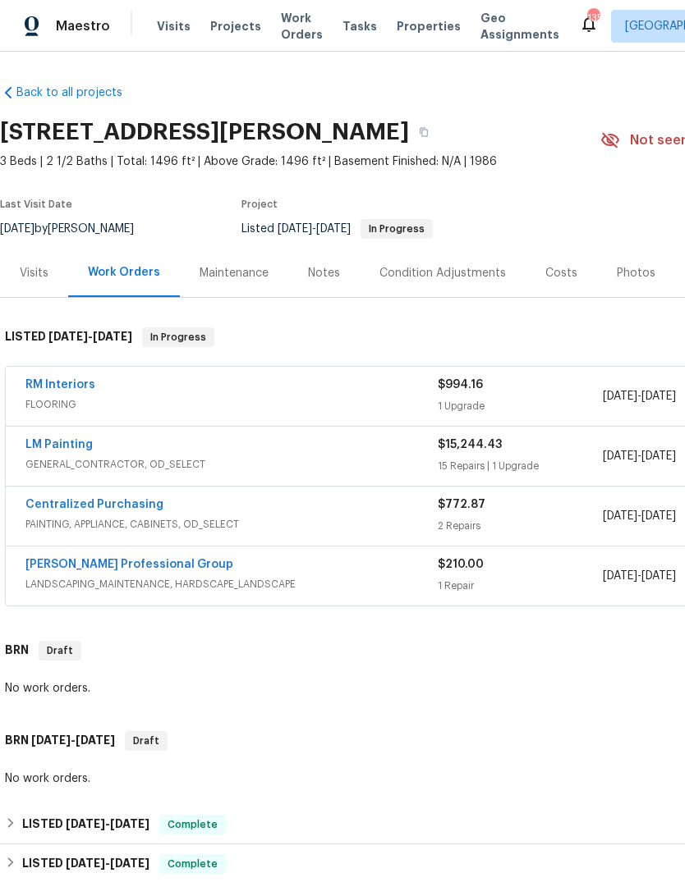
click at [48, 382] on link "RM Interiors" at bounding box center [60, 384] width 70 height 11
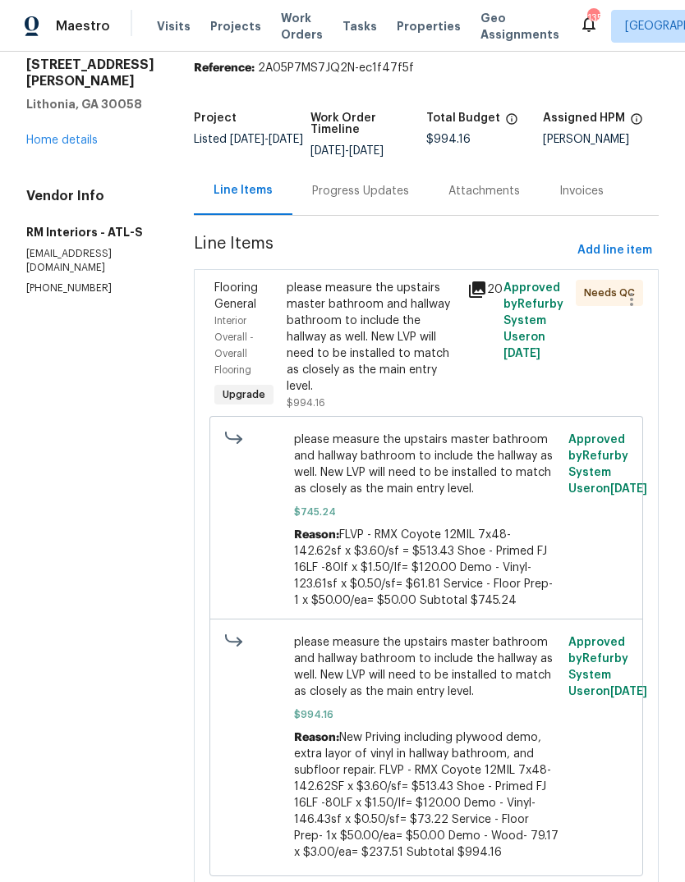
scroll to position [57, 0]
click at [377, 190] on div "Progress Updates" at bounding box center [360, 192] width 97 height 16
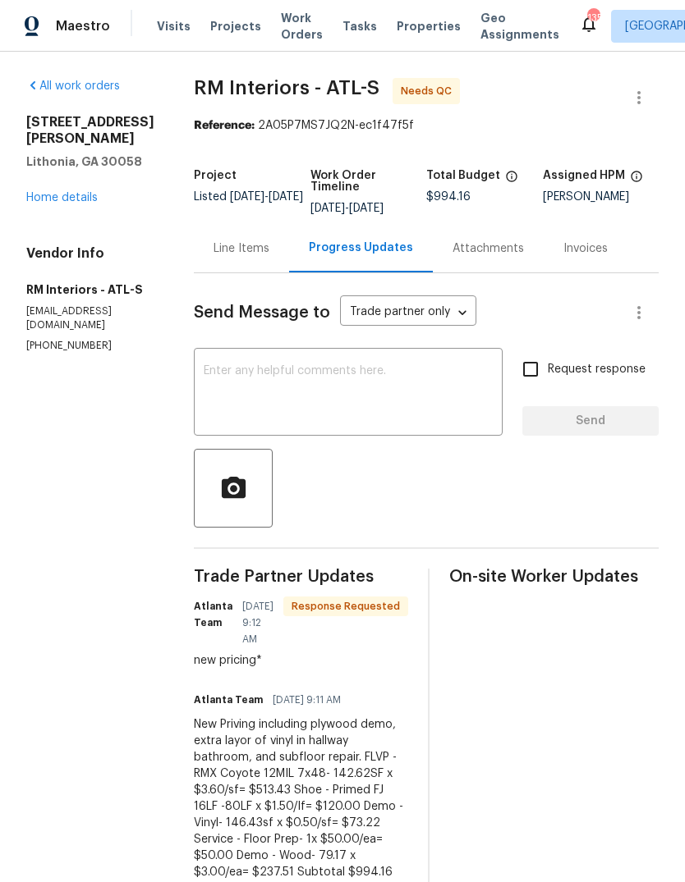
click at [76, 201] on link "Home details" at bounding box center [61, 197] width 71 height 11
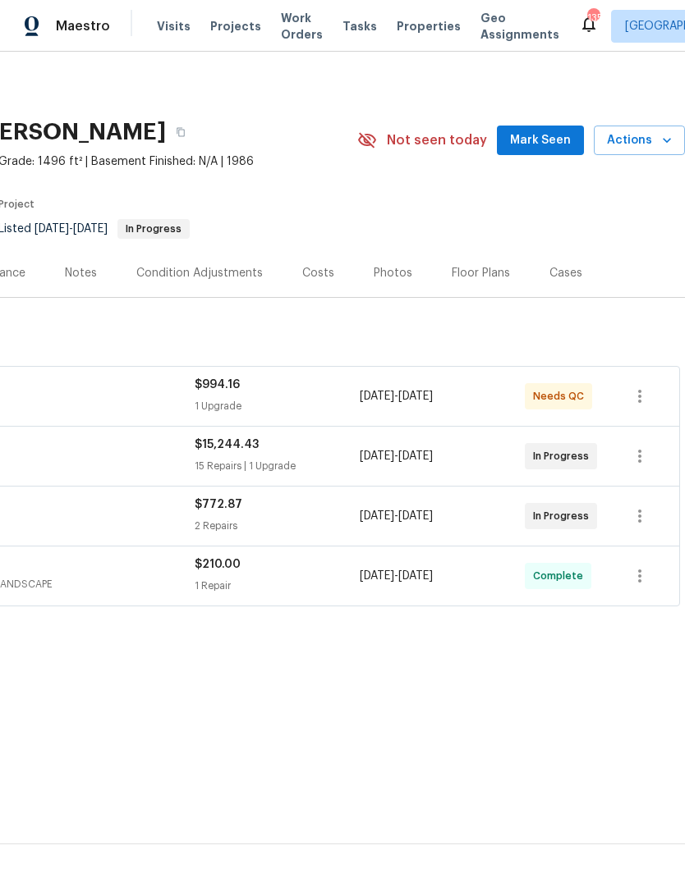
scroll to position [0, 243]
click at [542, 143] on span "Mark Seen" at bounding box center [540, 140] width 61 height 21
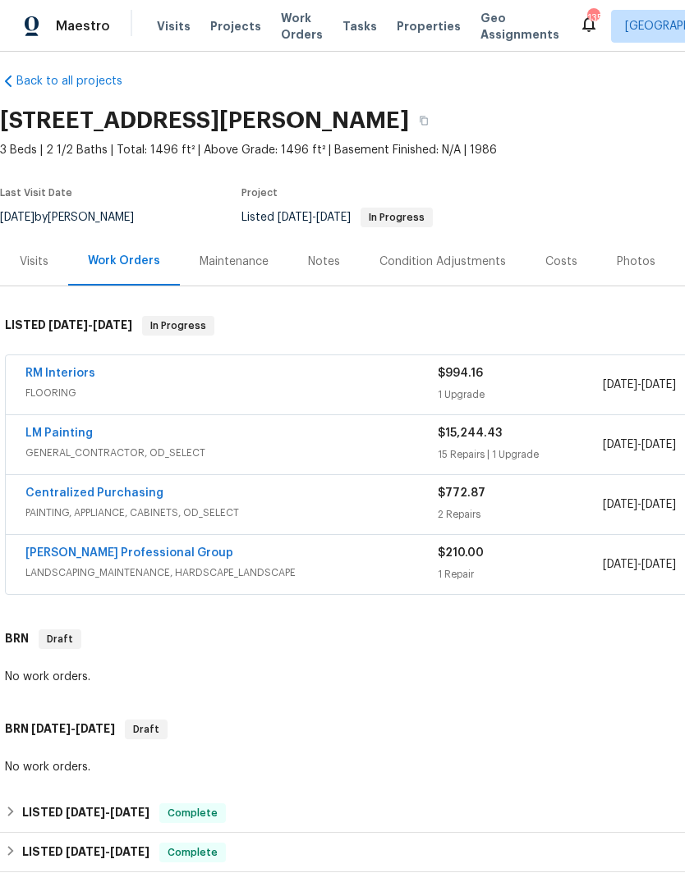
scroll to position [12, 0]
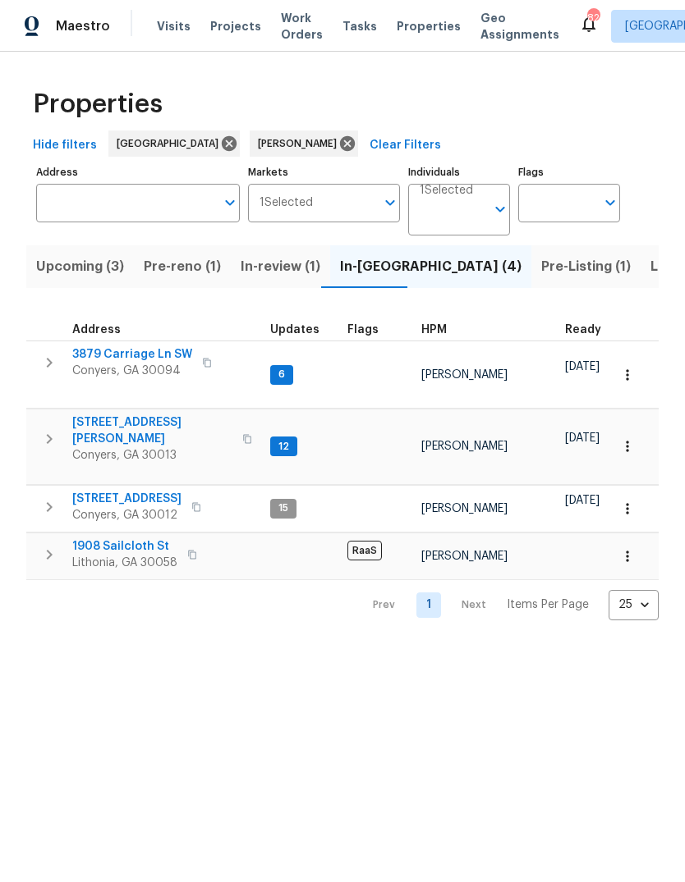
click at [282, 273] on span "In-review (1)" at bounding box center [280, 266] width 80 height 23
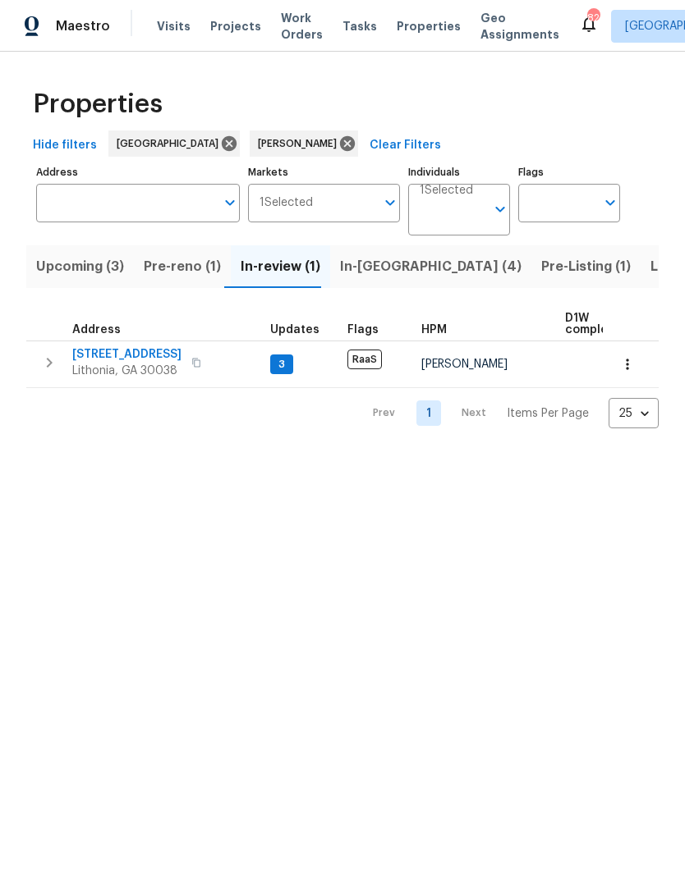
click at [108, 354] on span "[STREET_ADDRESS]" at bounding box center [126, 354] width 109 height 16
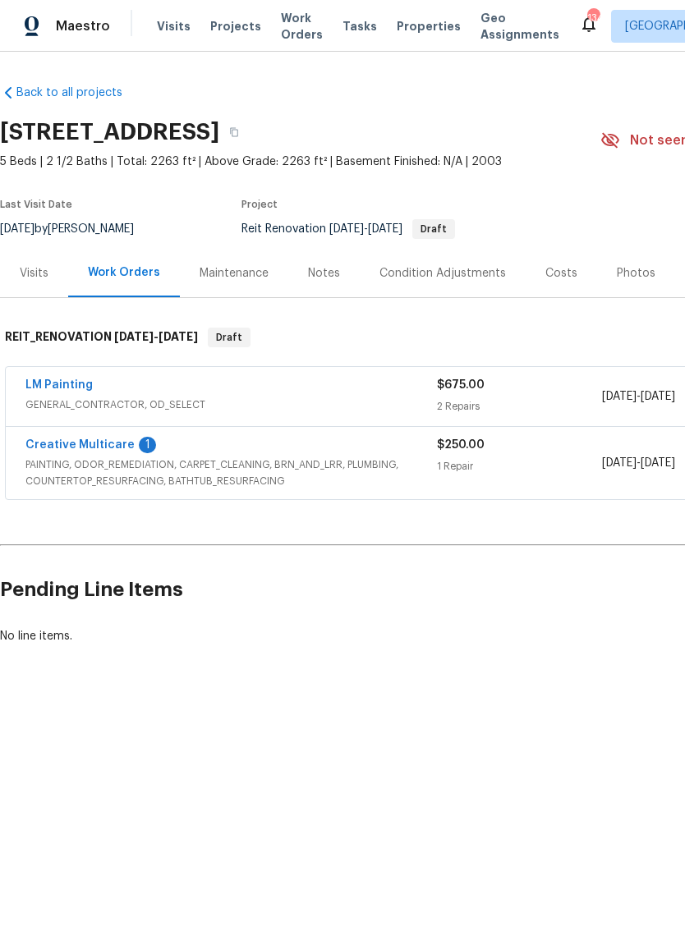
click at [66, 445] on link "Creative Multicare" at bounding box center [79, 444] width 109 height 11
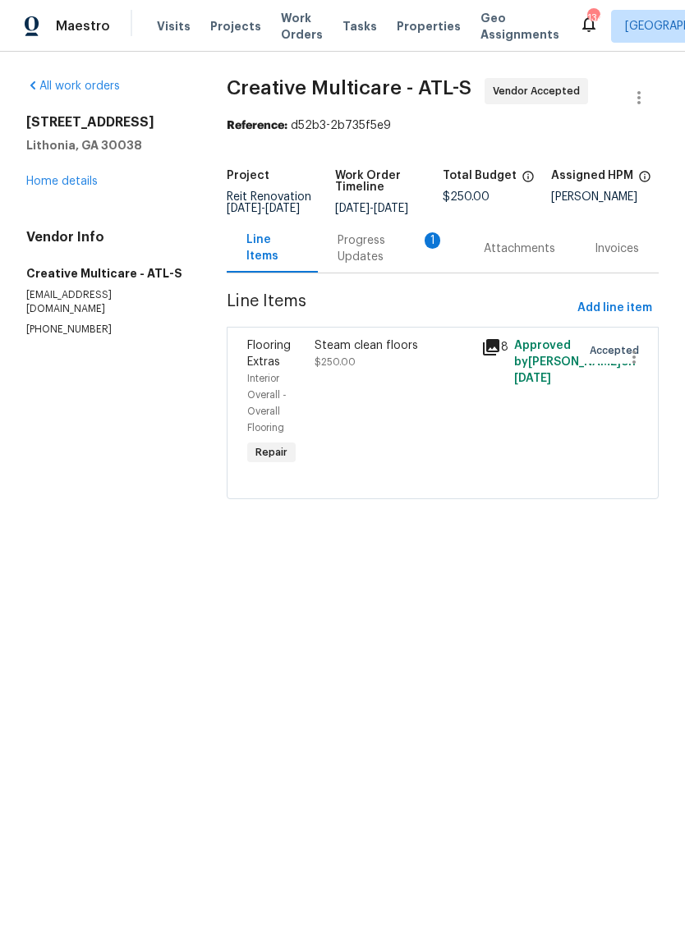
click at [379, 251] on div "Progress Updates 1" at bounding box center [390, 248] width 107 height 33
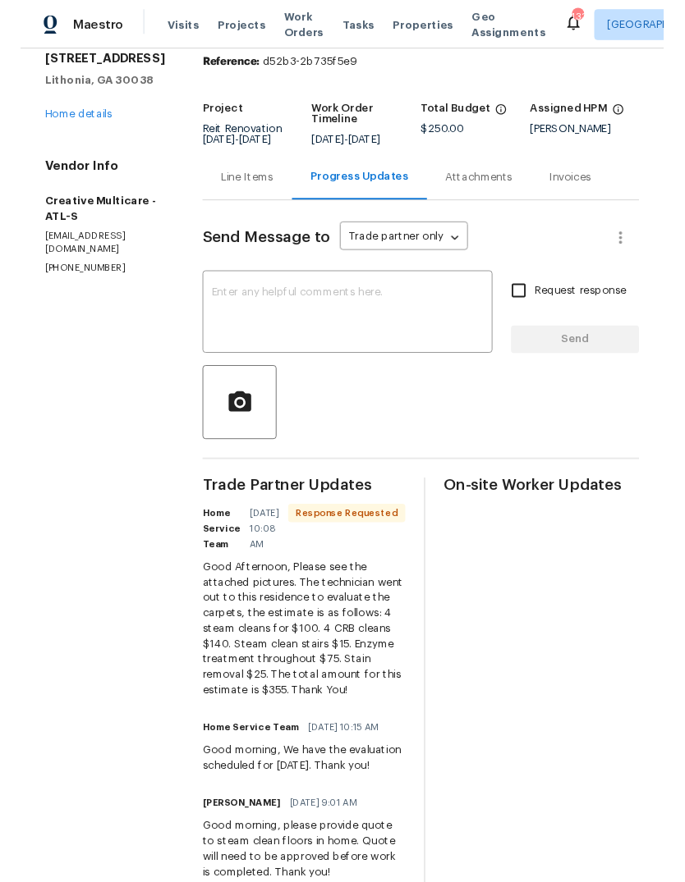
scroll to position [59, 0]
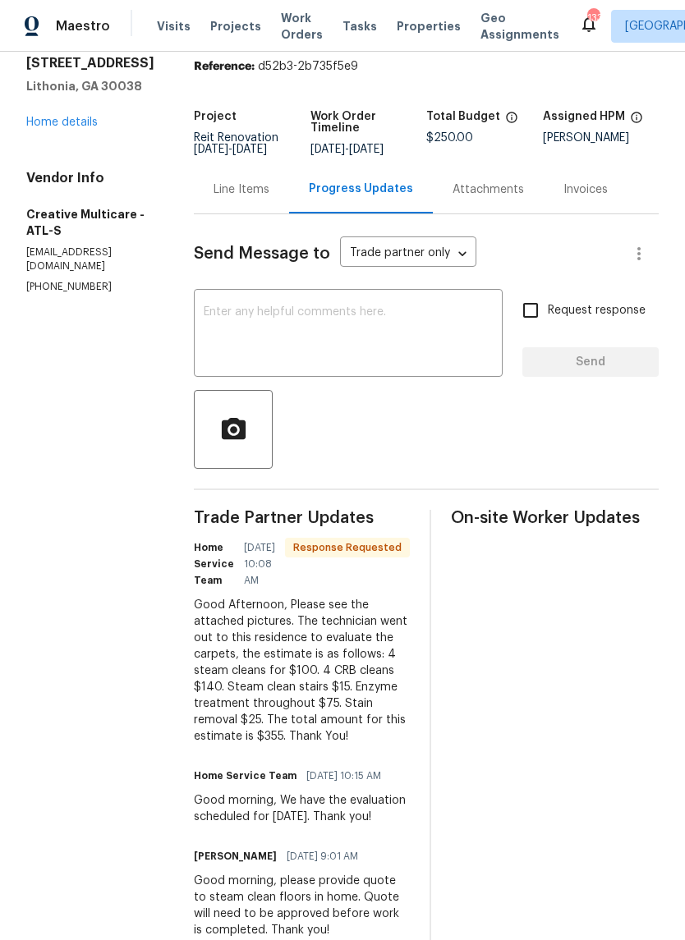
click at [62, 117] on link "Home details" at bounding box center [61, 122] width 71 height 11
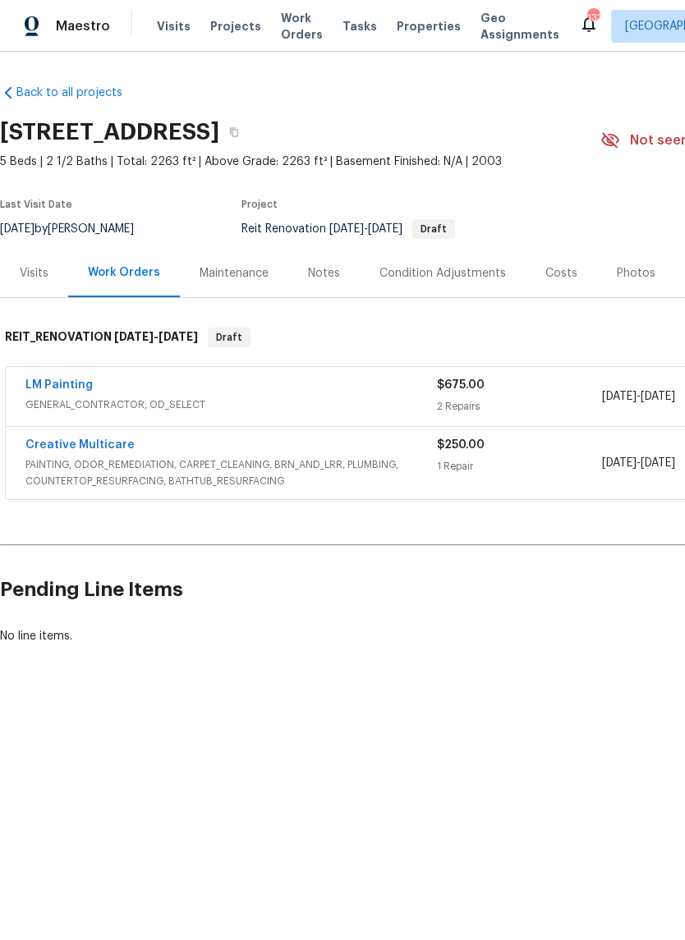
click at [53, 386] on link "LM Painting" at bounding box center [58, 384] width 67 height 11
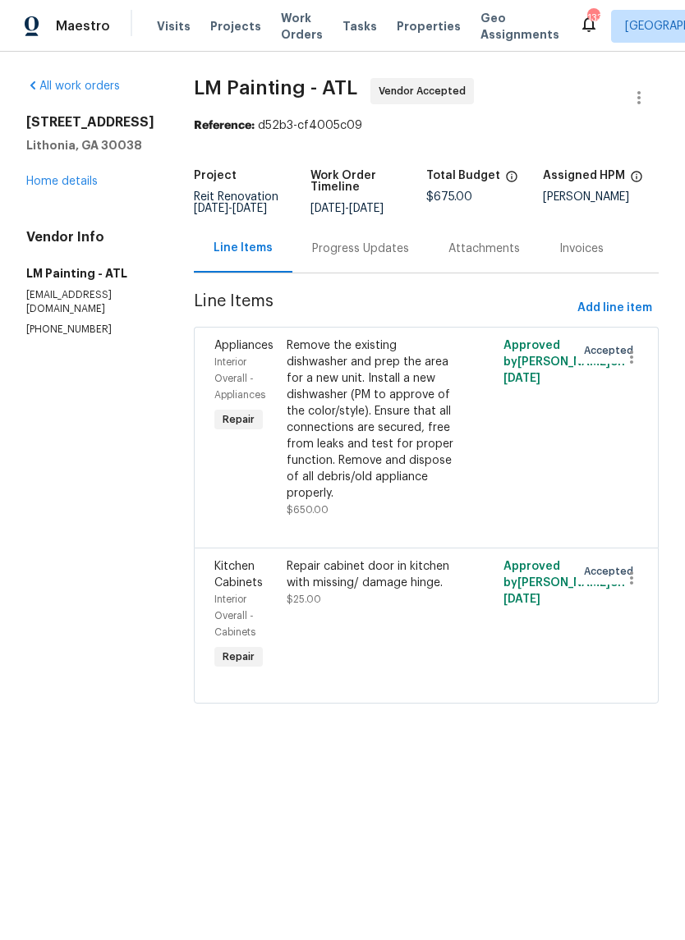
click at [413, 442] on div "Remove the existing dishwasher and prep the area for a new unit. Install a new …" at bounding box center [371, 419] width 171 height 164
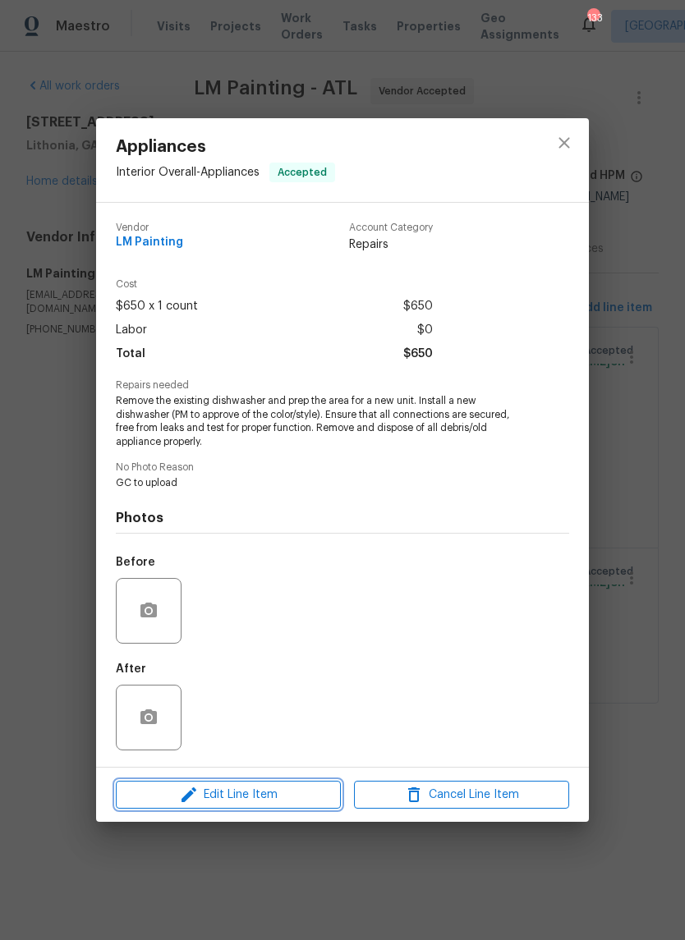
click at [205, 794] on span "Edit Line Item" at bounding box center [228, 795] width 215 height 21
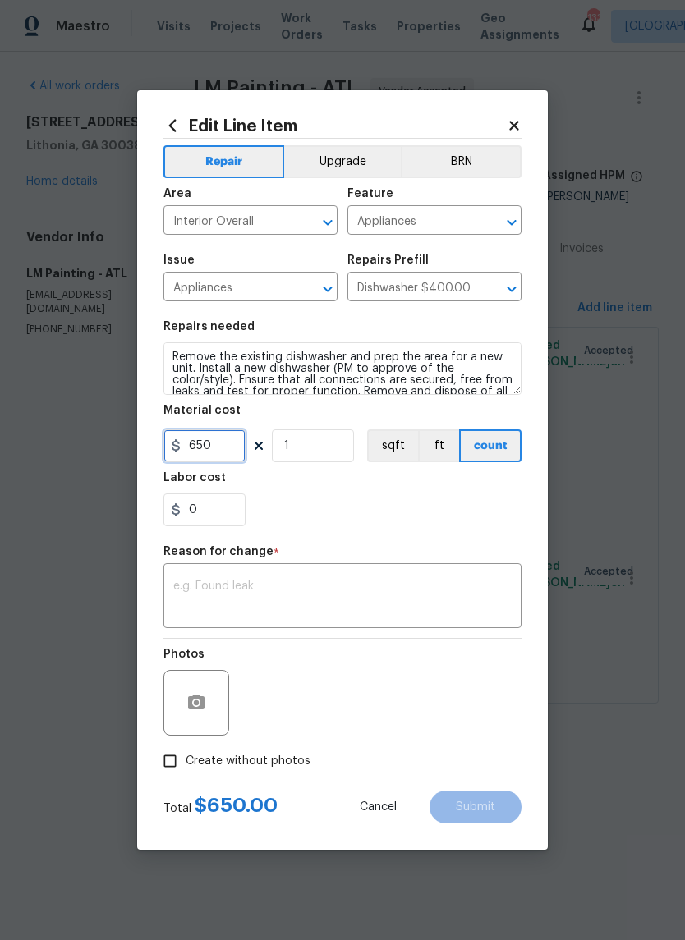
click at [217, 448] on input "650" at bounding box center [204, 445] width 82 height 33
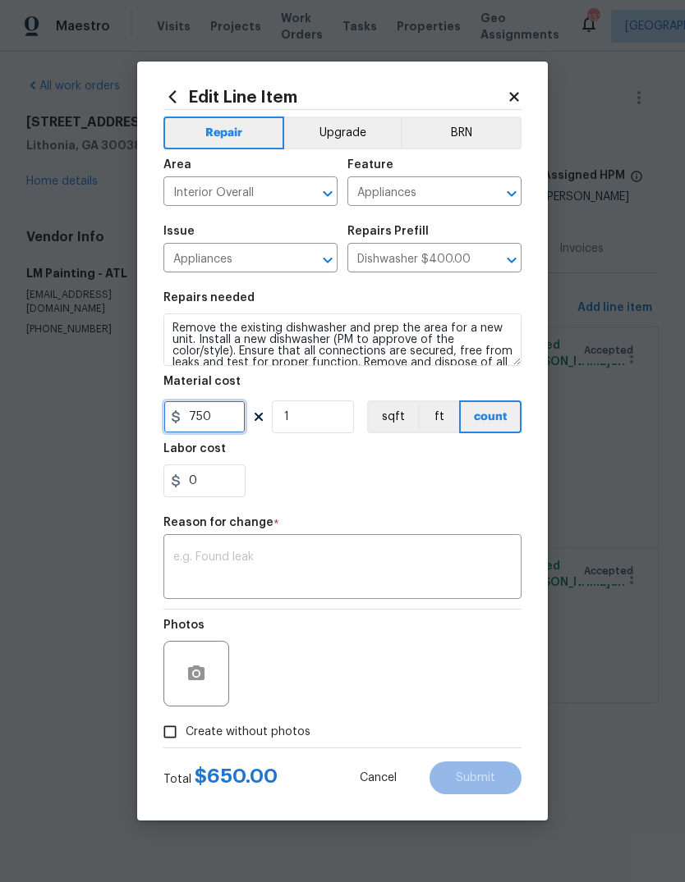
type input "750"
click at [499, 535] on div "Reason for change *" at bounding box center [342, 527] width 358 height 21
click at [474, 559] on textarea at bounding box center [342, 569] width 338 height 34
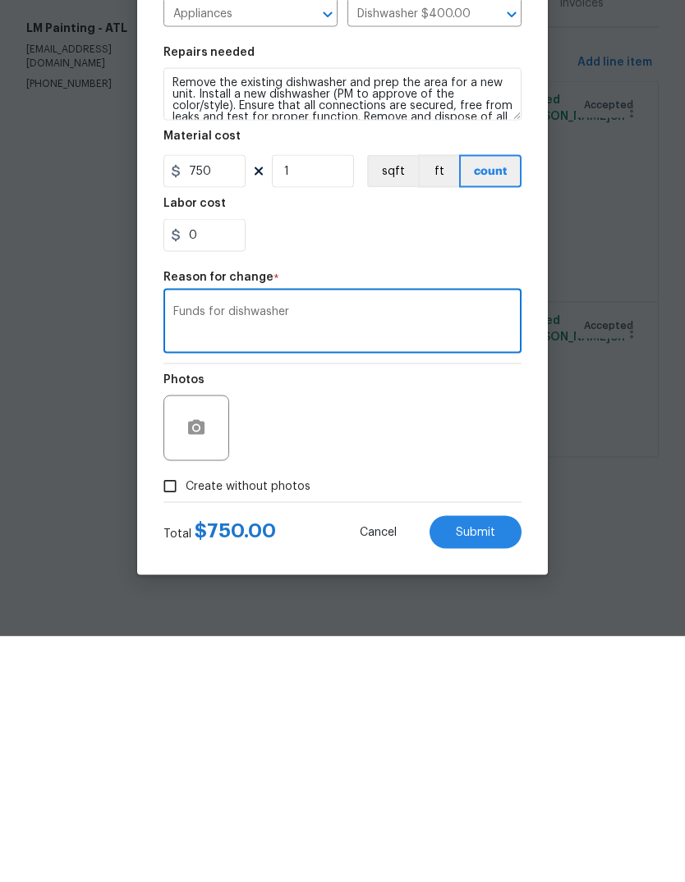
type textarea "Funds for dishwasher"
click at [494, 772] on span "Submit" at bounding box center [475, 778] width 39 height 12
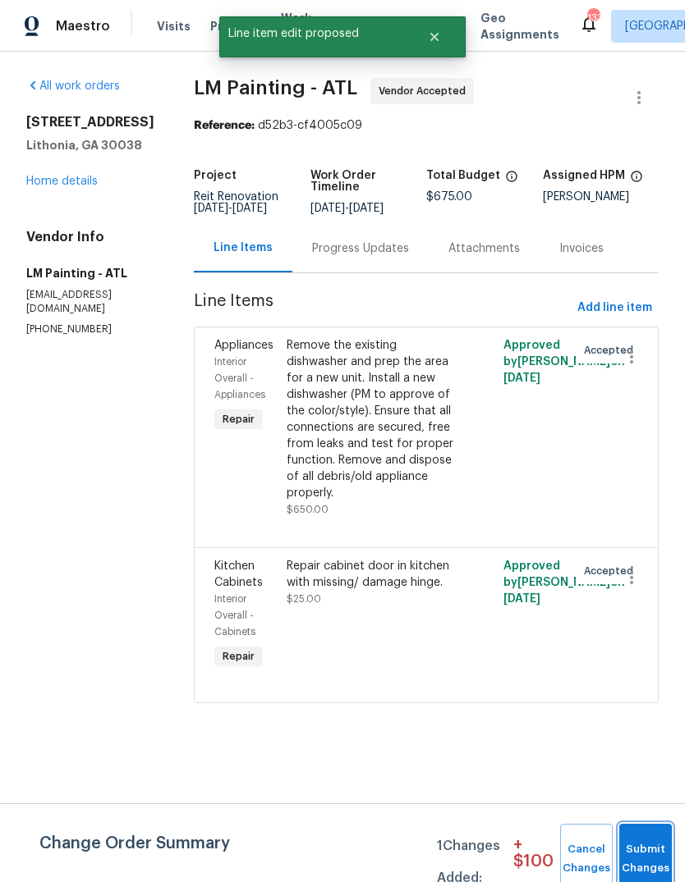
click at [644, 839] on button "Submit Changes" at bounding box center [645, 859] width 53 height 71
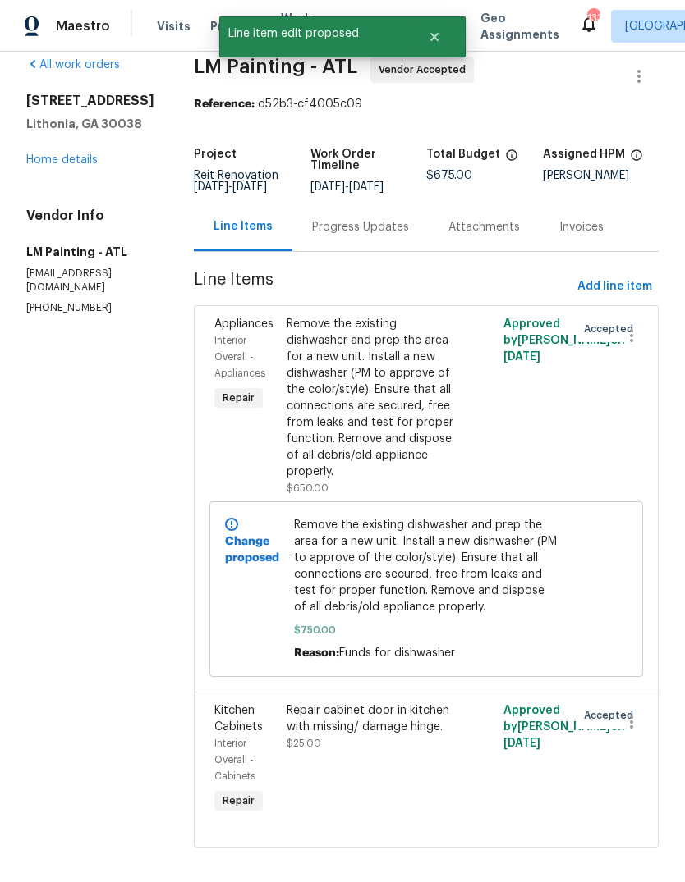
scroll to position [20, 0]
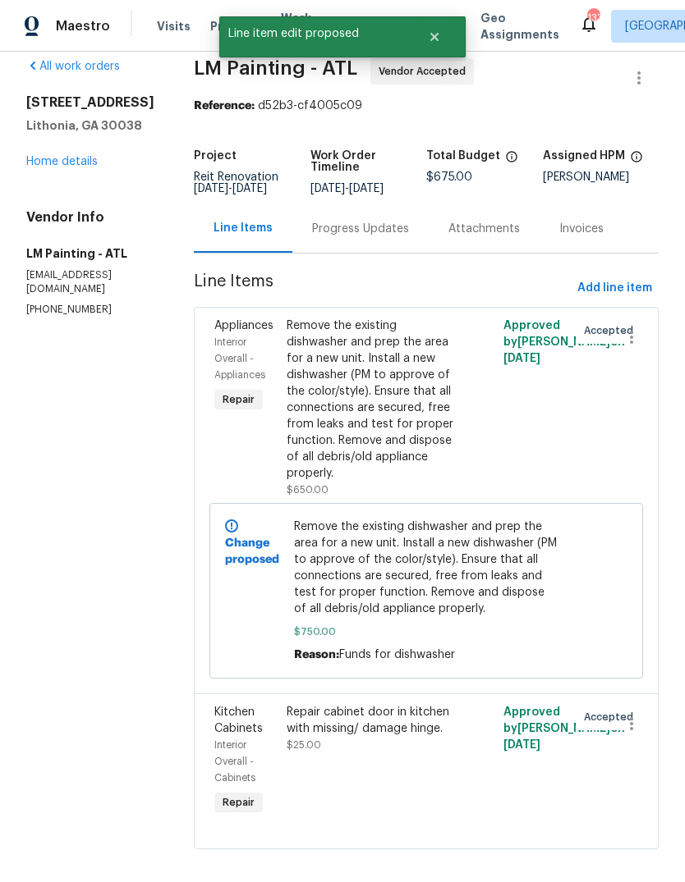
click at [415, 737] on div "Repair cabinet door in kitchen with missing/ damage hinge." at bounding box center [371, 720] width 171 height 33
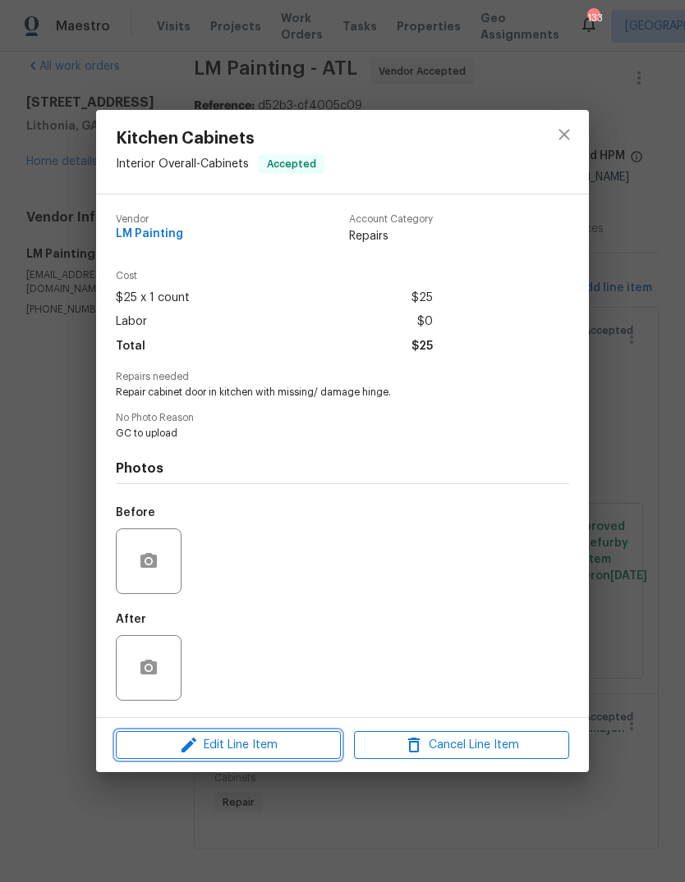
click at [199, 745] on icon "button" at bounding box center [189, 745] width 20 height 20
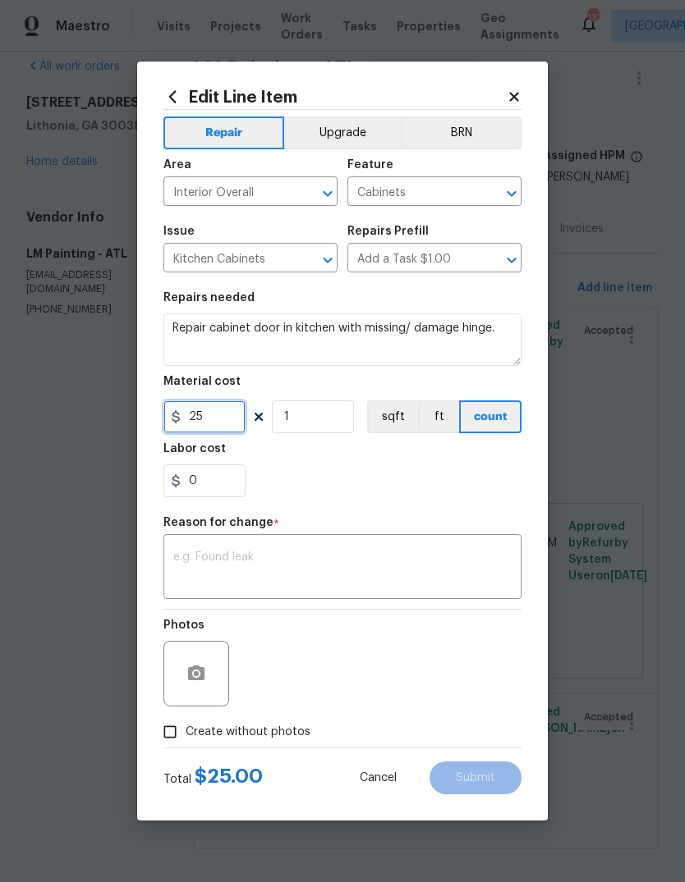
click at [208, 430] on input "25" at bounding box center [204, 417] width 82 height 33
type input "100"
click at [492, 542] on div "x ​" at bounding box center [342, 568] width 358 height 61
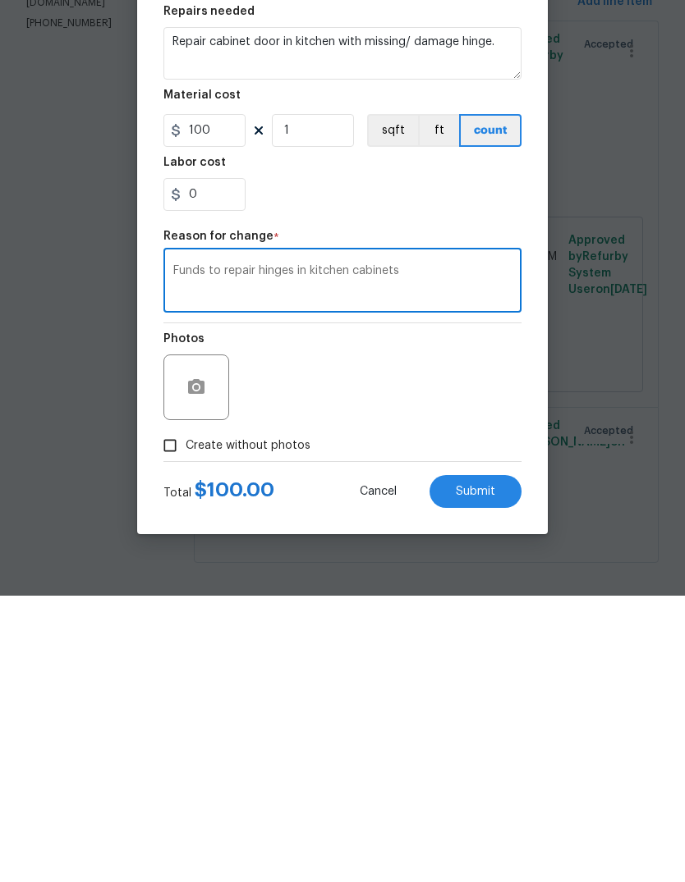
type textarea "Funds to repair hinges in kitchen cabinets"
click at [497, 762] on button "Submit" at bounding box center [475, 778] width 92 height 33
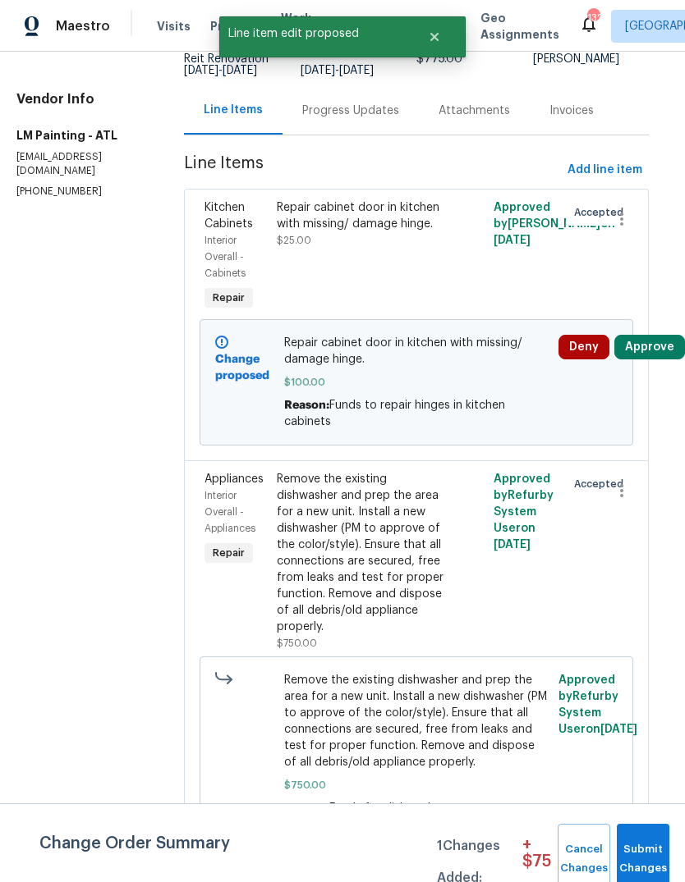
scroll to position [137, 10]
click at [654, 844] on span "Submit Changes" at bounding box center [643, 859] width 36 height 38
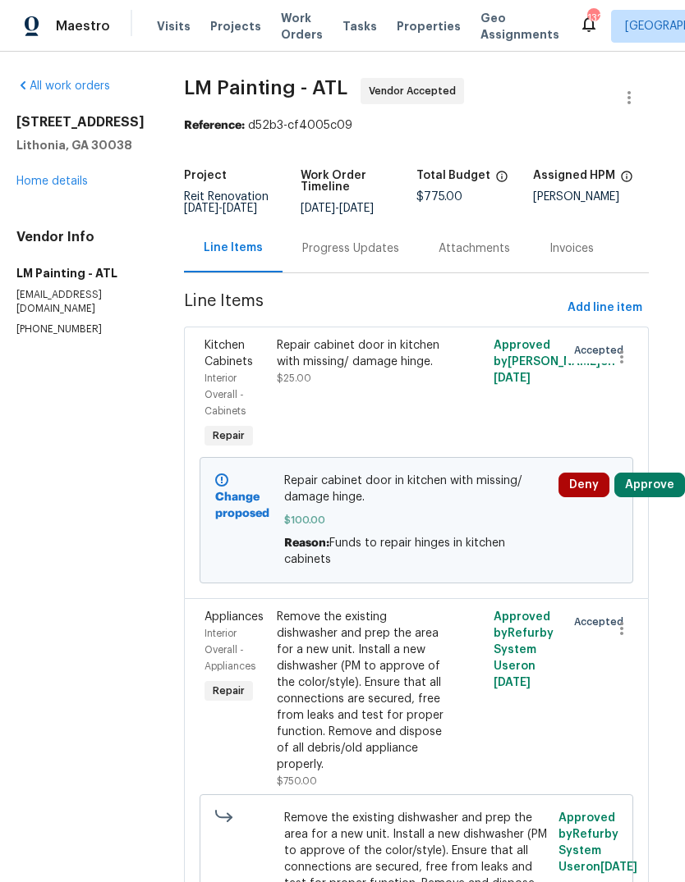
scroll to position [0, 11]
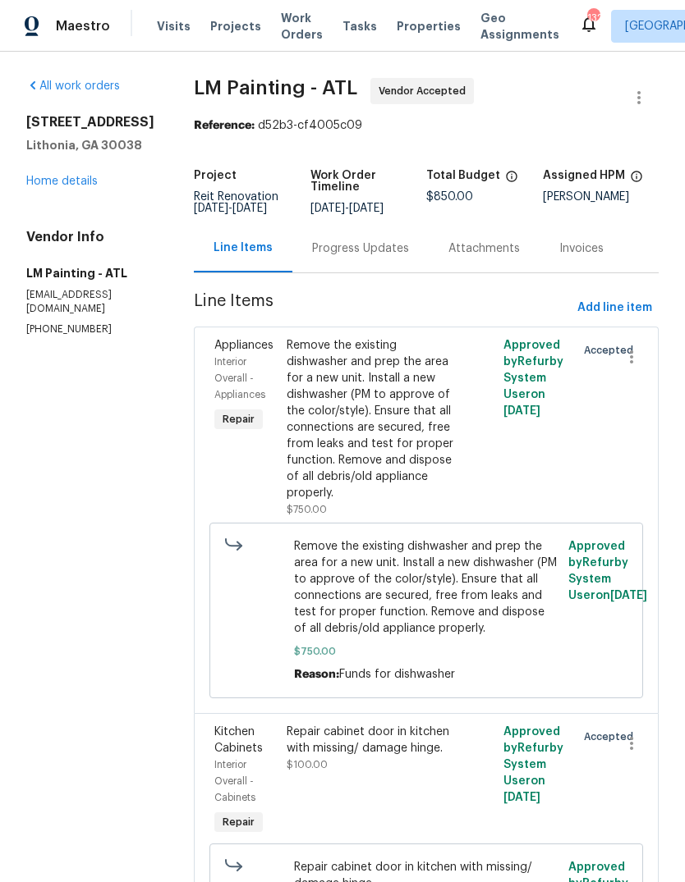
click at [384, 257] on div "Progress Updates" at bounding box center [360, 248] width 97 height 16
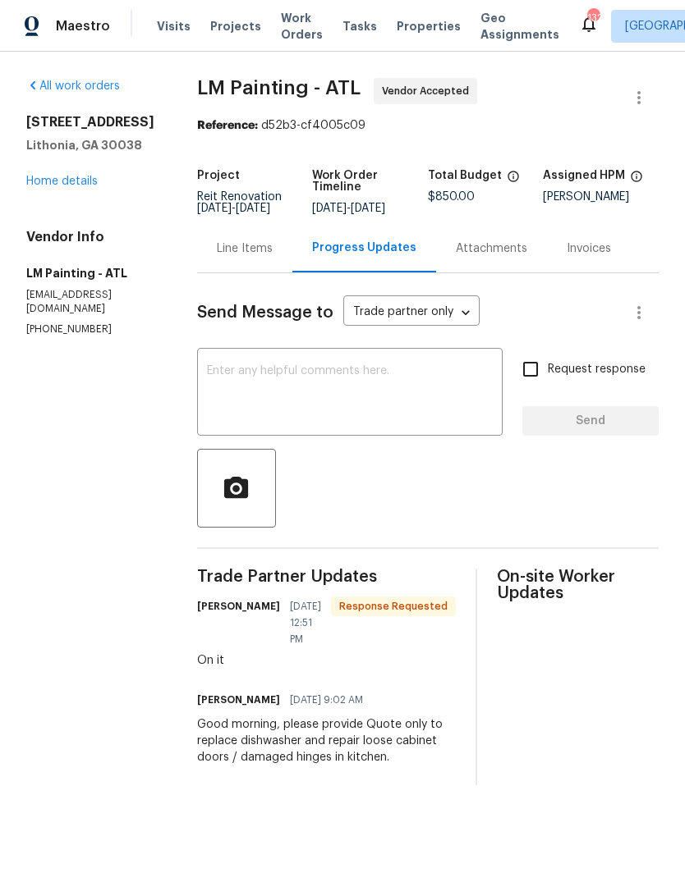
click at [458, 395] on textarea at bounding box center [350, 393] width 286 height 57
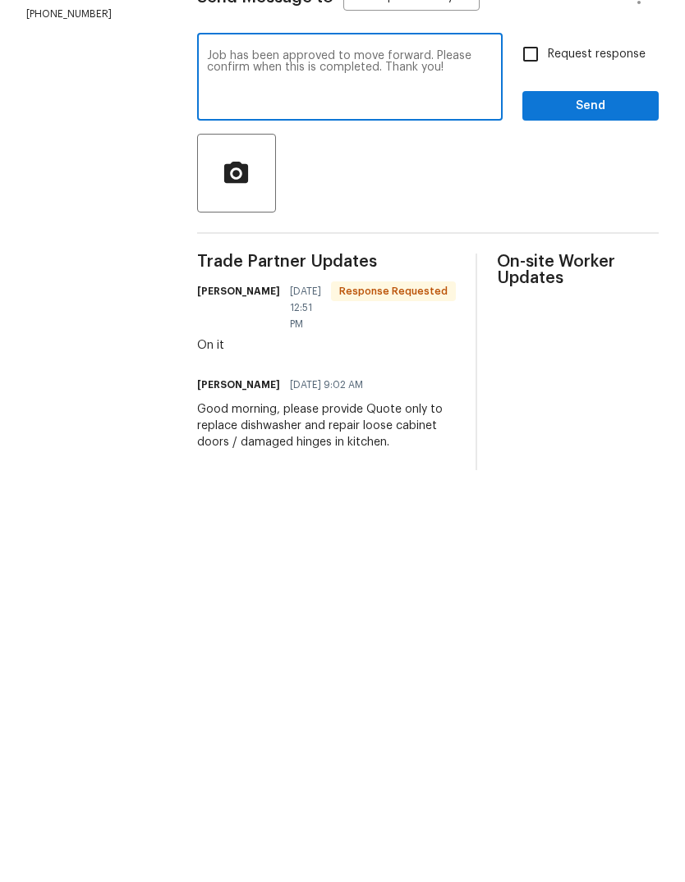
type textarea "Job has been approved to move forward. Please confirm when this is completed. T…"
click at [575, 411] on span "Send" at bounding box center [590, 421] width 110 height 21
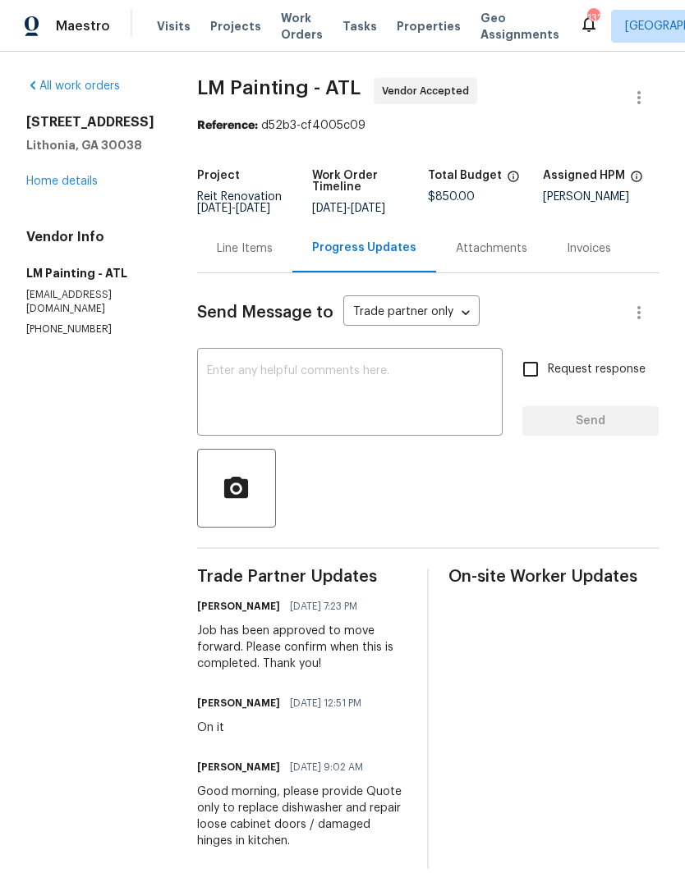
click at [84, 176] on link "Home details" at bounding box center [61, 181] width 71 height 11
